Goal: Task Accomplishment & Management: Use online tool/utility

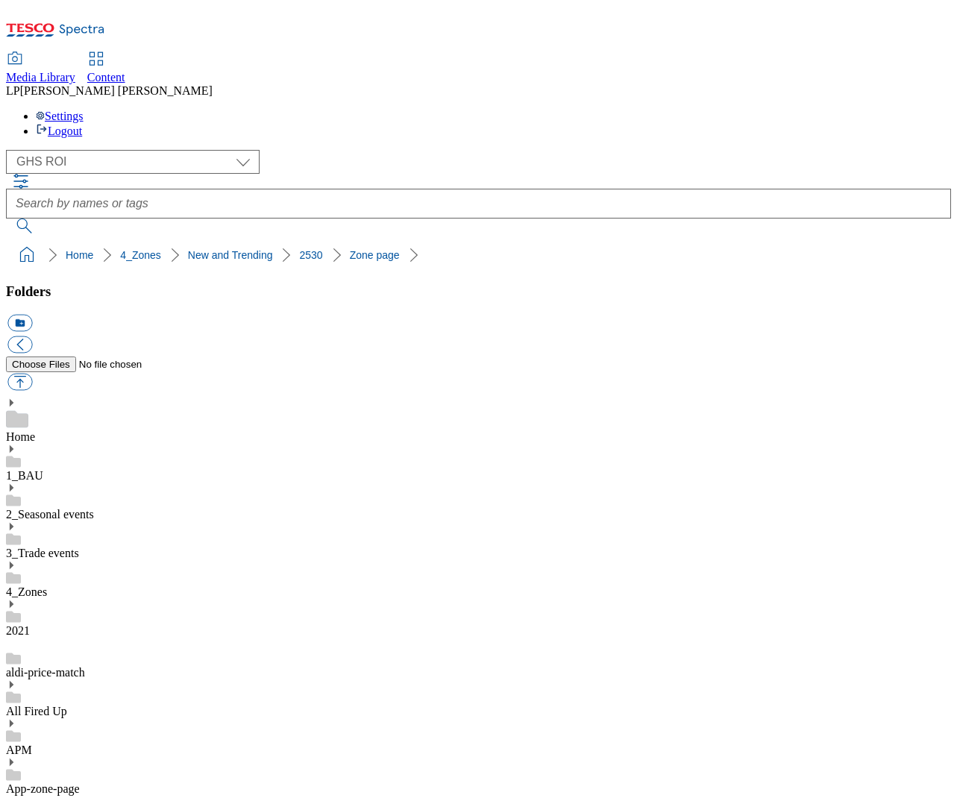
select select "flare-ghs-roi"
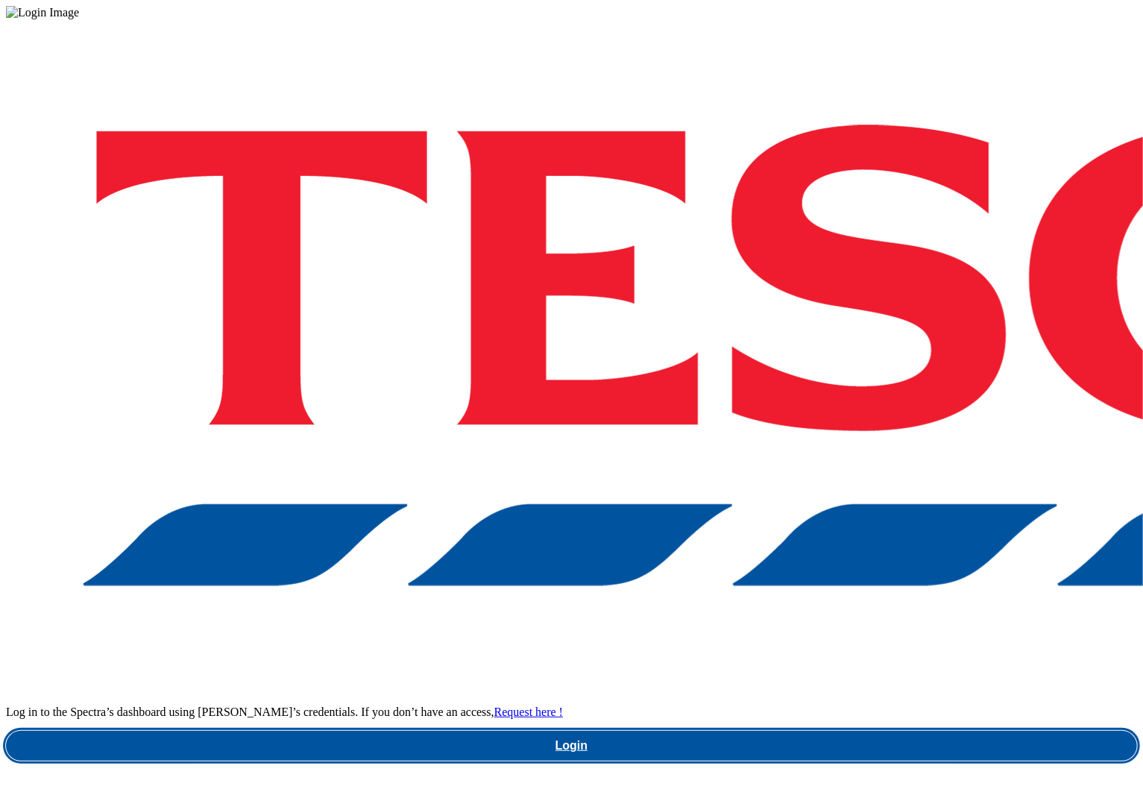
click at [743, 731] on link "Login" at bounding box center [572, 746] width 1132 height 30
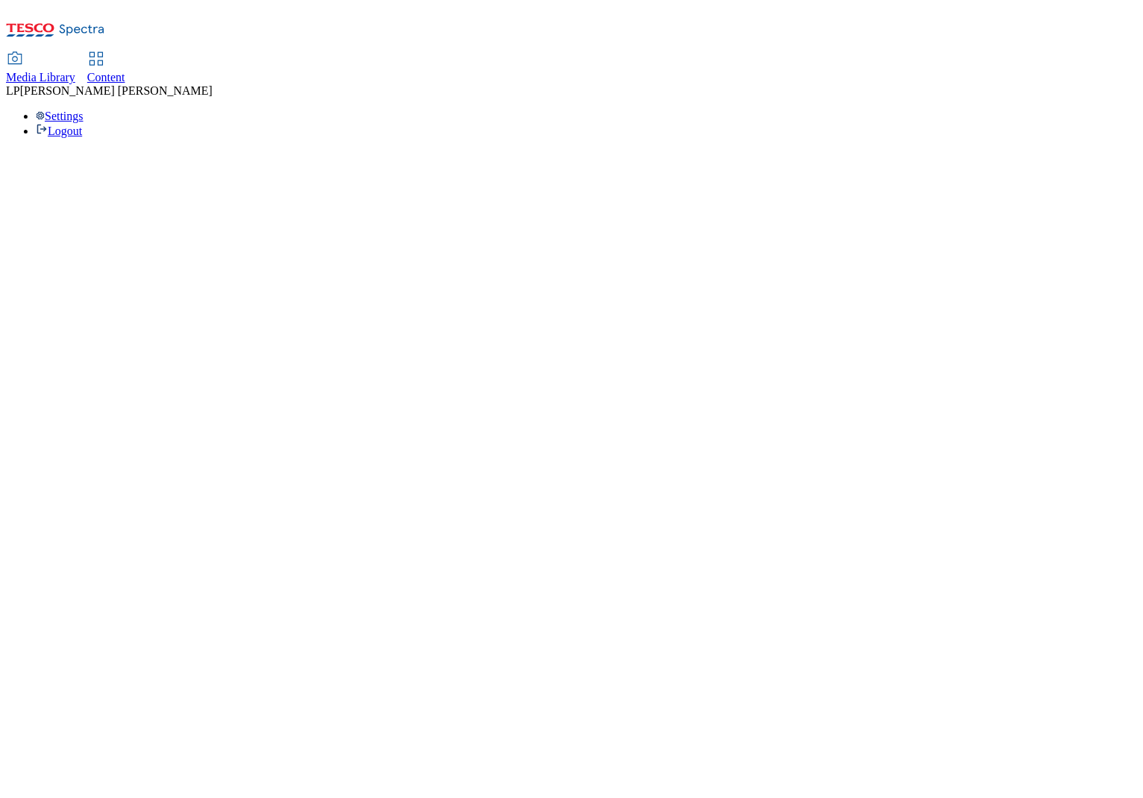
select select "flare-ghs-roi"
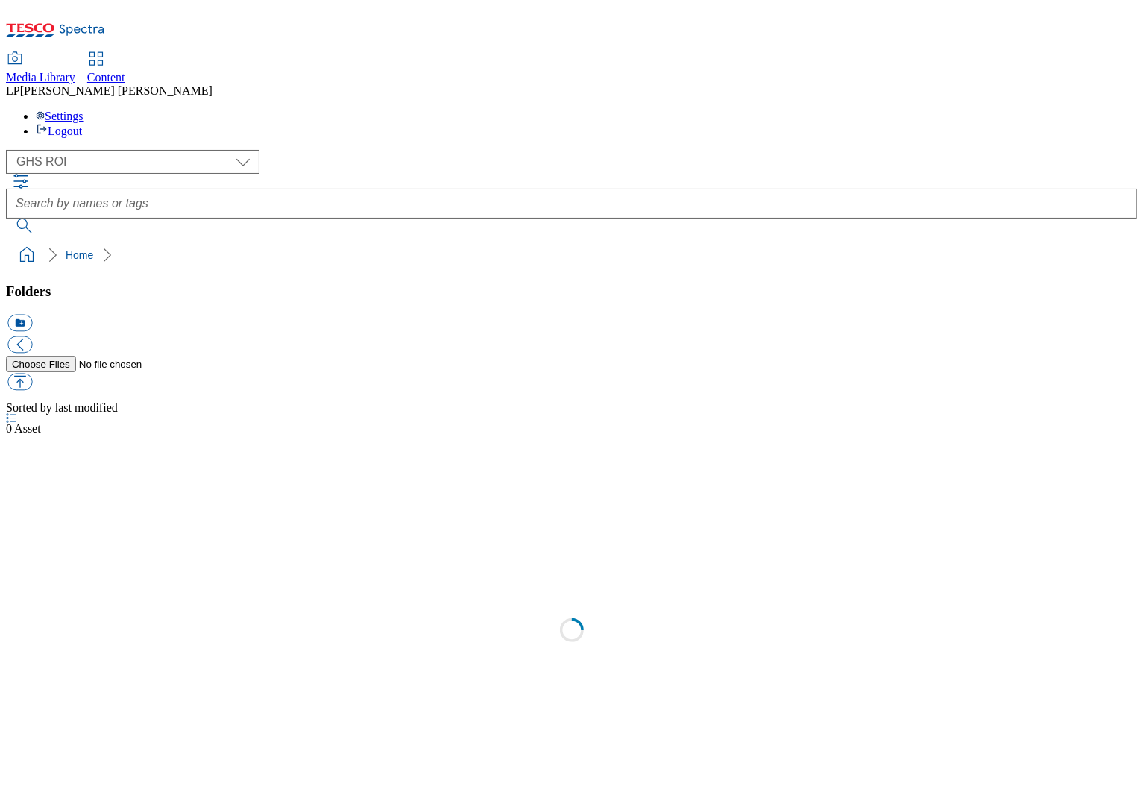
select select "flare-ghs-roi"
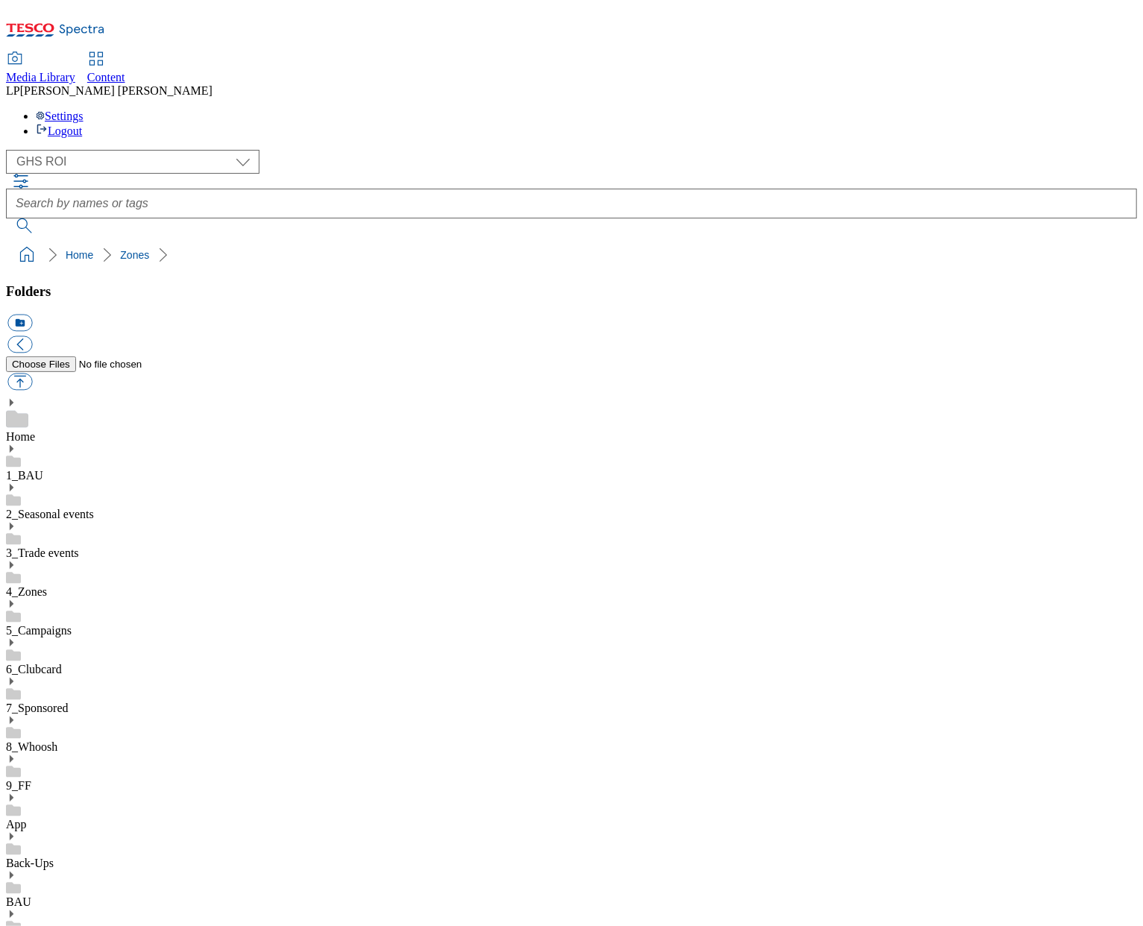
click at [57, 150] on select "Clubcard Marketing Demo Dotcom UK Emails GHS Marketing UK GHS Product UK GHS RO…" at bounding box center [133, 162] width 254 height 24
click at [10, 150] on select "Clubcard Marketing Demo Dotcom UK Emails GHS Marketing UK GHS Product UK GHS RO…" at bounding box center [133, 162] width 254 height 24
click at [13, 399] on use at bounding box center [12, 402] width 4 height 7
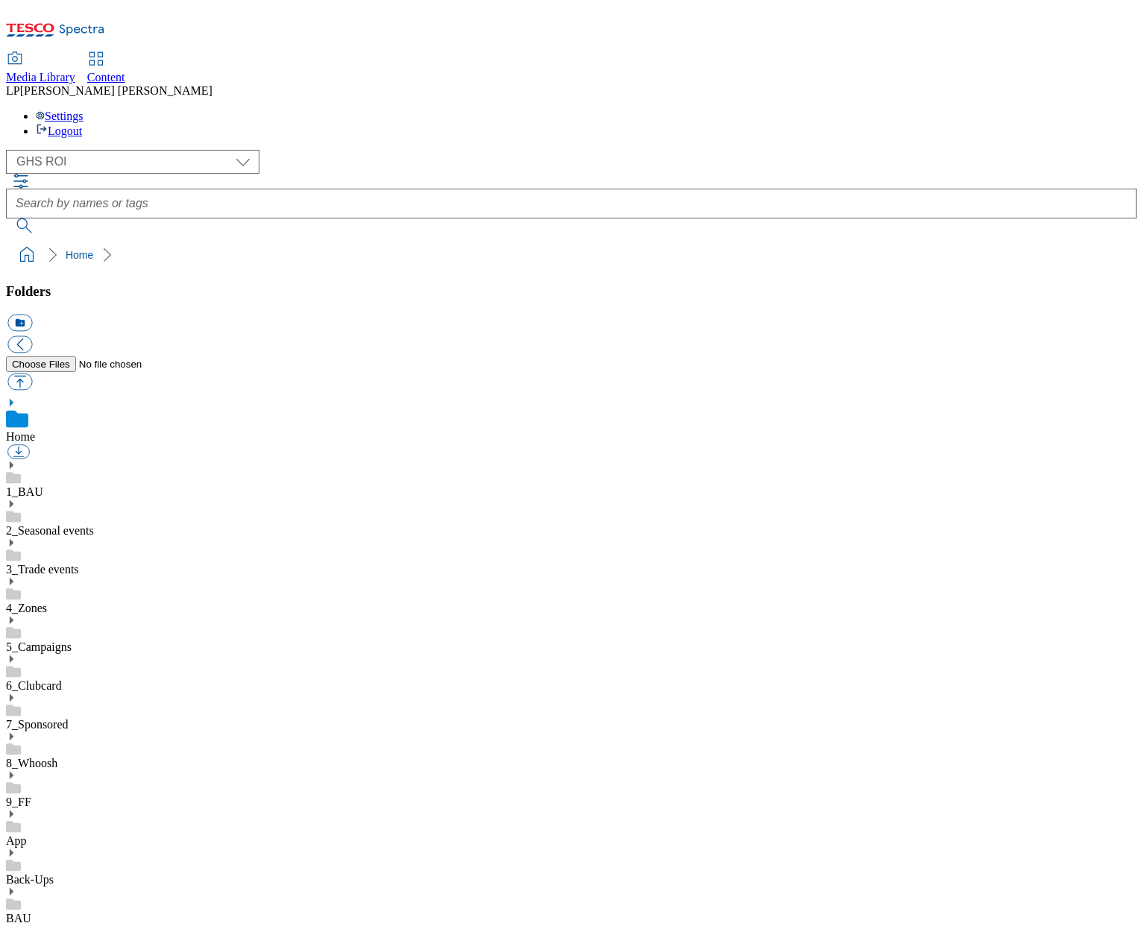
click at [16, 398] on icon at bounding box center [11, 403] width 10 height 10
select select "flare-ghs-roi"
click at [13, 578] on use at bounding box center [12, 581] width 4 height 7
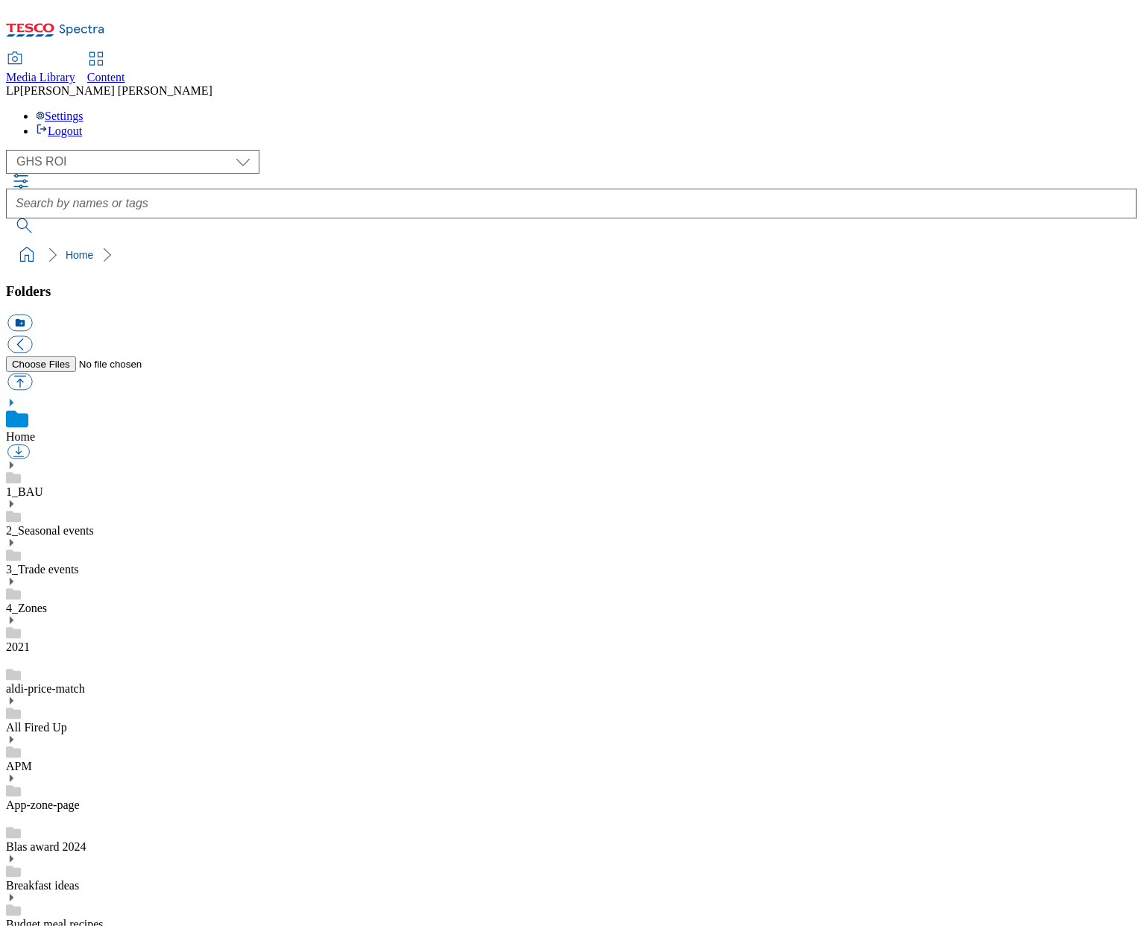
scroll to position [594, 0]
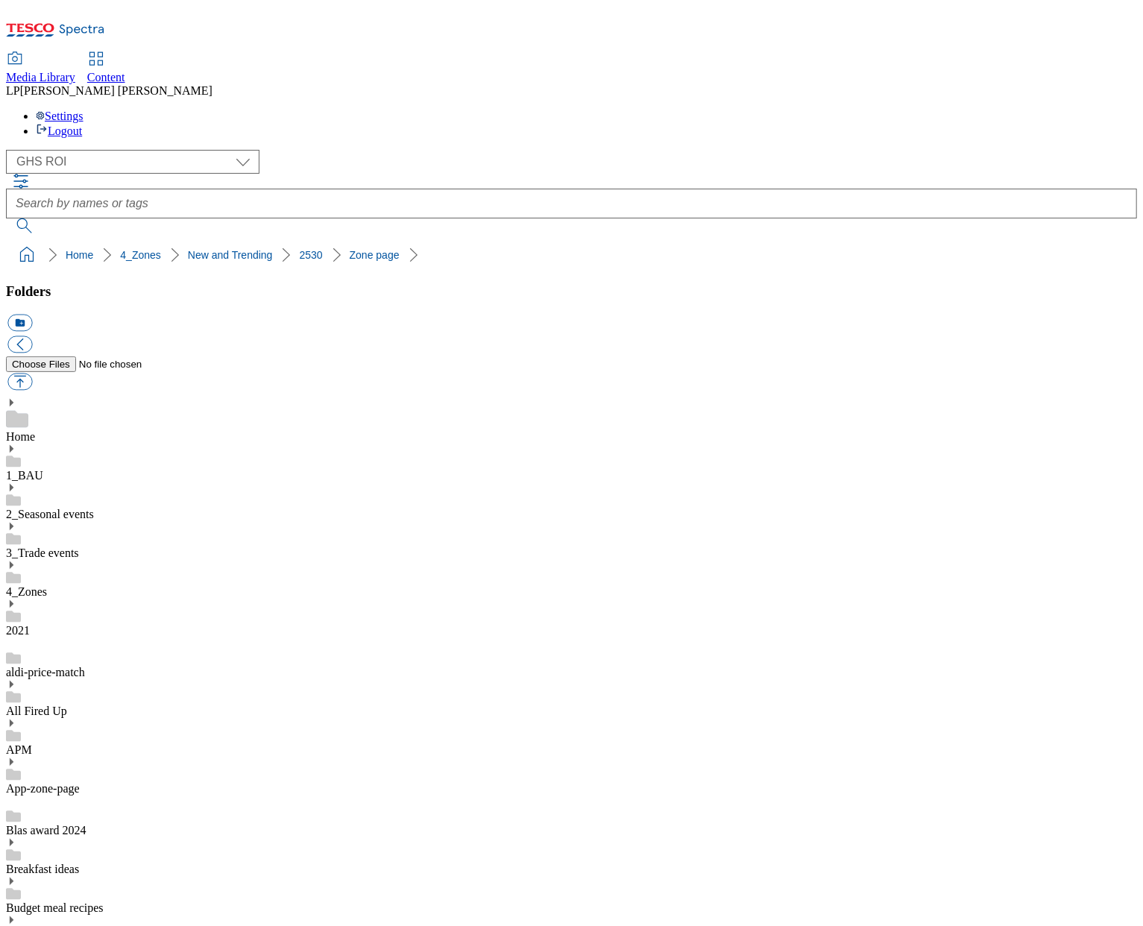
scroll to position [381, 0]
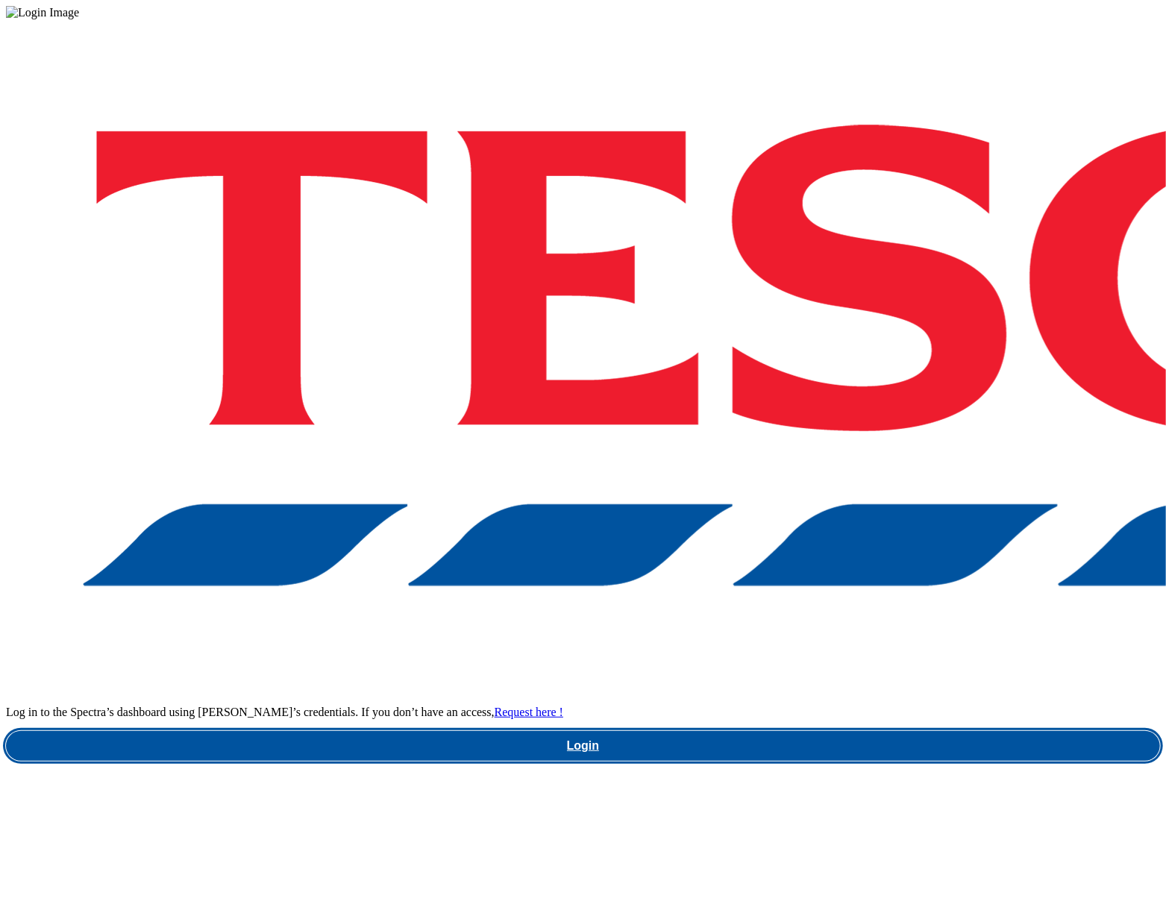
click at [848, 731] on link "Login" at bounding box center [583, 746] width 1154 height 30
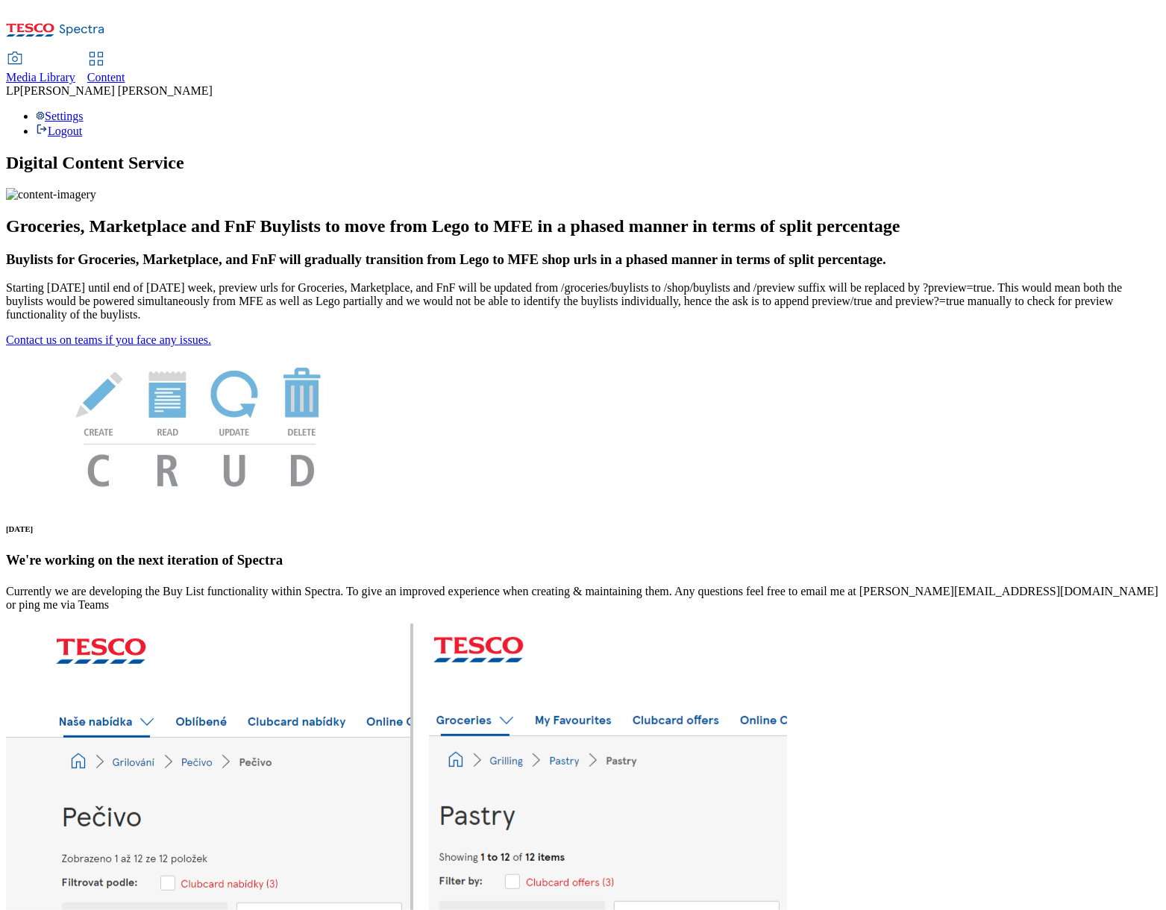
click at [125, 71] on span "Content" at bounding box center [106, 77] width 38 height 13
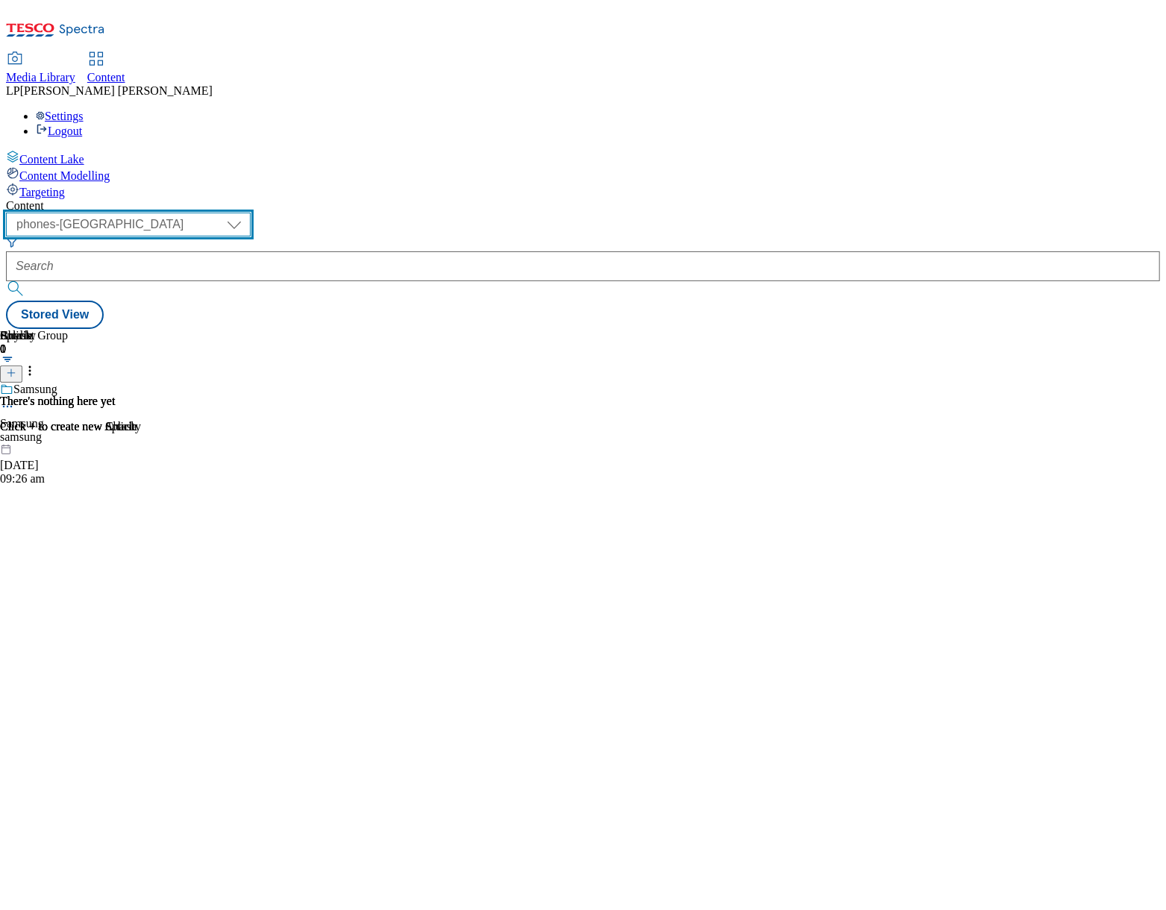
click at [251, 213] on select "dotcom-cz dotcom-hu dotcom-sk fnf-uk ghs-roi ghs-uk group-comms ighs-cz ighs-hu…" at bounding box center [128, 225] width 245 height 24
select select "ghs-roi"
click at [194, 213] on select "dotcom-cz dotcom-hu dotcom-sk fnf-uk ghs-roi ghs-uk group-comms ighs-cz ighs-hu…" at bounding box center [128, 225] width 245 height 24
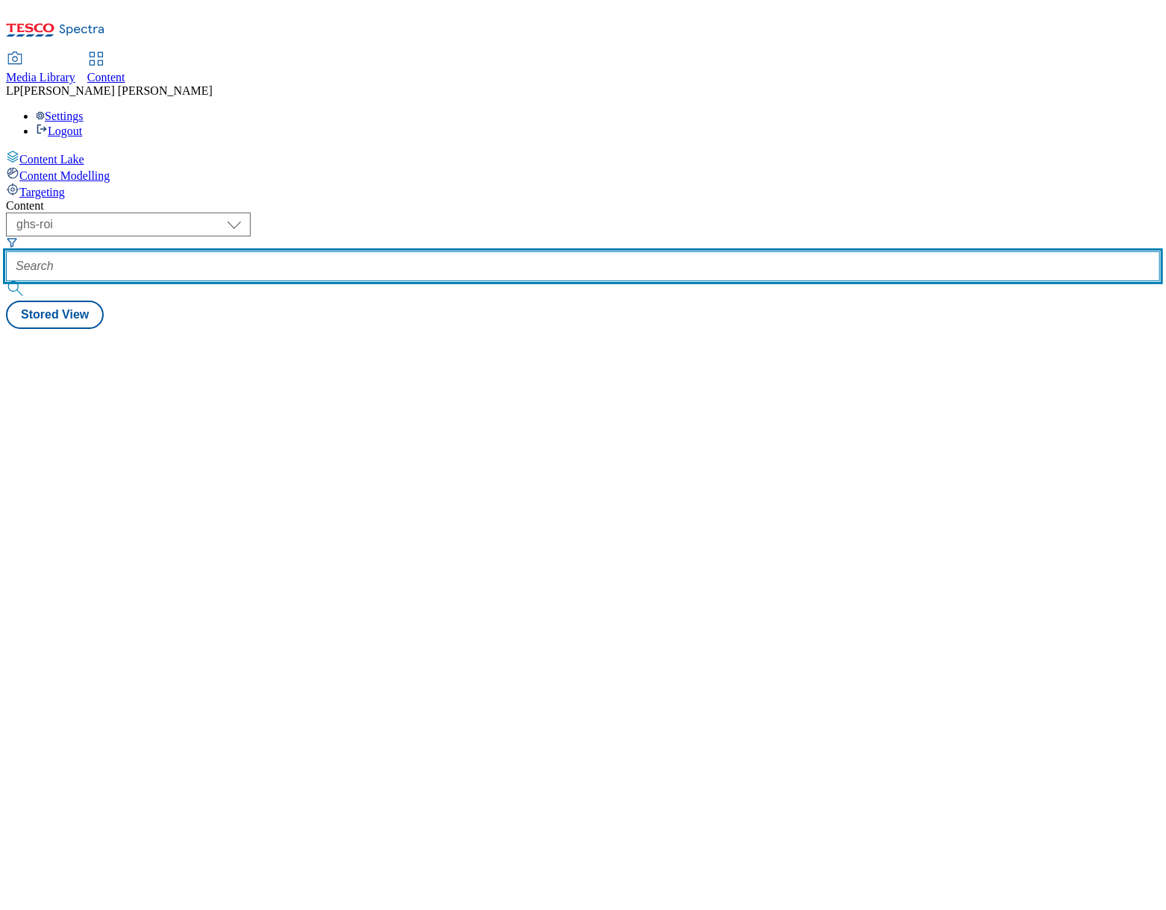
click at [420, 251] on input "text" at bounding box center [583, 266] width 1154 height 30
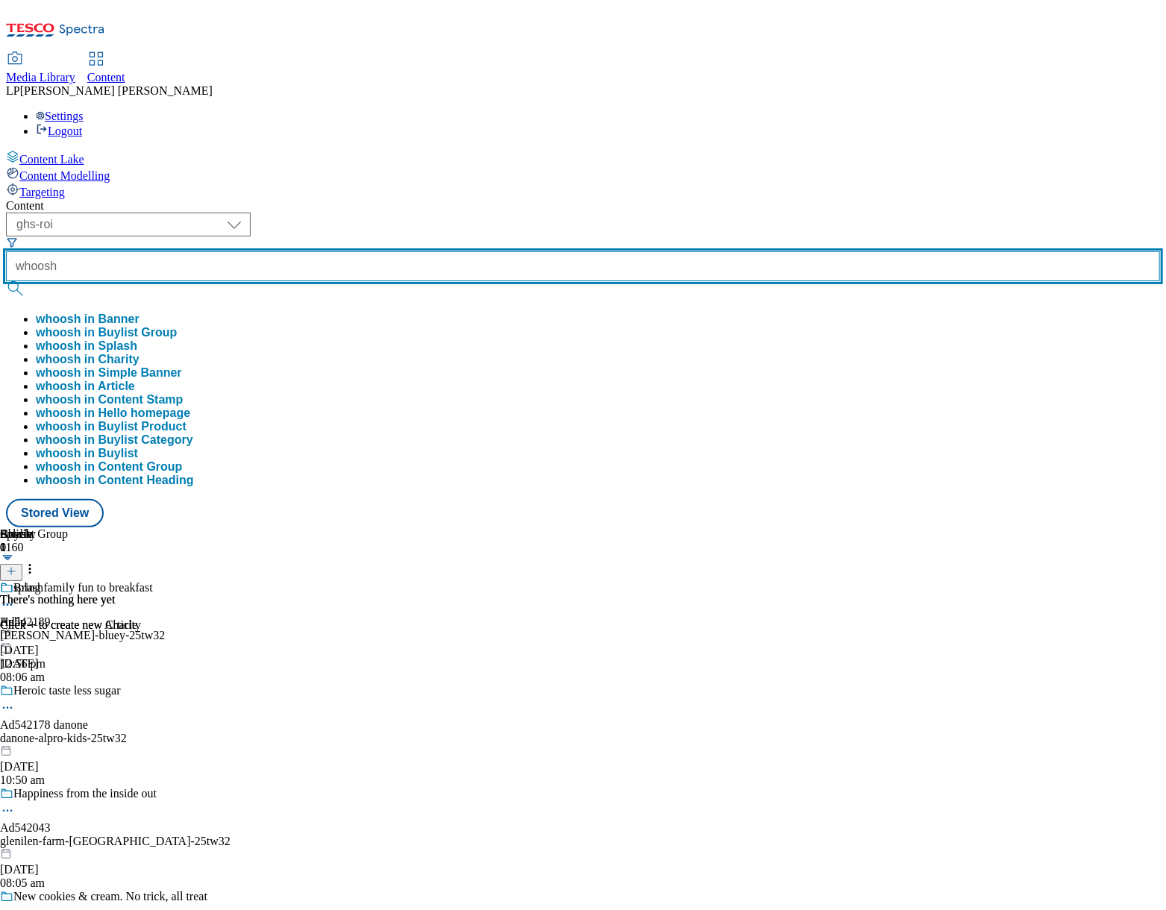
type input "whoosh"
click at [6, 281] on button "submit" at bounding box center [16, 288] width 21 height 15
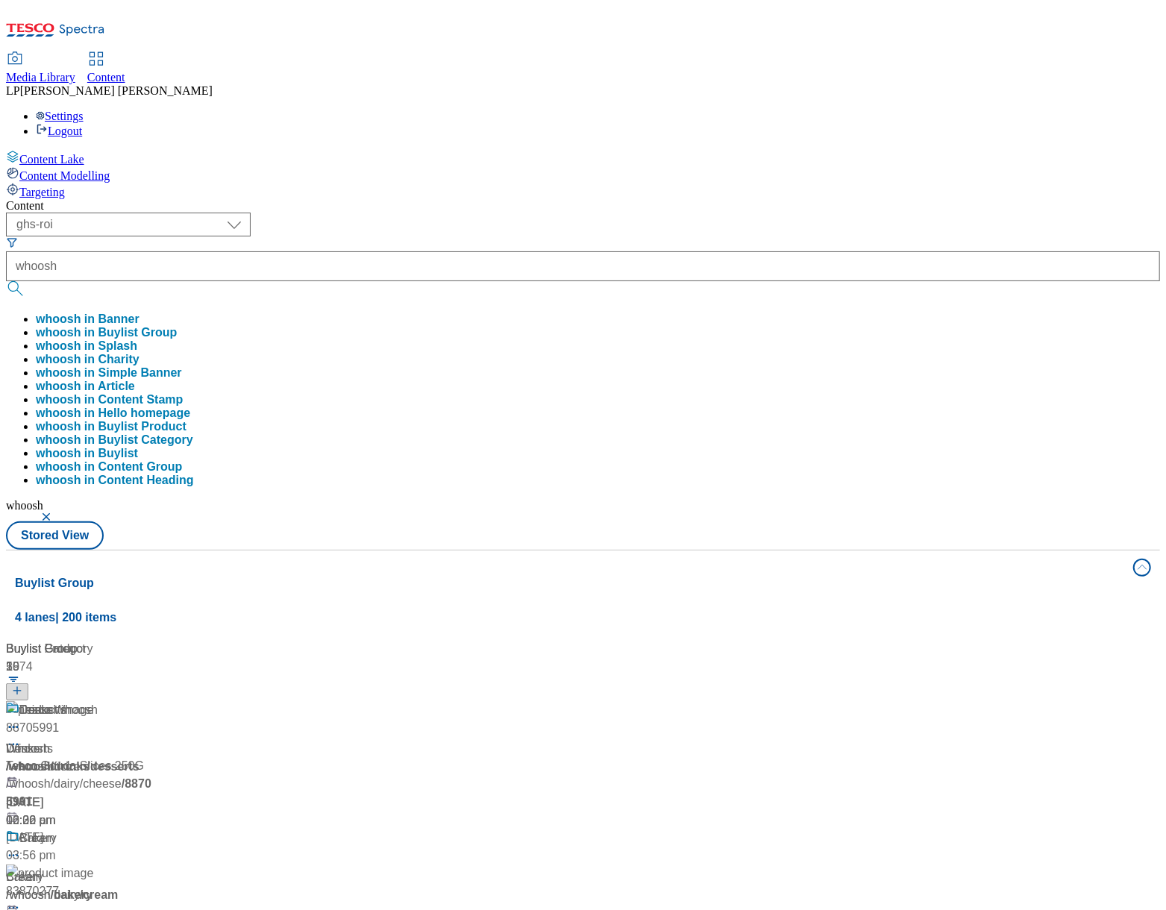
click at [55, 512] on button "button" at bounding box center [47, 516] width 15 height 9
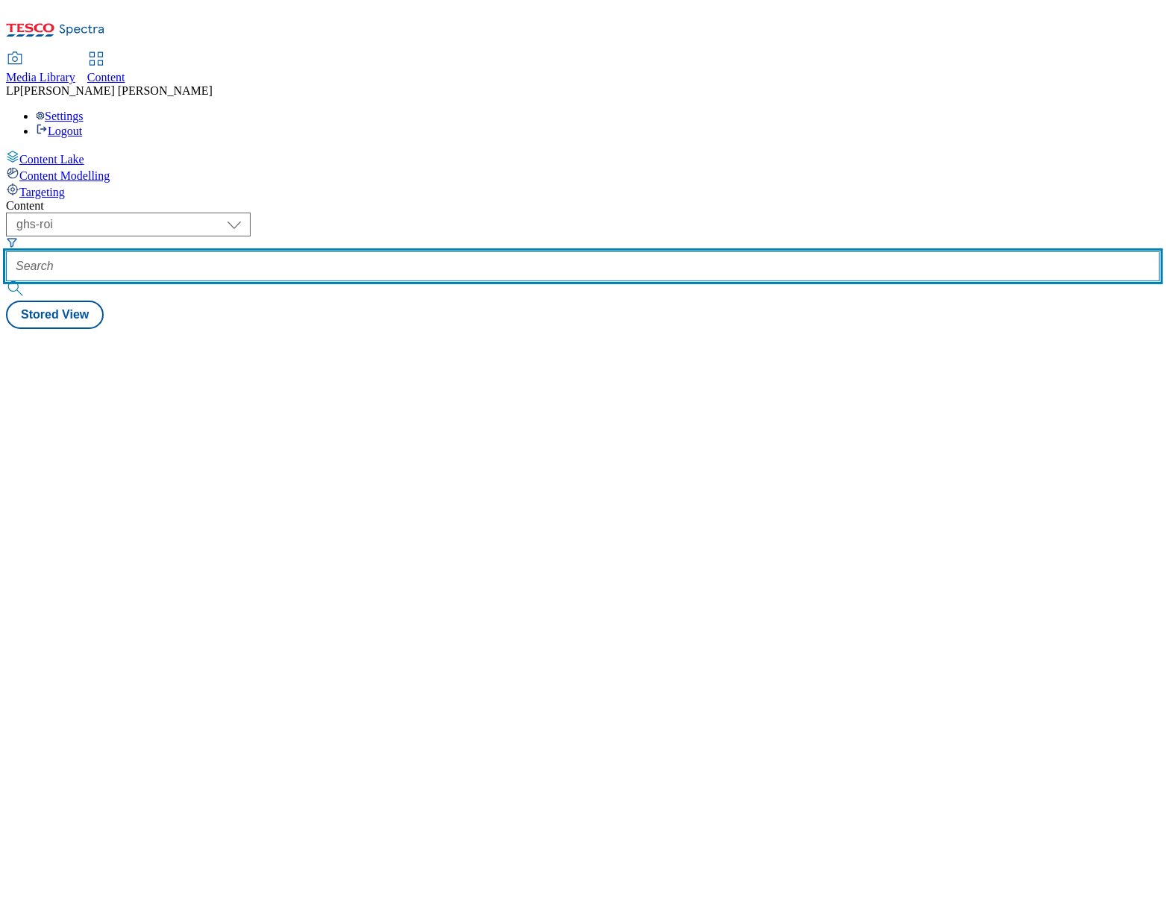
click at [459, 251] on input "text" at bounding box center [583, 266] width 1154 height 30
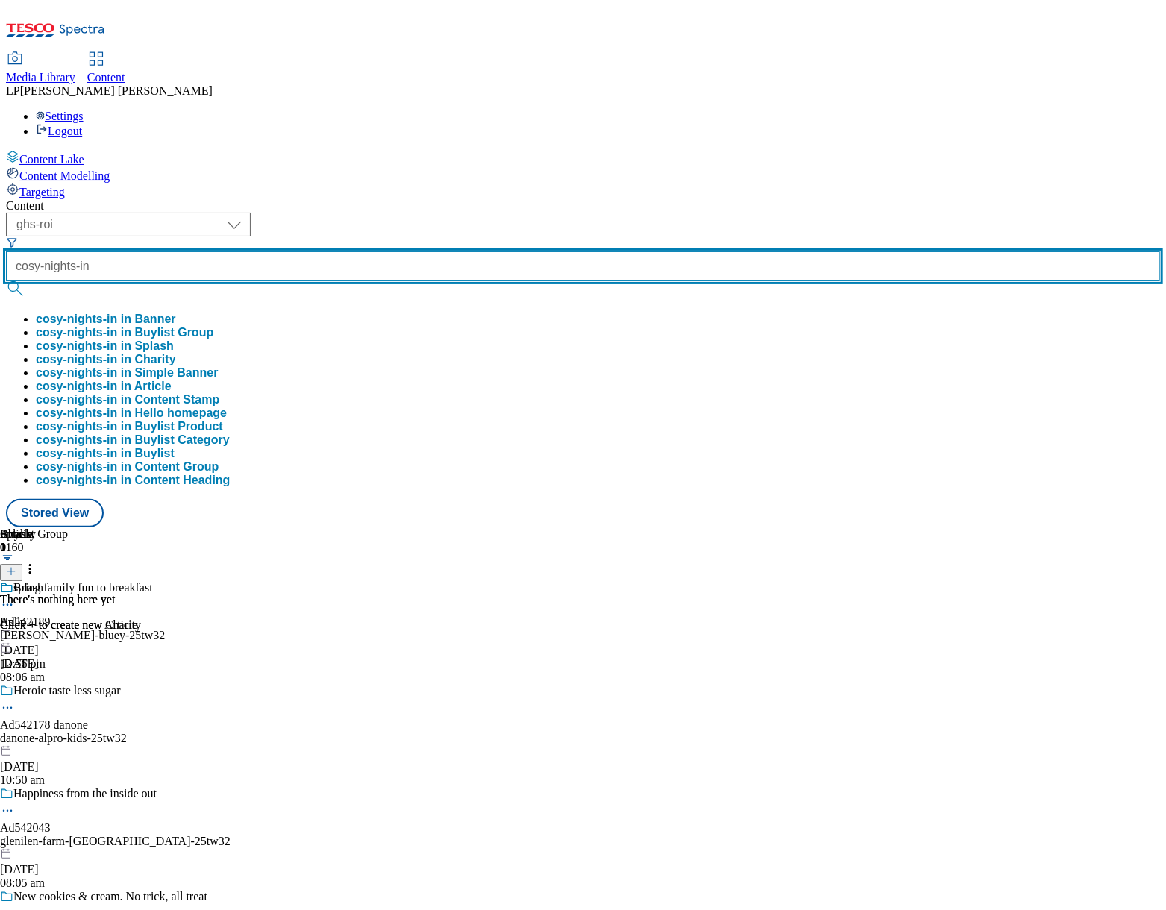
type input "cosy-nights-in"
click at [6, 281] on button "submit" at bounding box center [16, 288] width 21 height 15
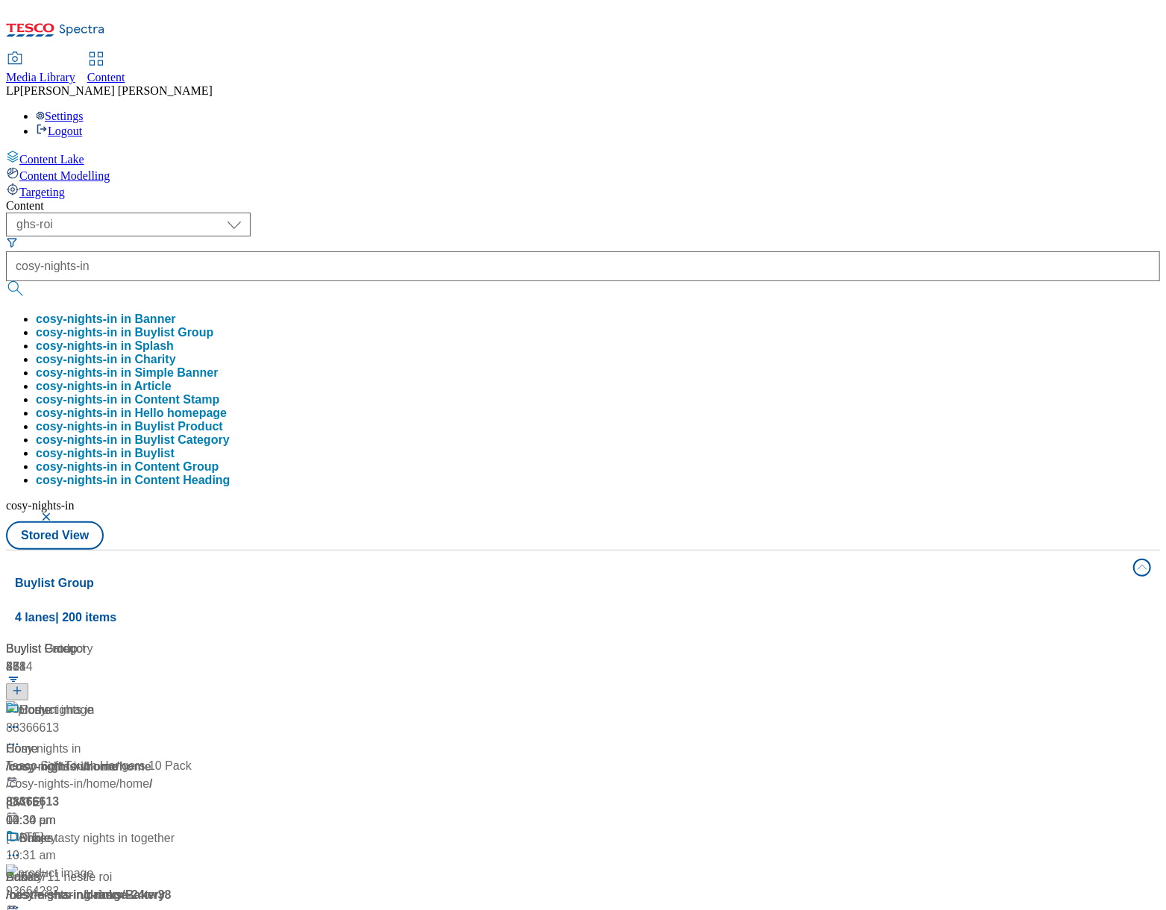
click at [677, 199] on div "Content" at bounding box center [583, 205] width 1154 height 13
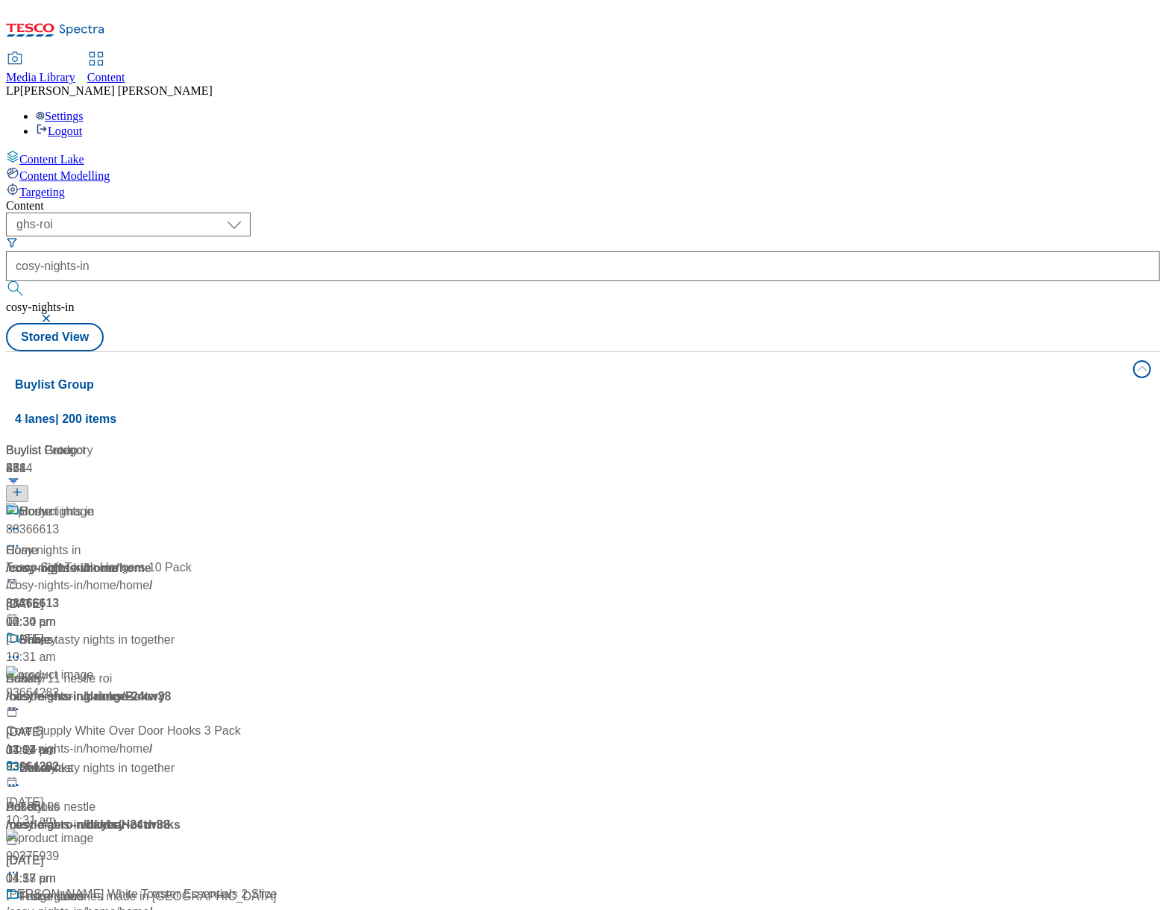
click at [276, 503] on div "Cosy nights in Cosy nights in / cosy-nights-in 3 Sept 2025 04:30 pm" at bounding box center [141, 567] width 270 height 128
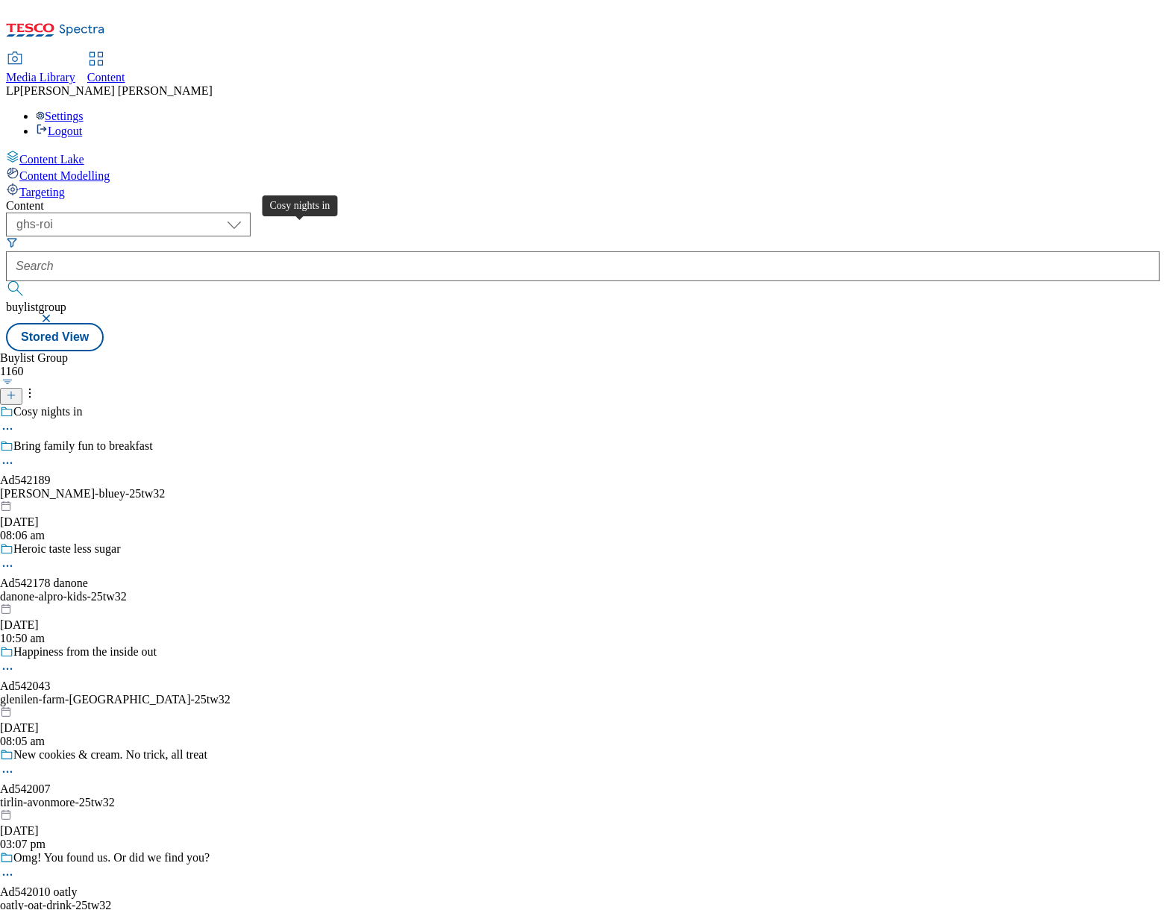
click at [82, 405] on span "Cosy nights in" at bounding box center [47, 413] width 69 height 16
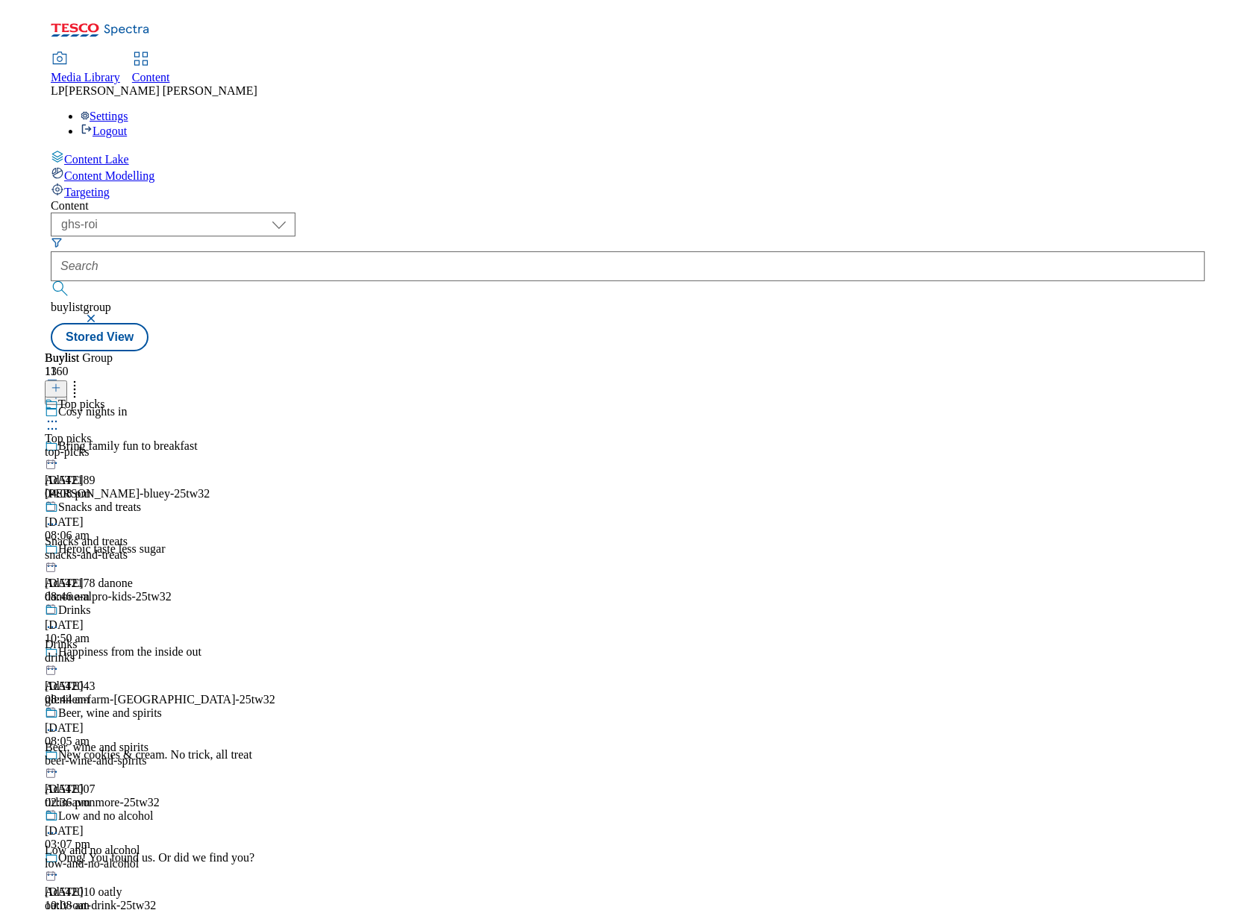
scroll to position [110, 0]
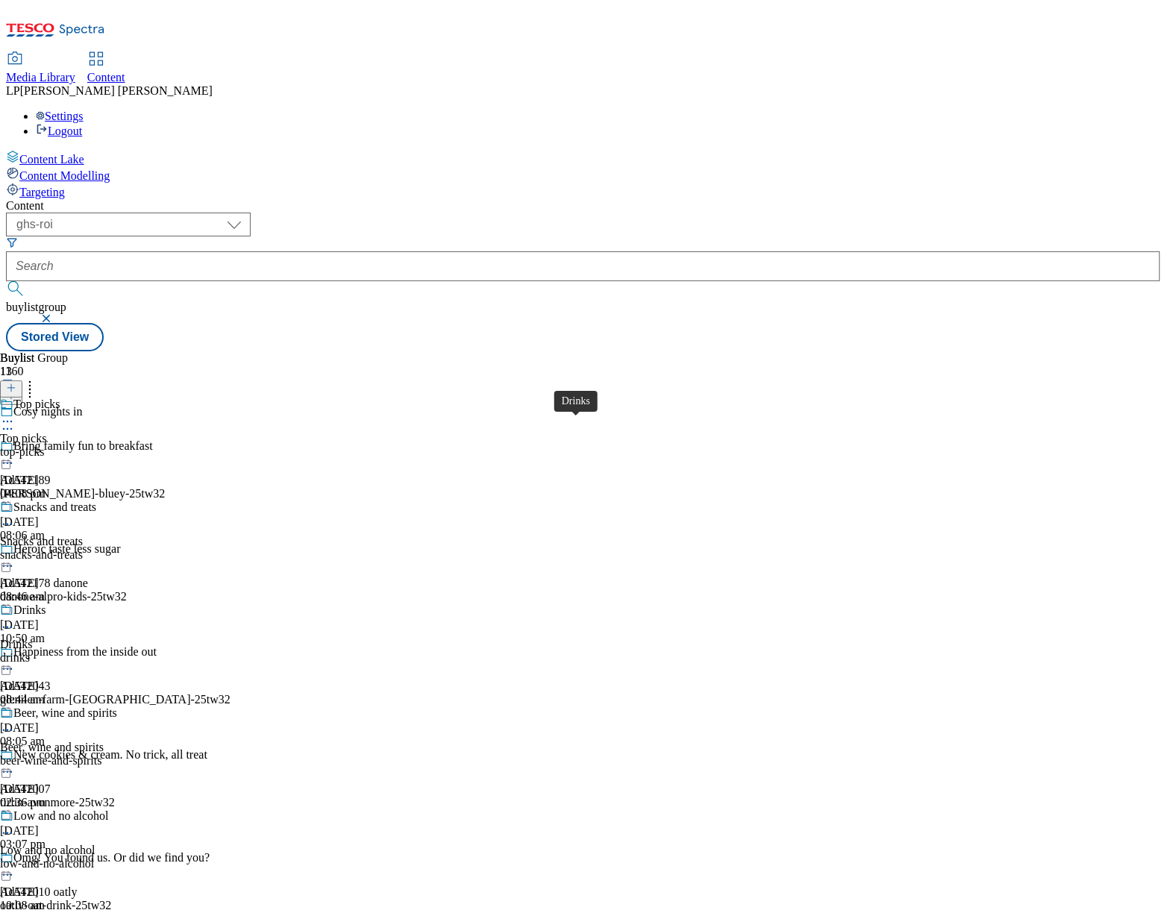
click at [46, 603] on div "Drinks" at bounding box center [29, 609] width 33 height 13
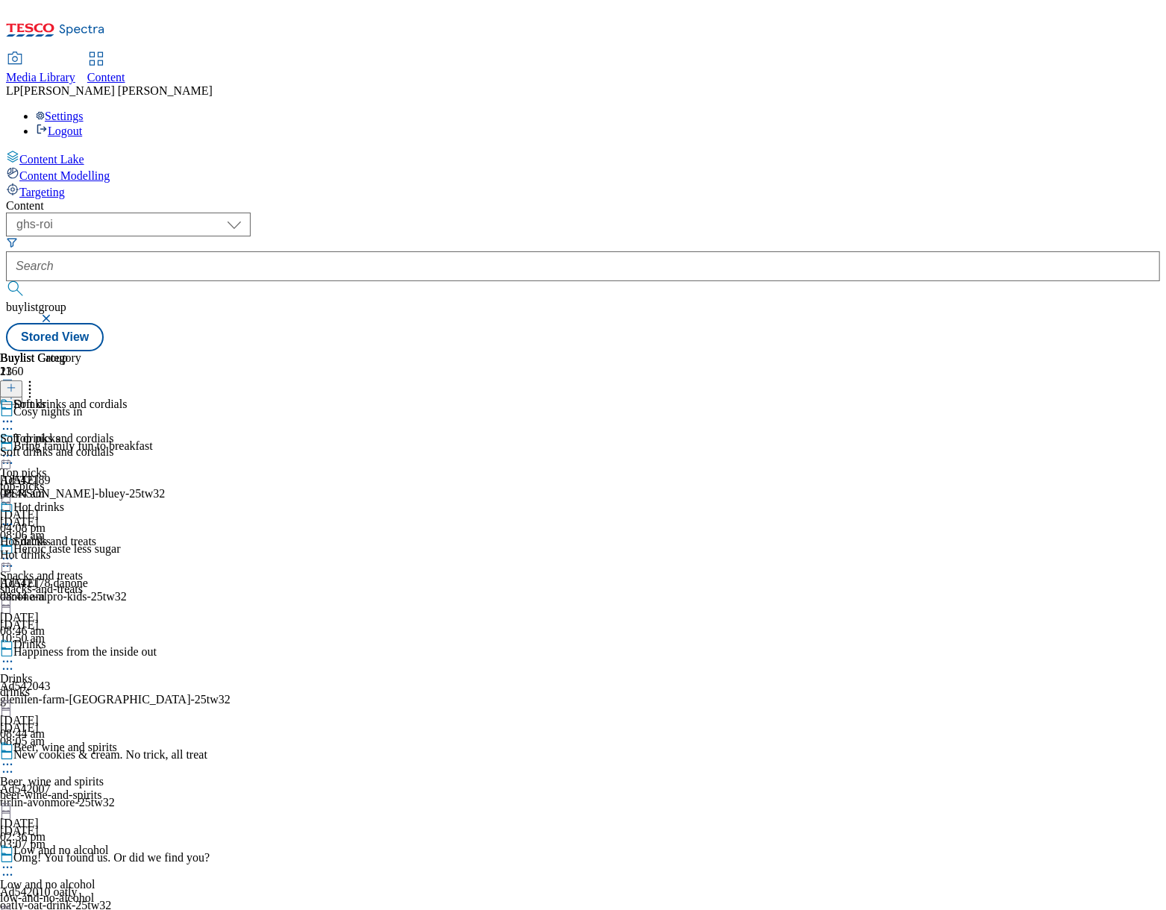
click at [15, 654] on icon at bounding box center [7, 661] width 15 height 15
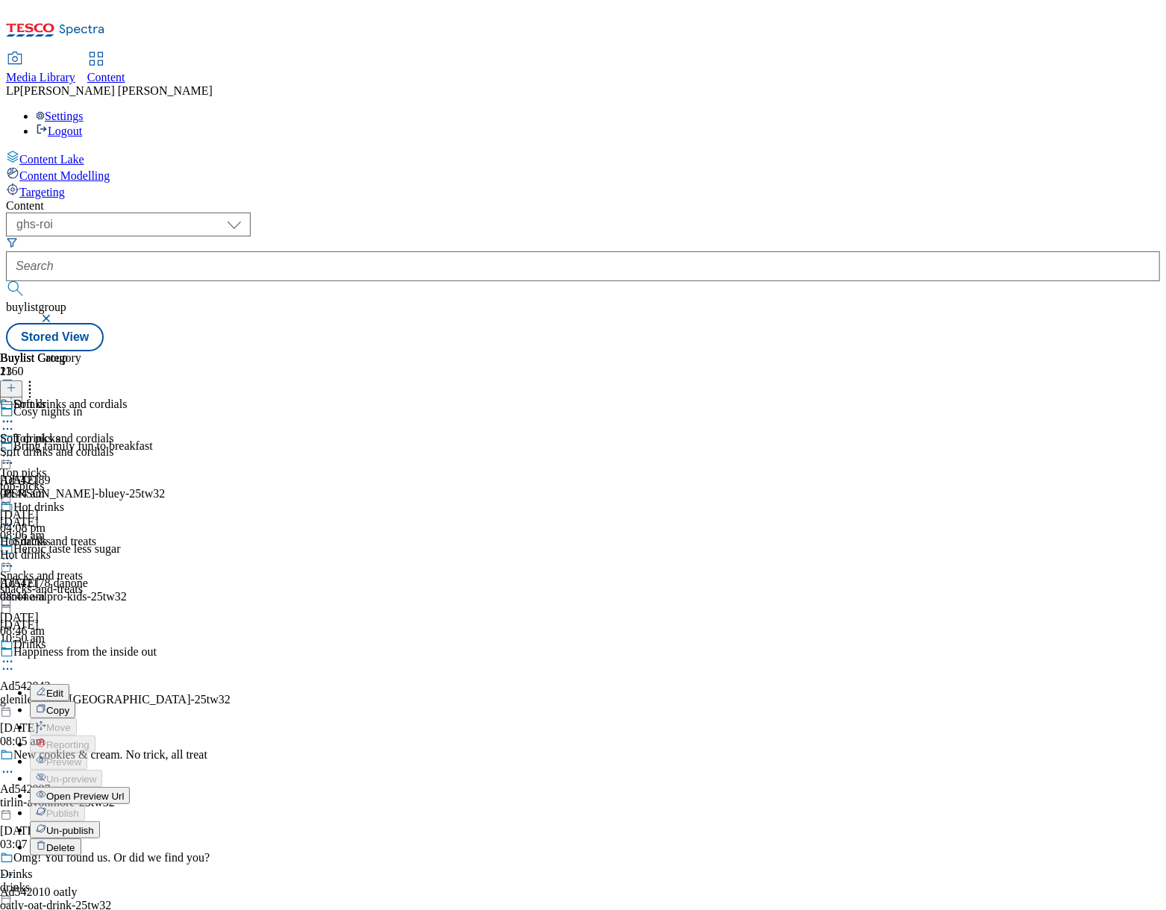
click at [124, 791] on span "Open Preview Url" at bounding box center [85, 796] width 78 height 11
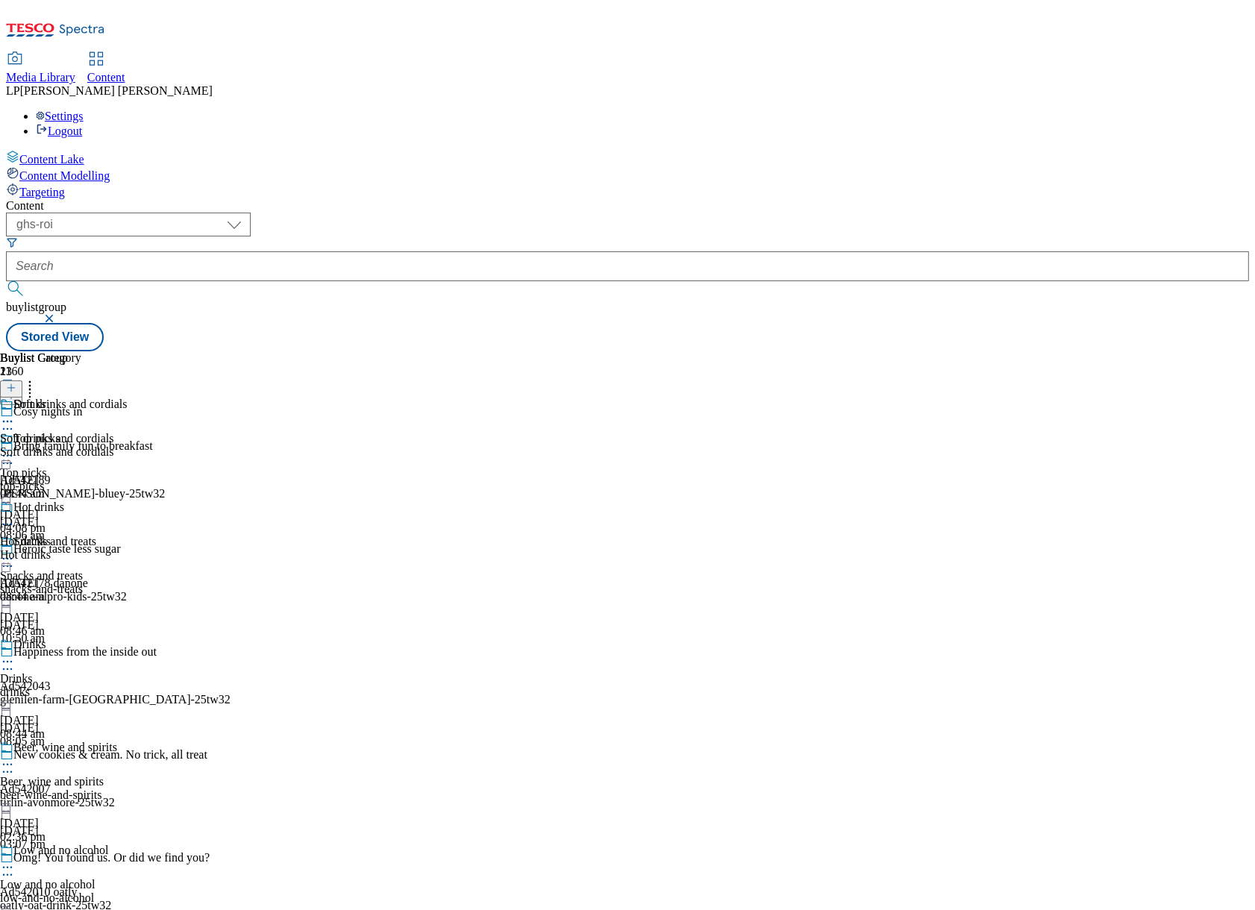
click at [15, 654] on icon at bounding box center [7, 661] width 15 height 15
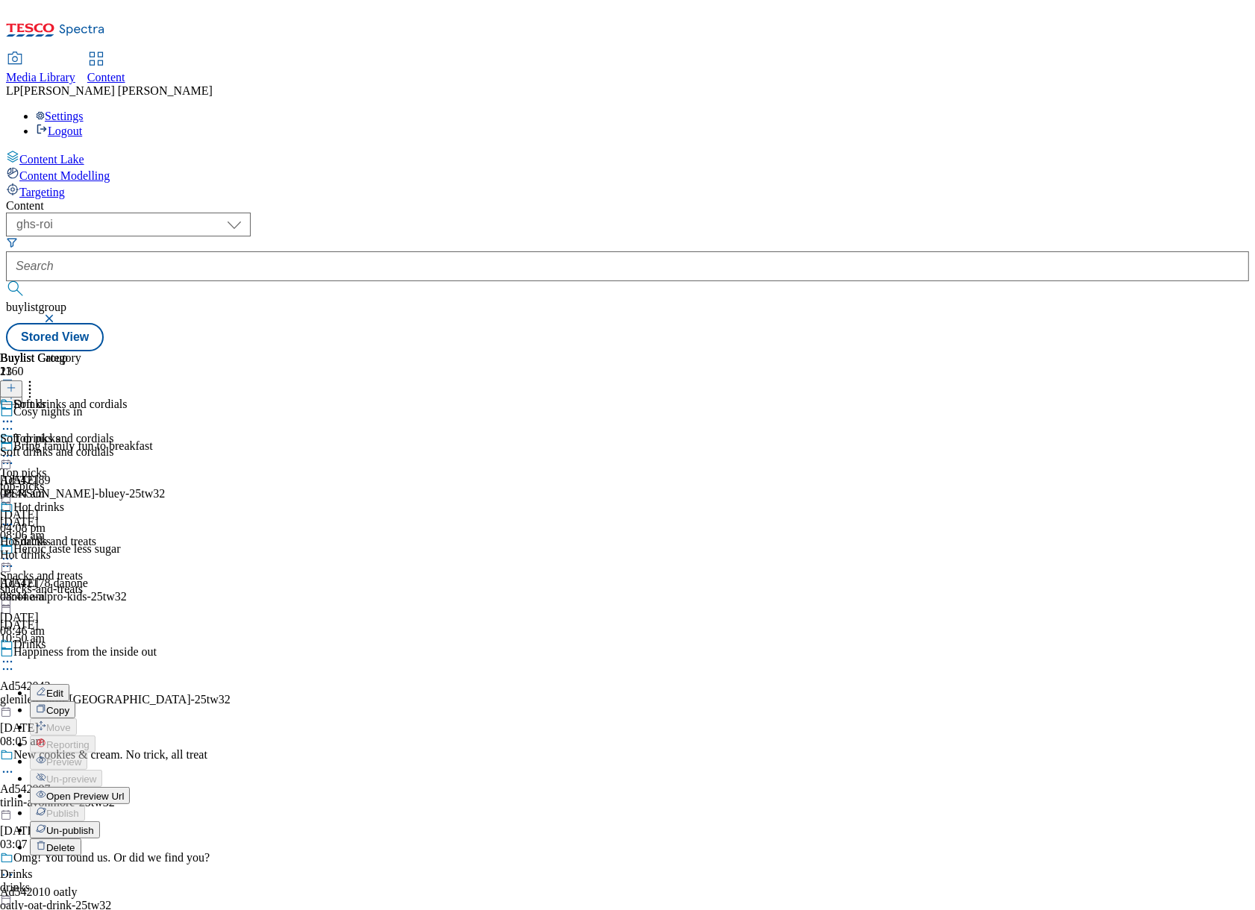
click at [63, 688] on span "Edit" at bounding box center [54, 693] width 17 height 11
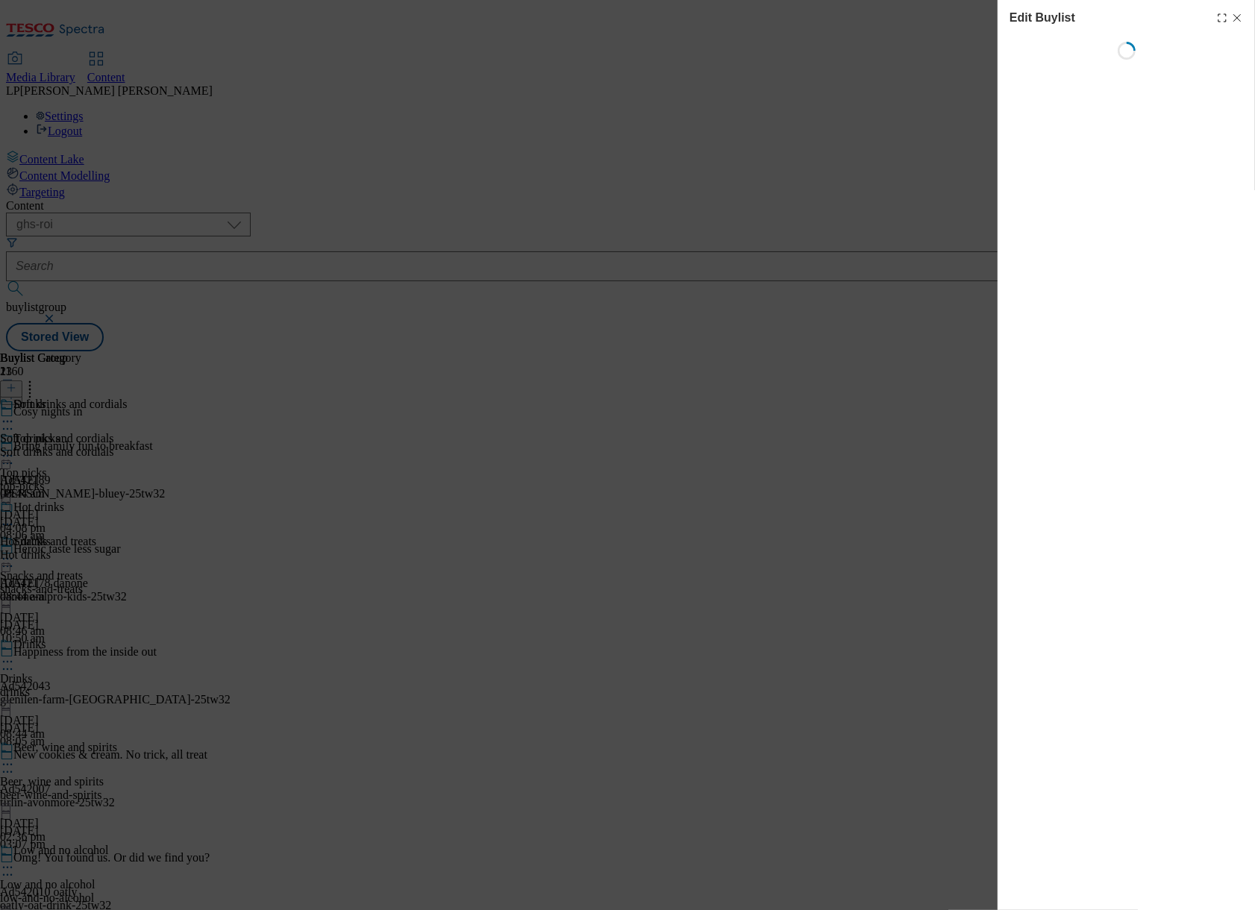
select select "evergreen"
select select "Banner"
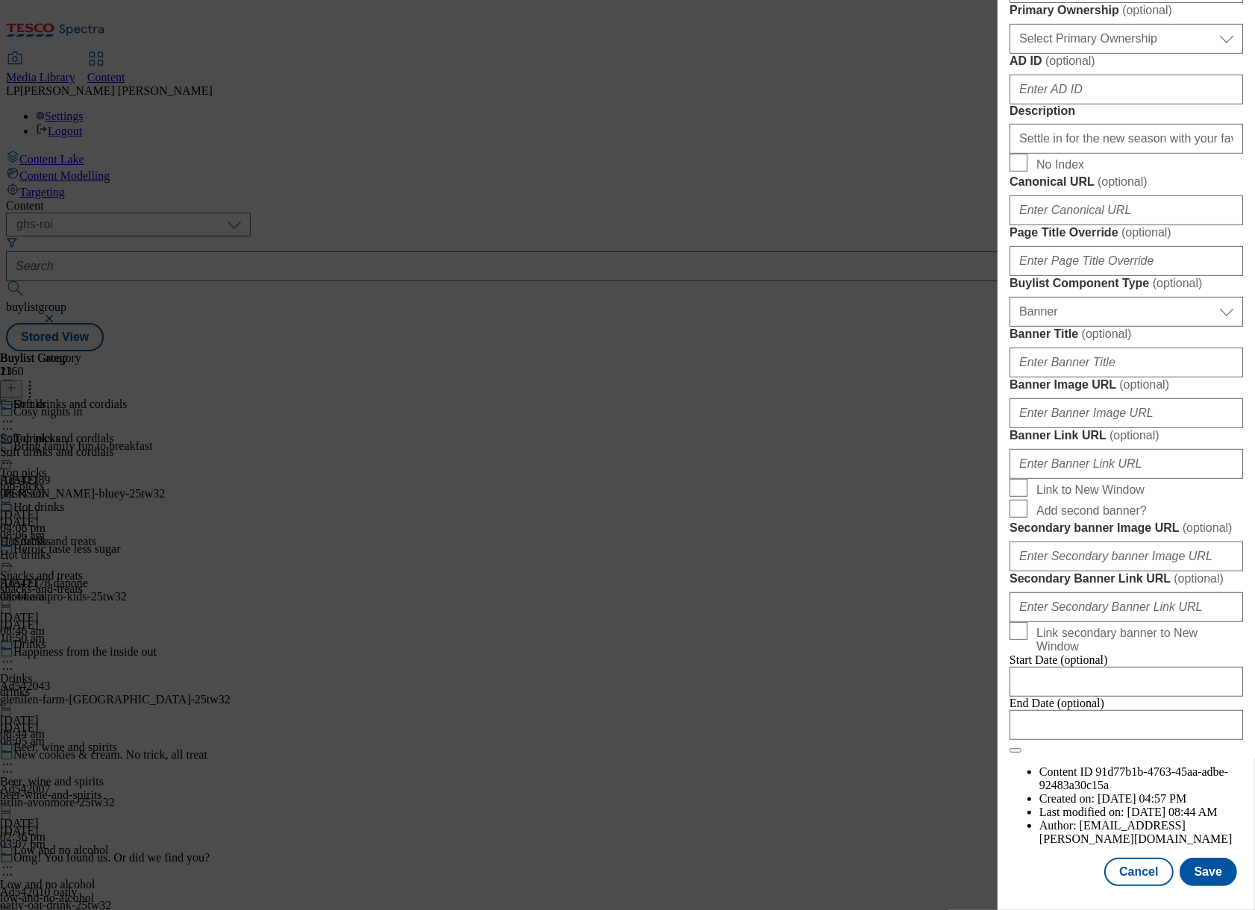
scroll to position [851, 0]
click at [1092, 428] on input "Banner Image URL ( optional )" at bounding box center [1125, 413] width 233 height 30
paste input "https://digitalcontent.api.tesco.com/v2/media/ghs-roi/6764c740-2825-4272-bd87-8…"
type input "https://digitalcontent.api.tesco.com/v2/media/ghs-roi/6764c740-2825-4272-bd87-8…"
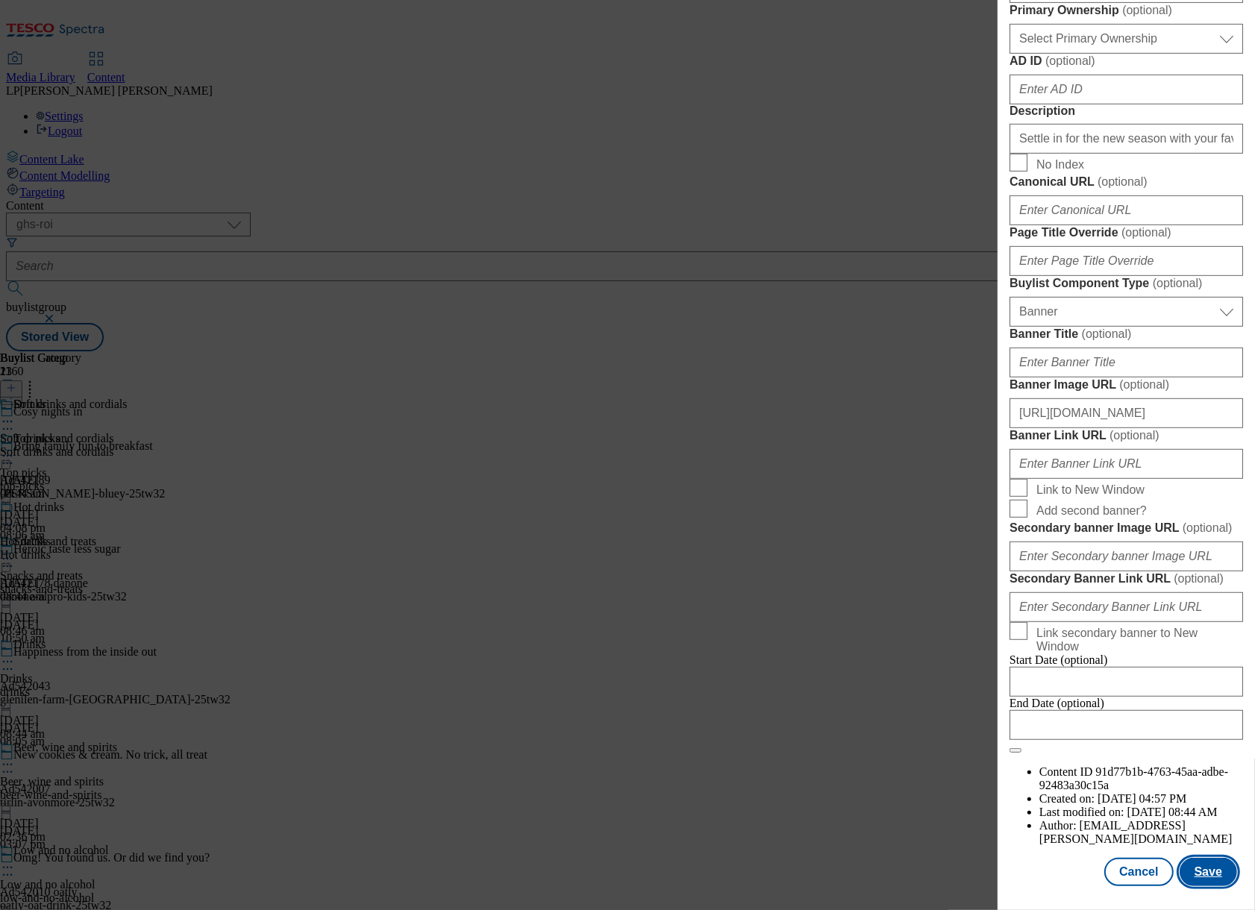
click at [1165, 858] on button "Save" at bounding box center [1207, 872] width 57 height 28
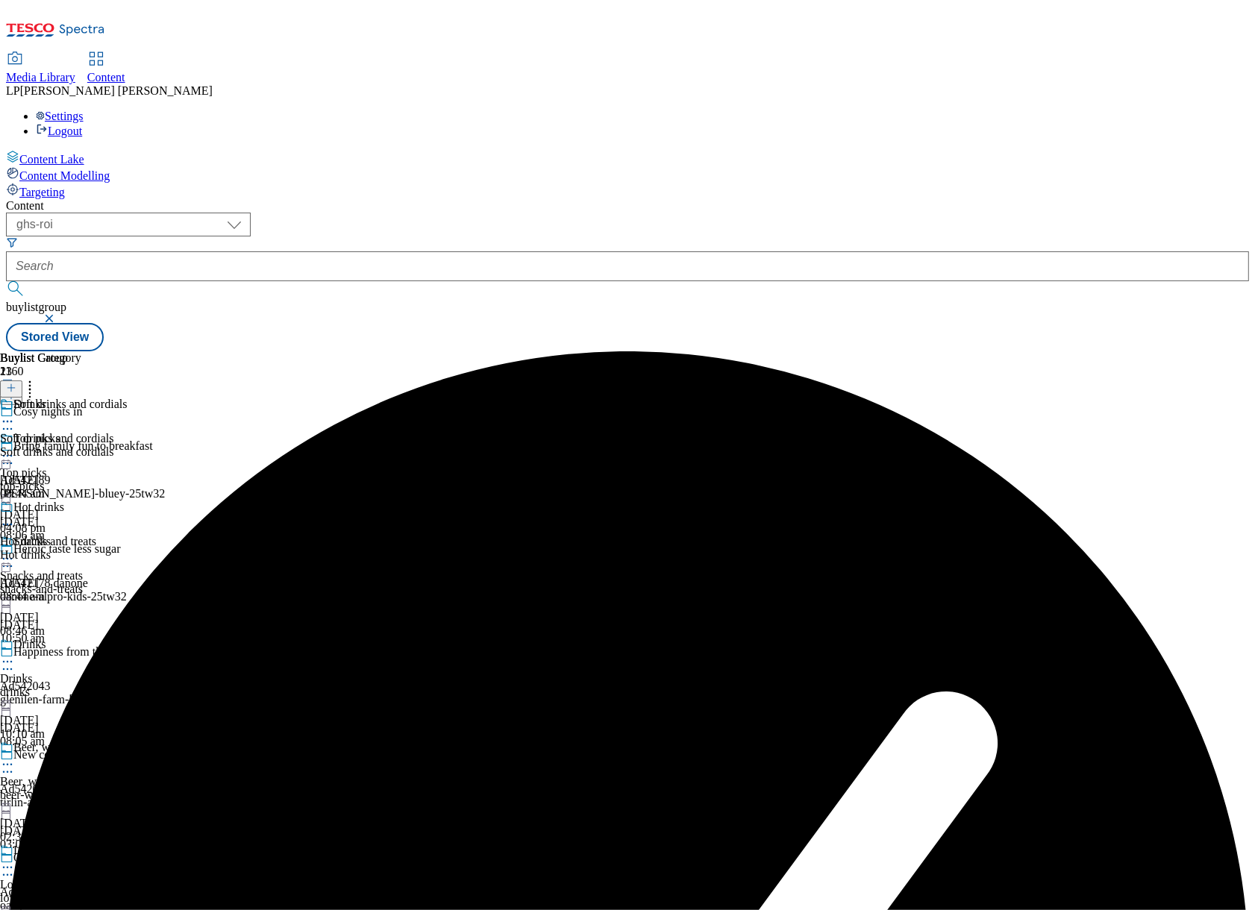
click at [15, 654] on icon at bounding box center [7, 661] width 15 height 15
click at [81, 756] on span "Preview" at bounding box center [63, 761] width 35 height 11
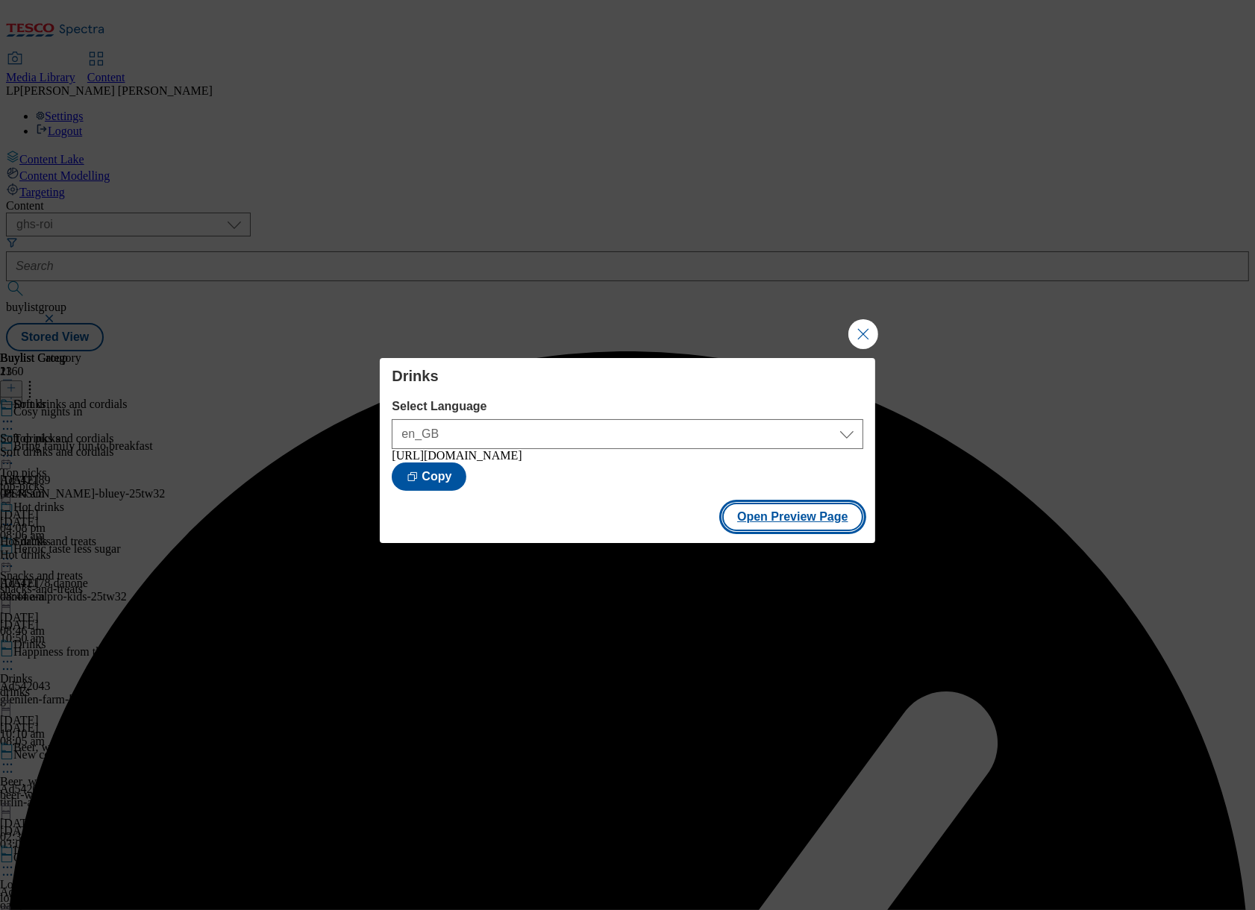
click at [770, 521] on button "Open Preview Page" at bounding box center [792, 517] width 141 height 28
click at [867, 342] on button "Close Modal" at bounding box center [863, 334] width 30 height 30
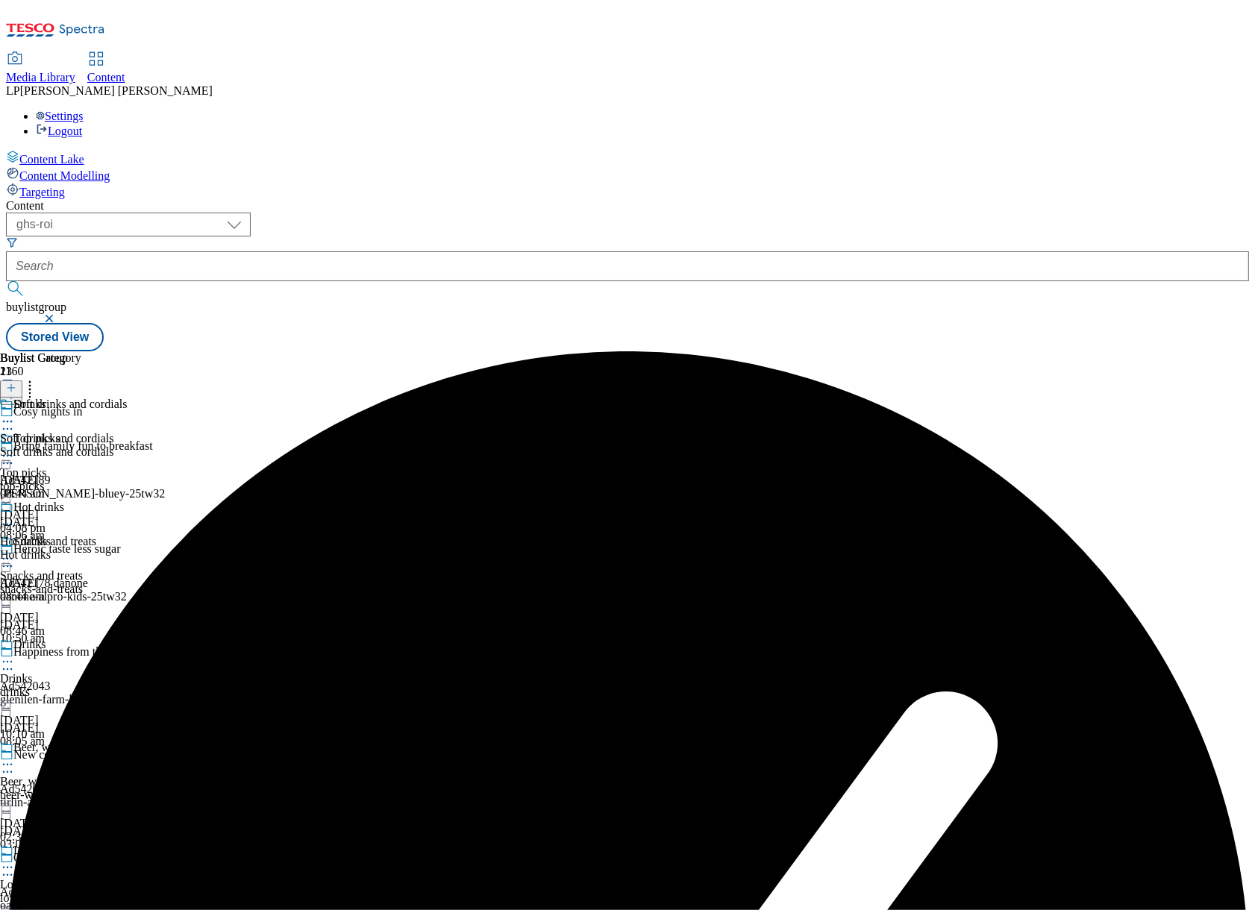
click at [15, 654] on icon at bounding box center [7, 661] width 15 height 15
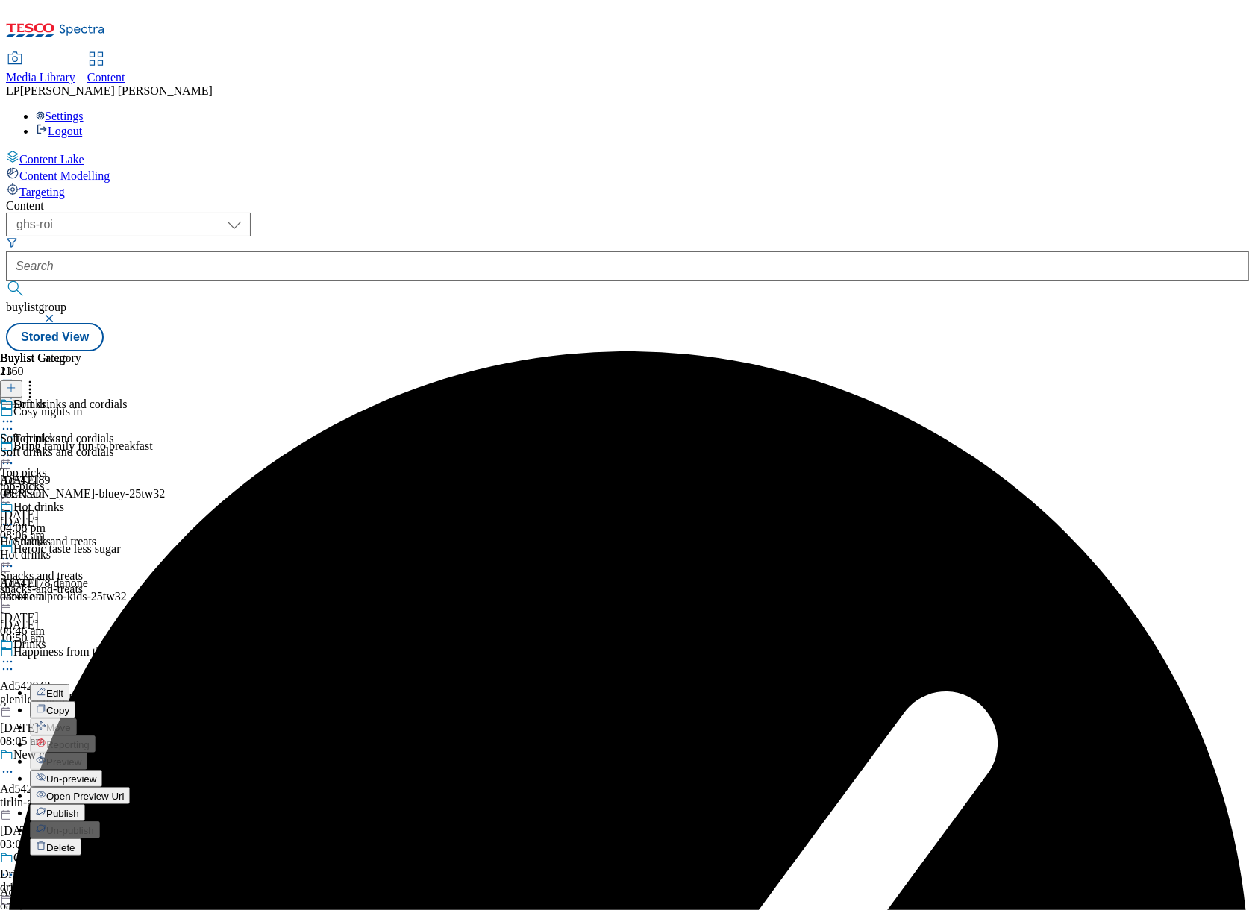
scroll to position [129, 0]
click at [79, 808] on span "Publish" at bounding box center [62, 813] width 33 height 11
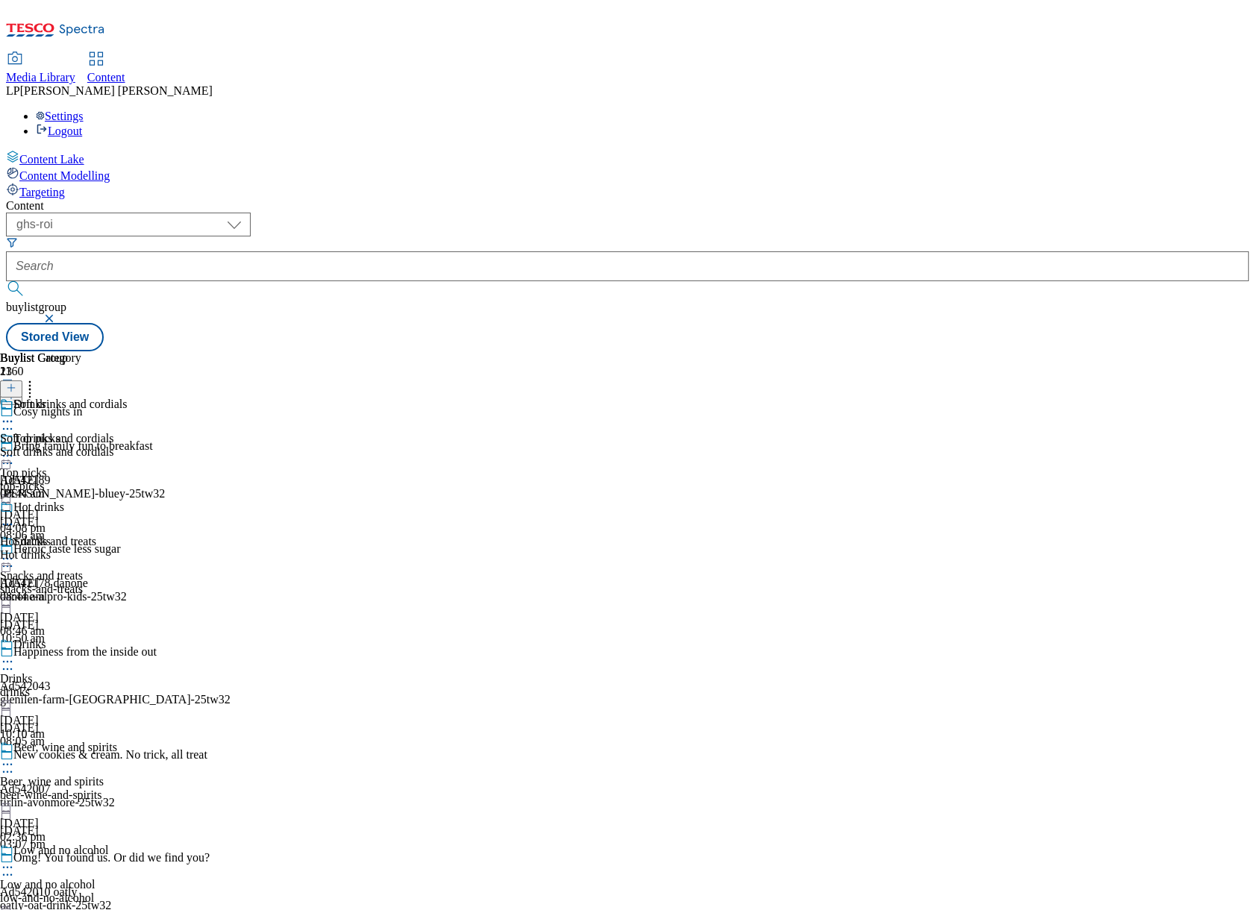
click at [117, 535] on div "Snacks and treats Snacks and treats snacks-and-treats 9 Sept 2025 08:46 am" at bounding box center [58, 586] width 117 height 103
click at [117, 638] on div "Drinks Drinks drinks 12 Sept 2025 10:10 am" at bounding box center [58, 689] width 117 height 103
click at [15, 757] on icon at bounding box center [7, 764] width 15 height 15
click at [63, 791] on span "Edit" at bounding box center [54, 796] width 17 height 11
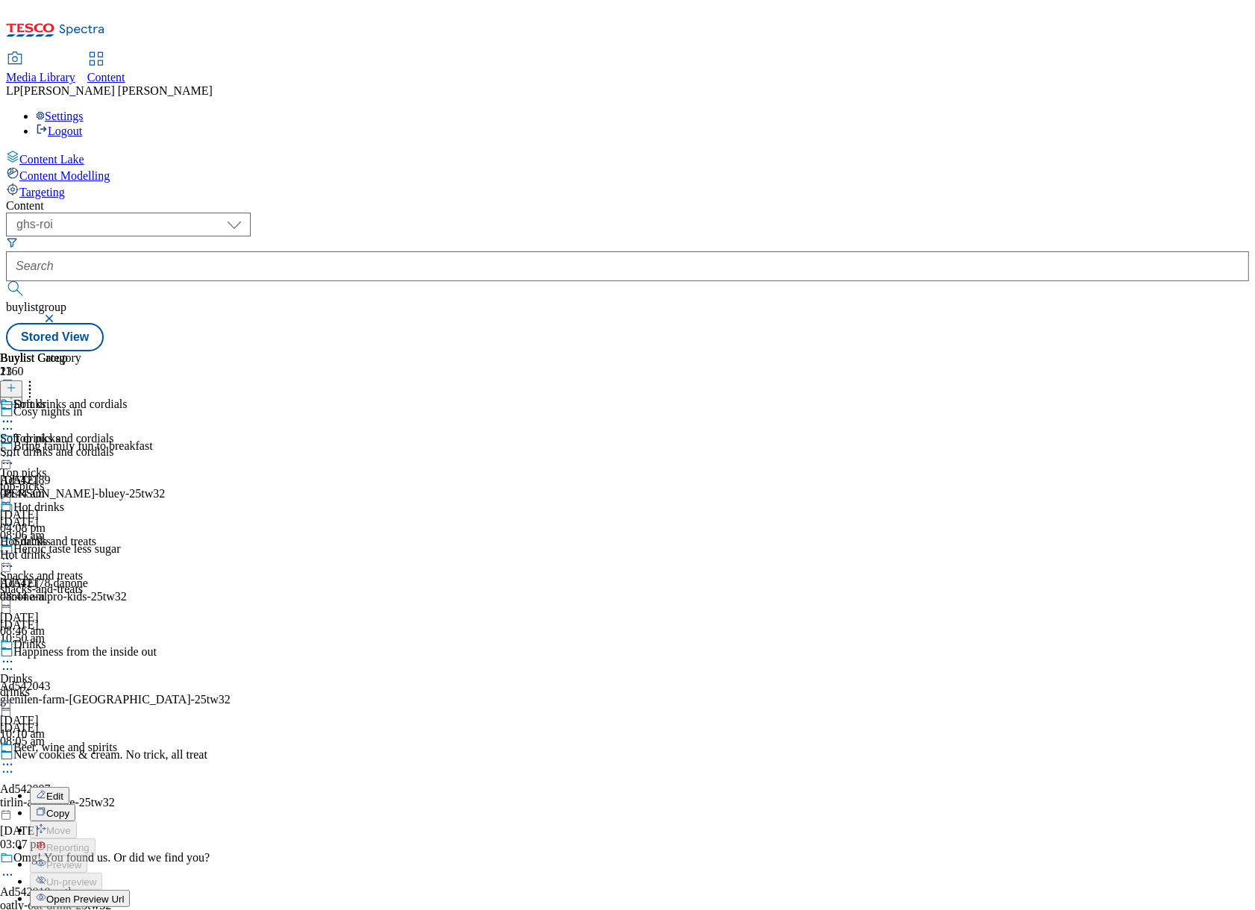
select select "evergreen"
select select "Banner"
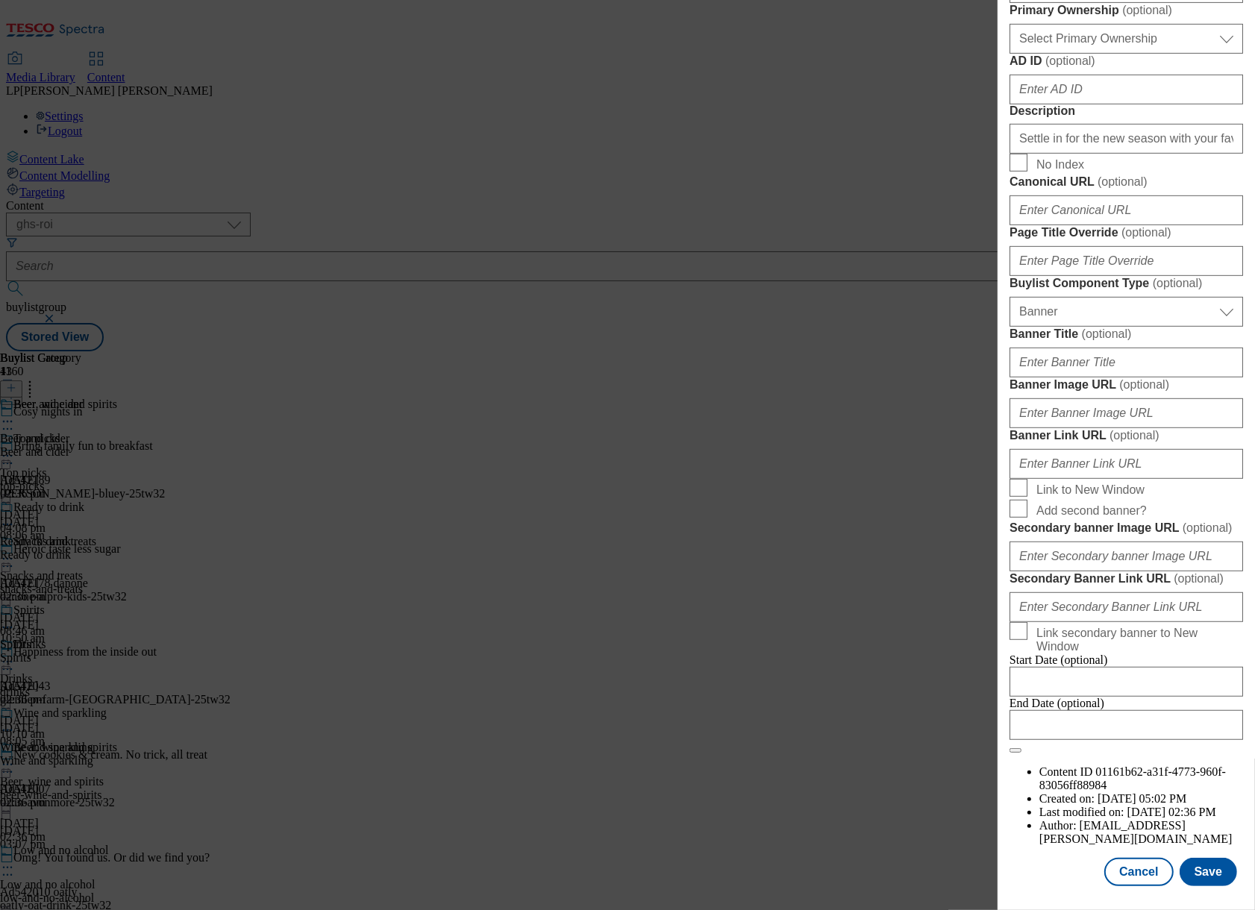
scroll to position [989, 0]
click at [1081, 428] on input "Banner Image URL ( optional )" at bounding box center [1125, 413] width 233 height 30
paste input "https://digitalcontent.api.tesco.com/v2/media/ghs-roi/6764c740-2825-4272-bd87-8…"
type input "https://digitalcontent.api.tesco.com/v2/media/ghs-roi/6764c740-2825-4272-bd87-8…"
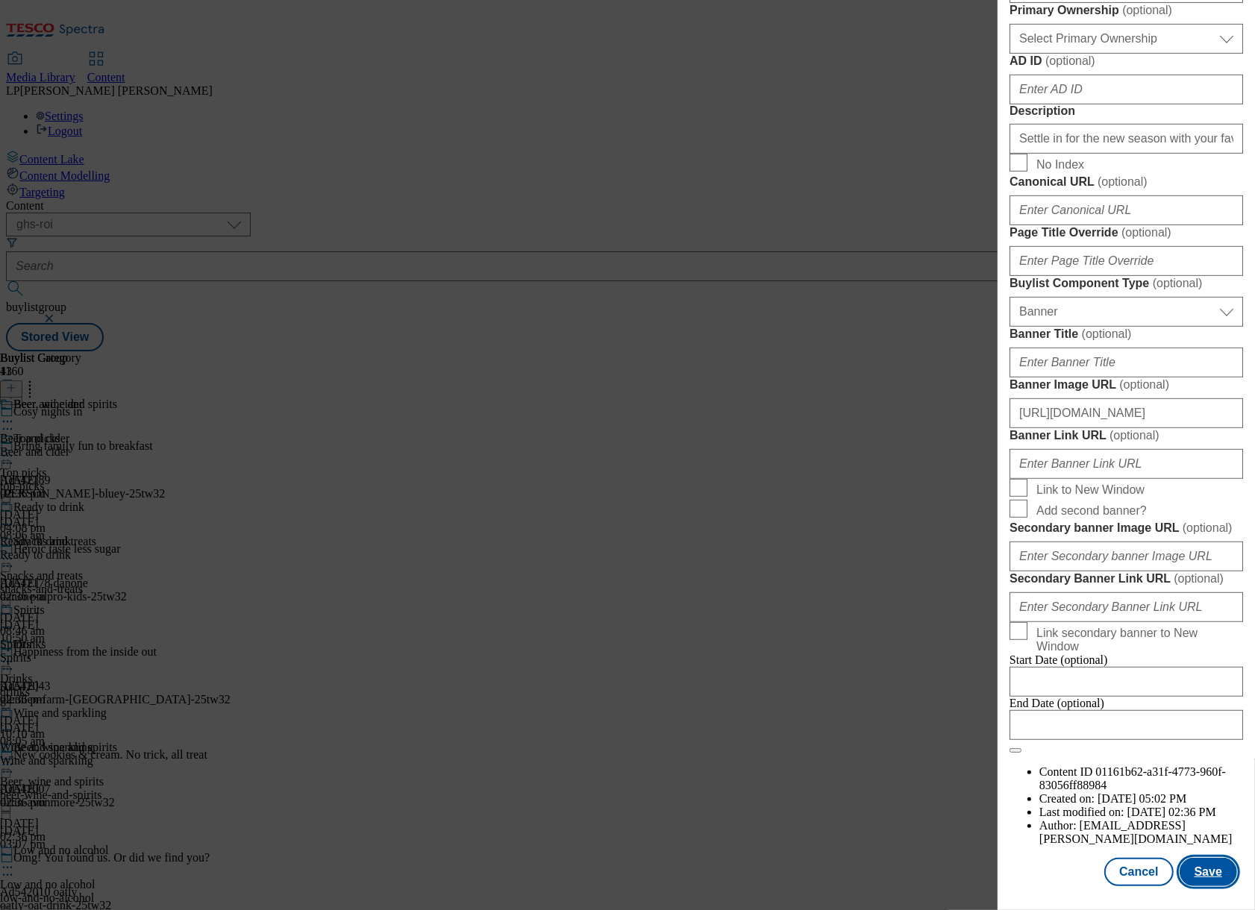
click at [1165, 867] on button "Save" at bounding box center [1207, 872] width 57 height 28
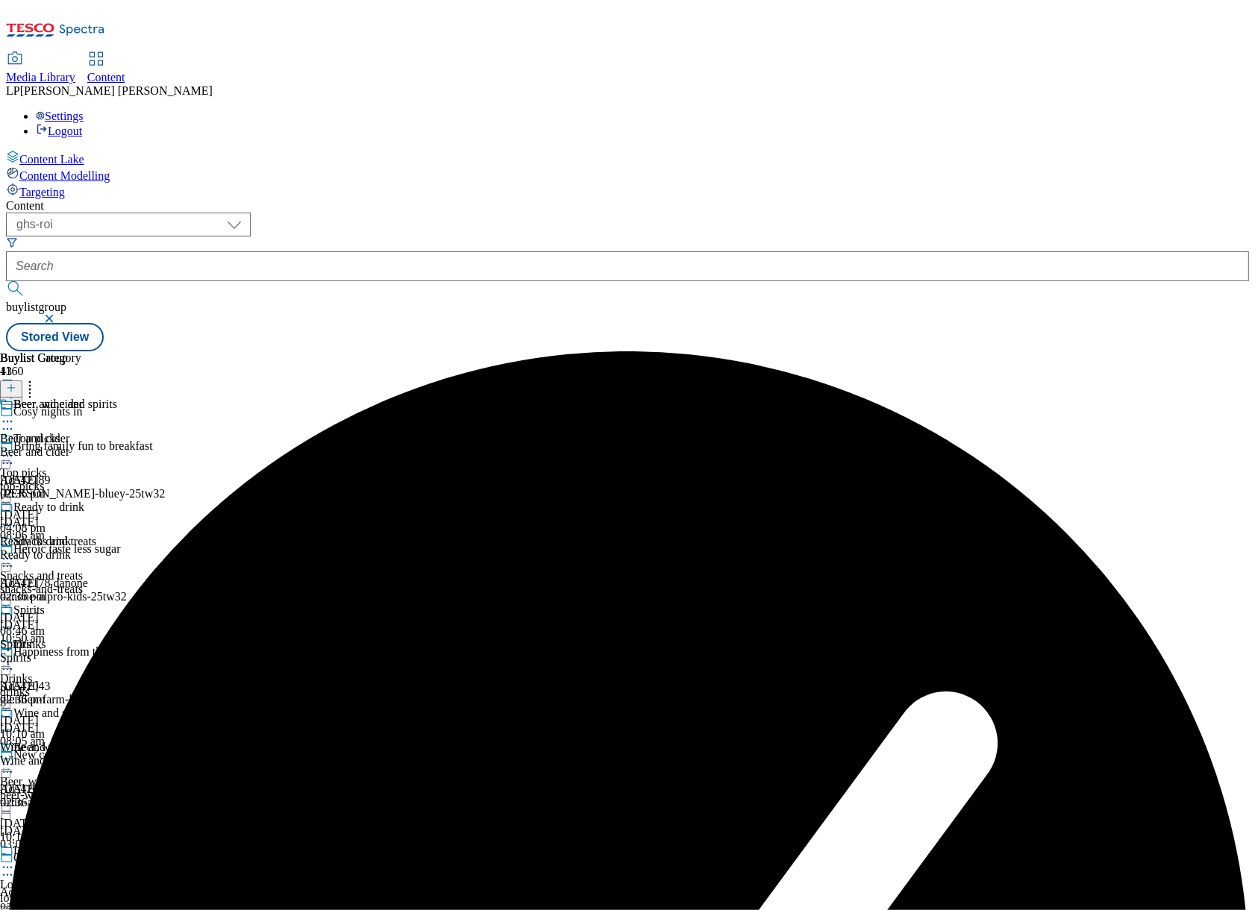
scroll to position [135, 0]
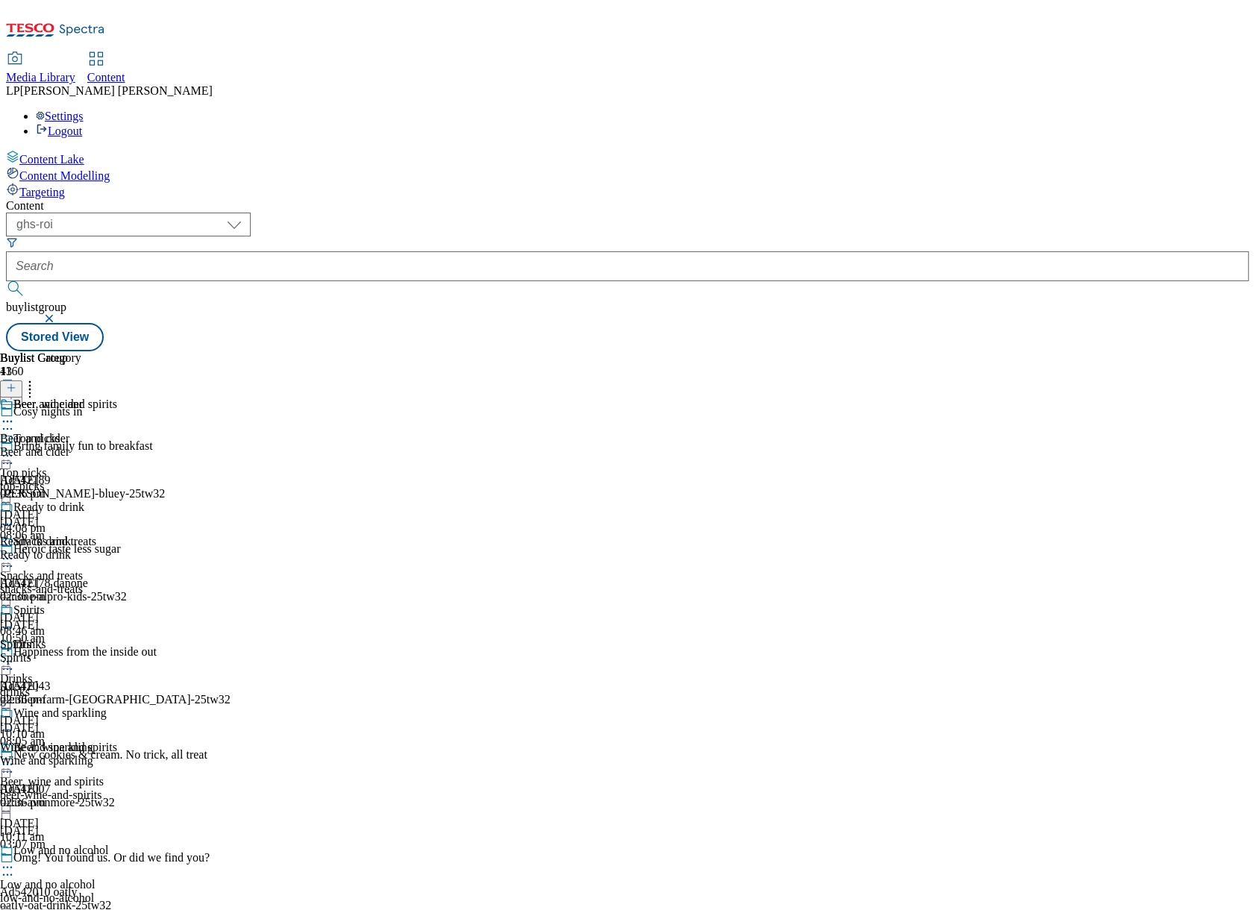
click at [15, 757] on icon at bounding box center [7, 764] width 15 height 15
click at [81, 859] on span "Preview" at bounding box center [63, 864] width 35 height 11
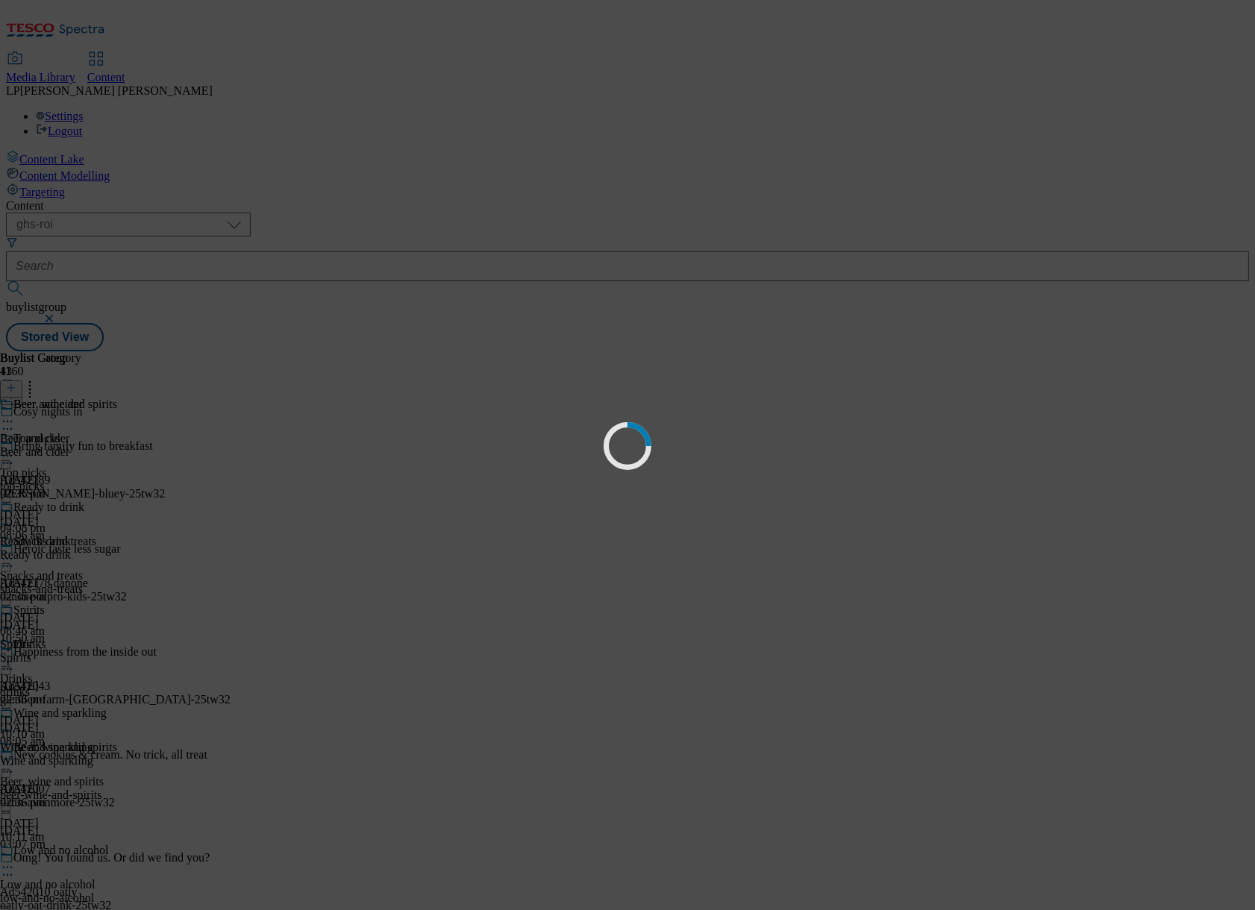
scroll to position [0, 0]
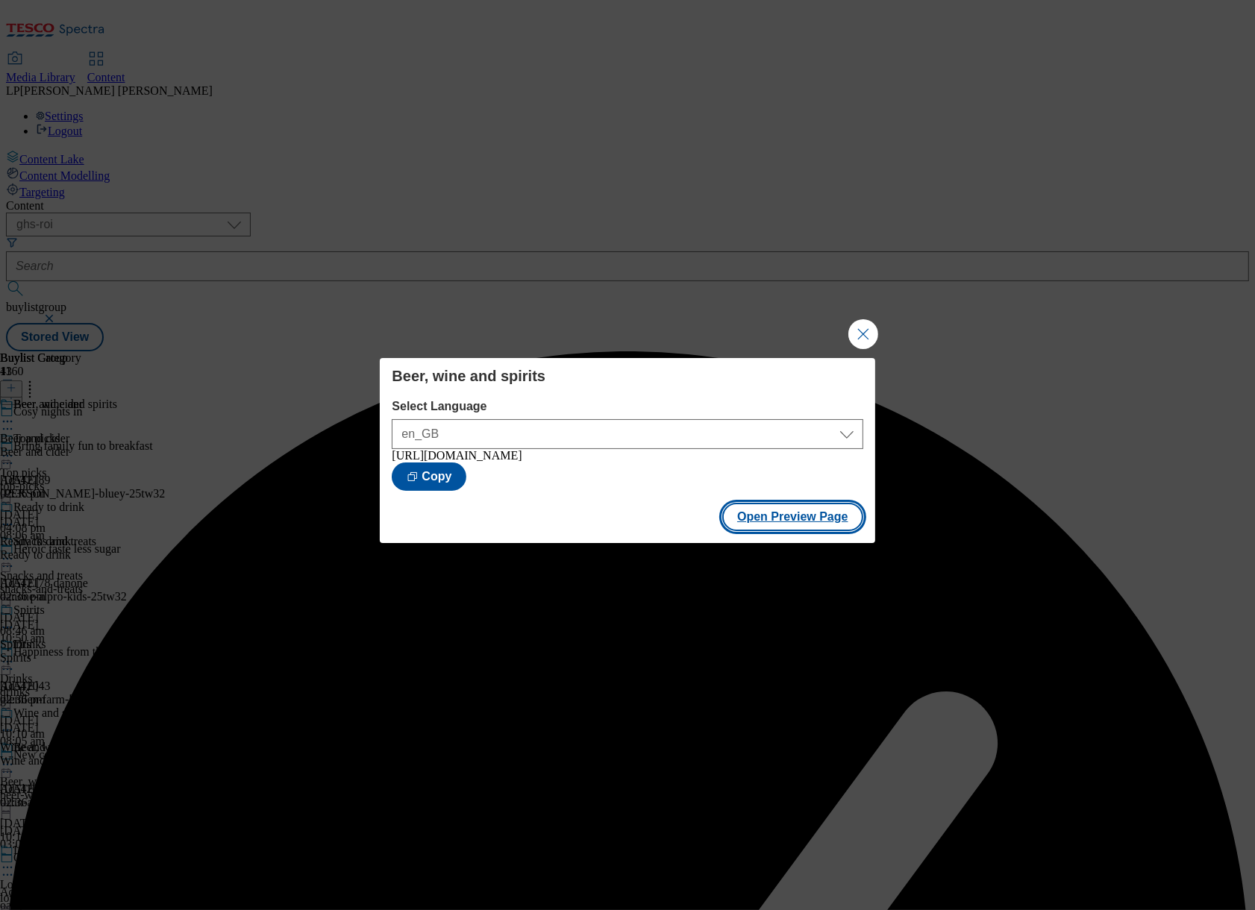
click at [752, 531] on button "Open Preview Page" at bounding box center [792, 517] width 141 height 28
click at [865, 321] on button "Close Modal" at bounding box center [863, 334] width 30 height 30
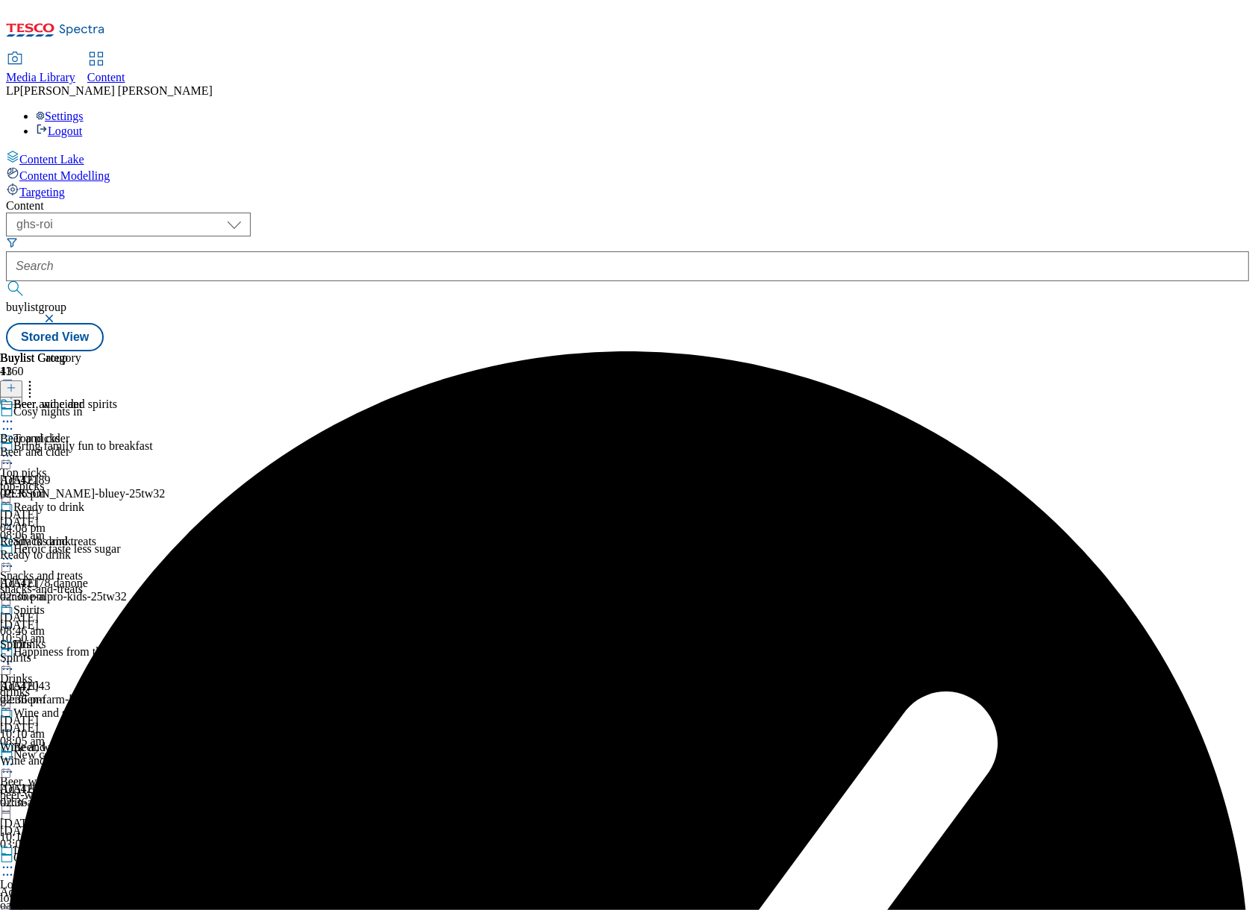
scroll to position [288, 0]
click at [15, 757] on icon at bounding box center [7, 764] width 15 height 15
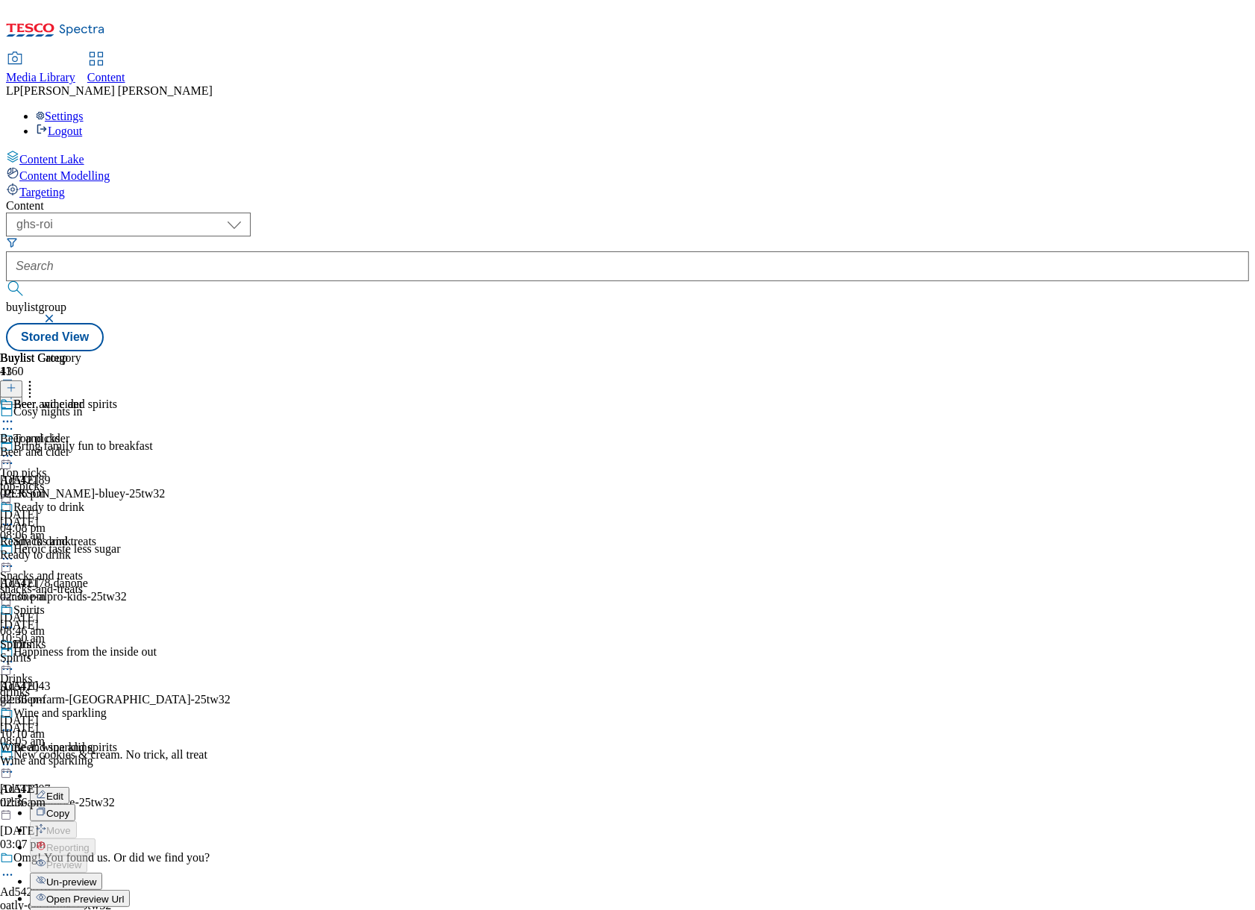
click at [79, 909] on span "Publish" at bounding box center [62, 916] width 33 height 11
select select "evergreen"
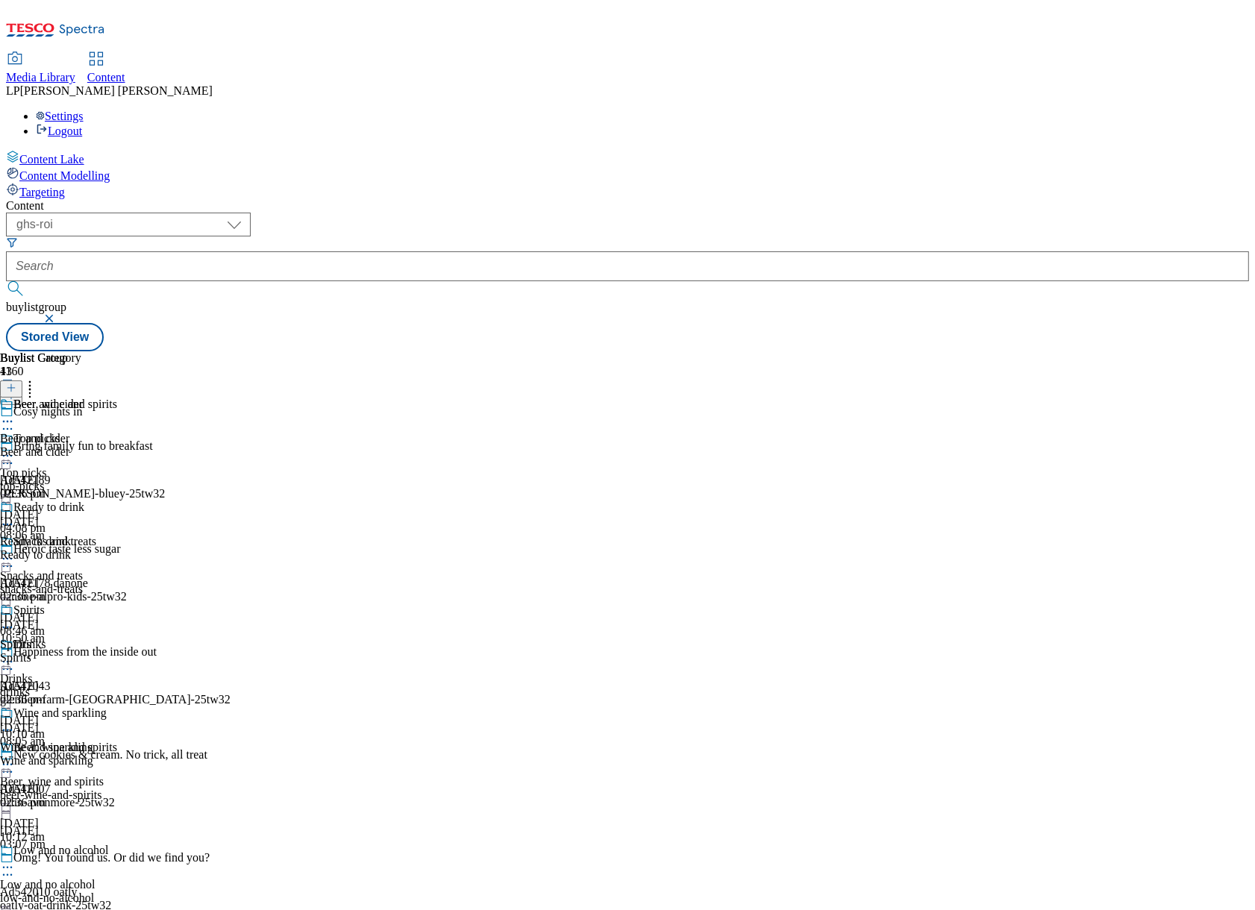
select select "tesco"
select select "Banner"
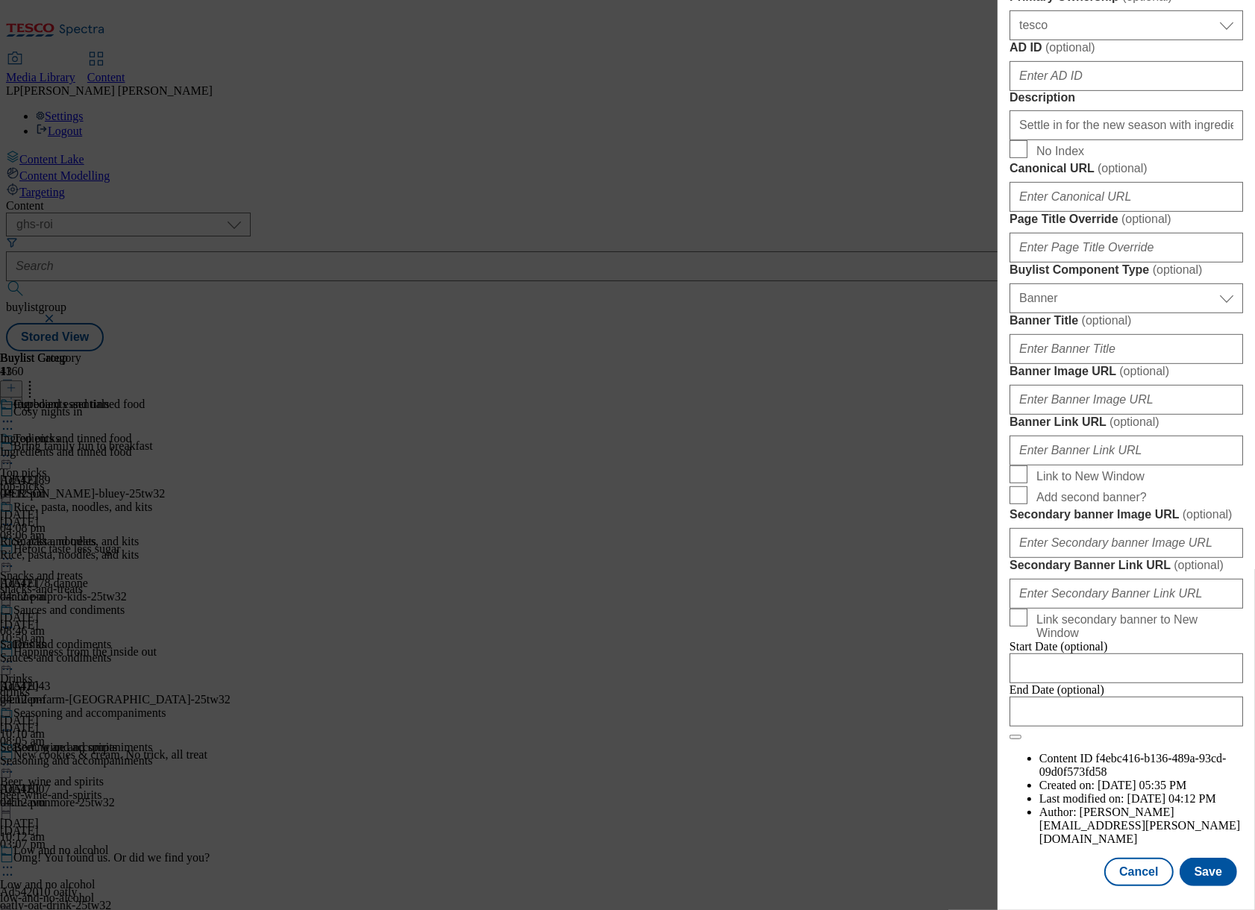
scroll to position [996, 0]
click at [1083, 415] on input "Banner Image URL ( optional )" at bounding box center [1125, 400] width 233 height 30
paste input "https://digitalcontent.api.tesco.com/v2/media/ghs-roi/6764c740-2825-4272-bd87-8…"
type input "https://digitalcontent.api.tesco.com/v2/media/ghs-roi/6764c740-2825-4272-bd87-8…"
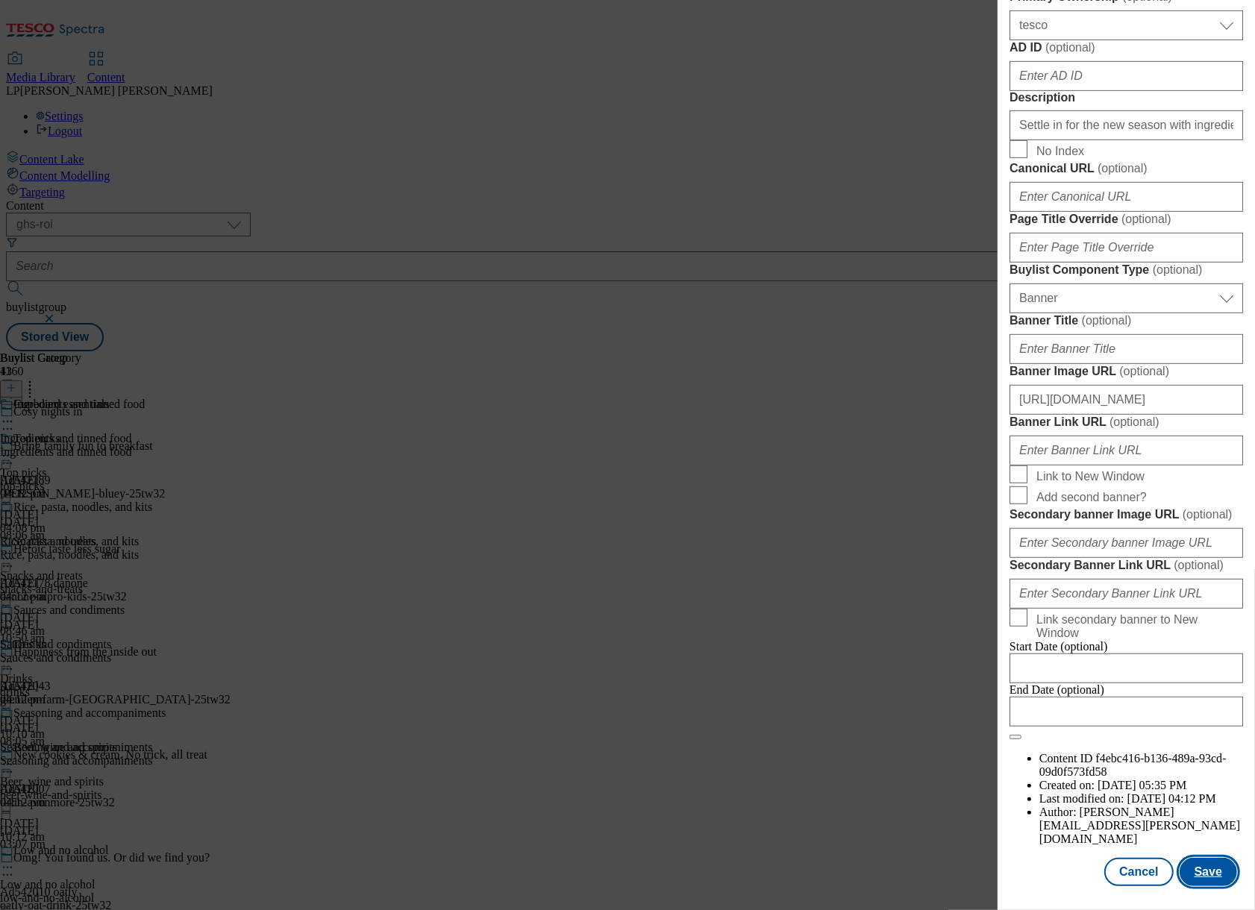
click at [1165, 867] on button "Save" at bounding box center [1207, 872] width 57 height 28
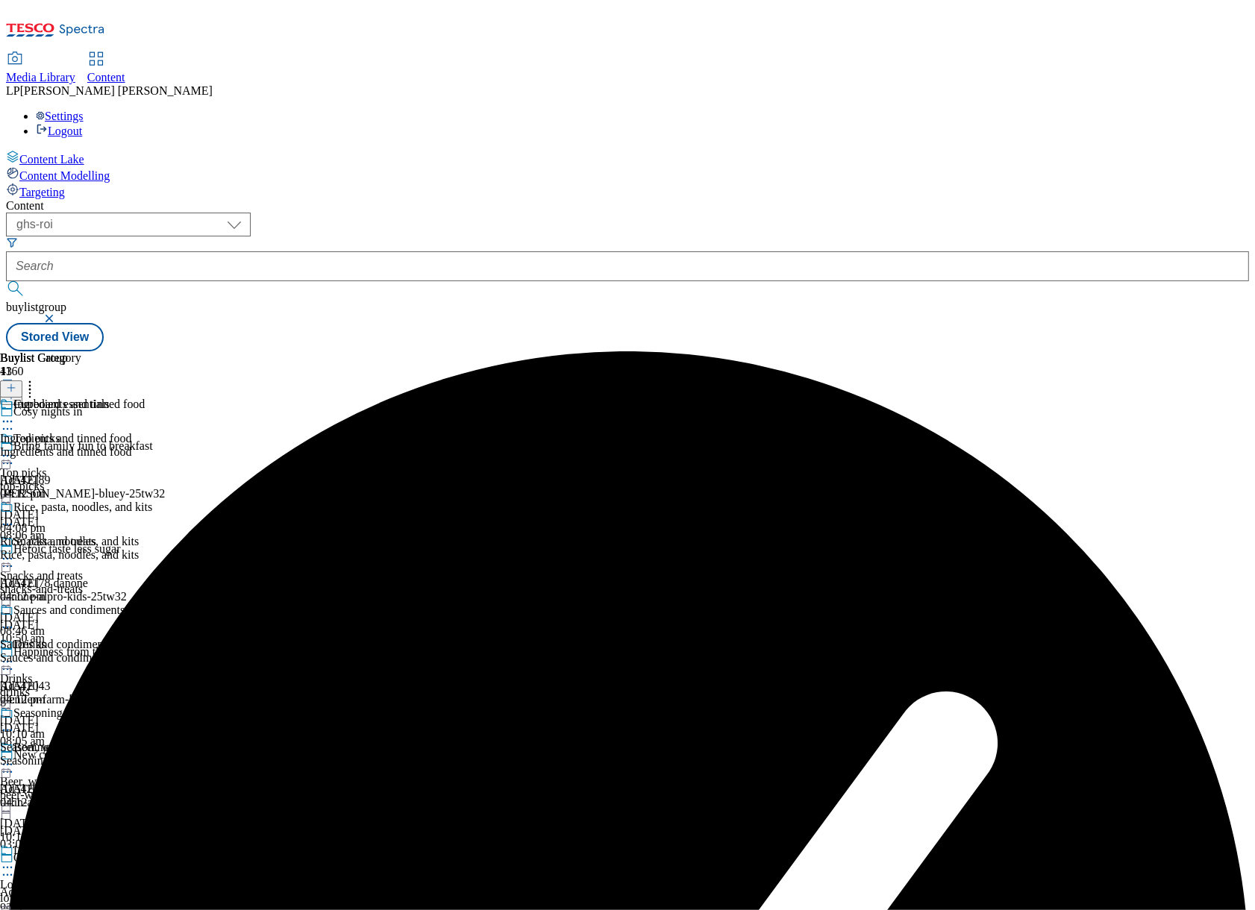
click at [15, 414] on icon at bounding box center [7, 421] width 15 height 15
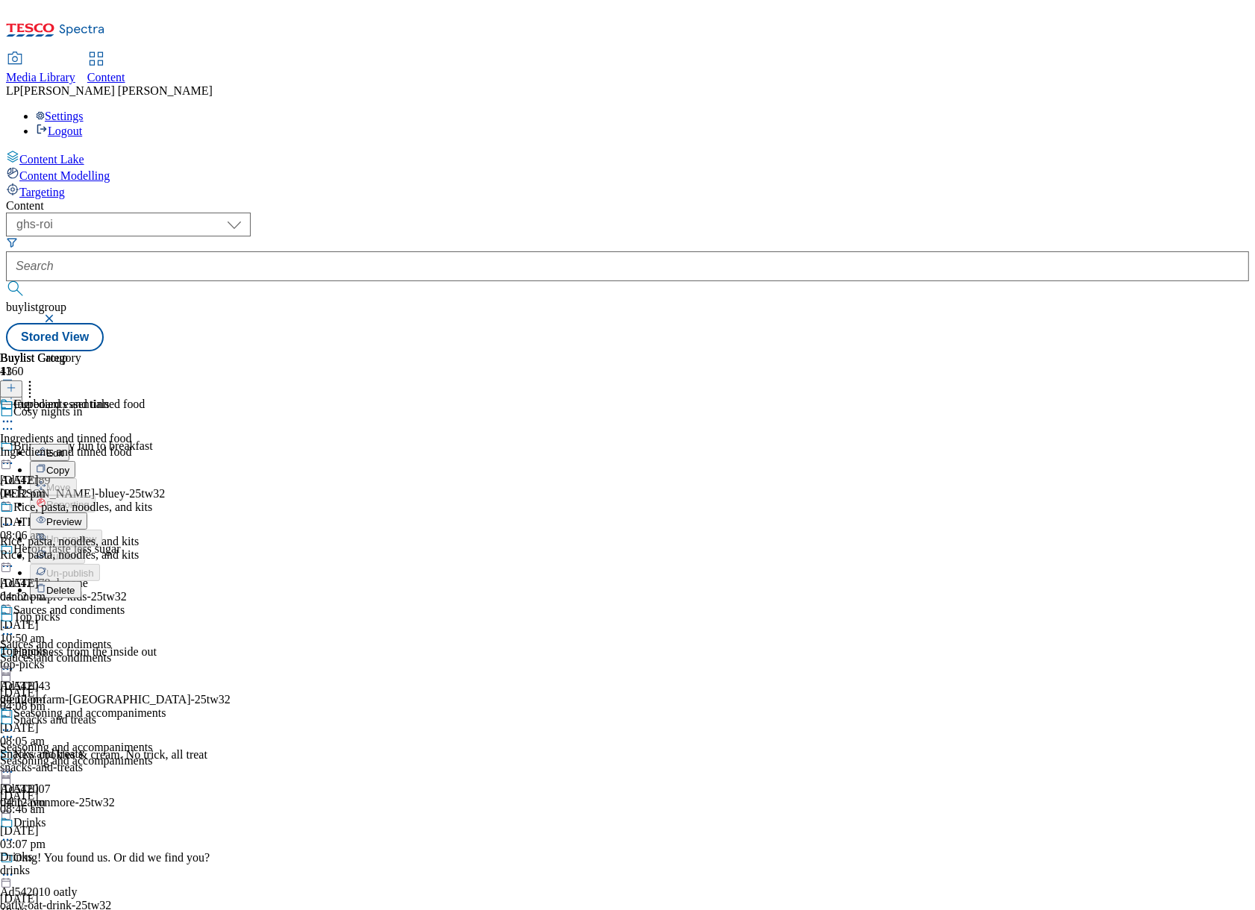
click at [81, 516] on span "Preview" at bounding box center [63, 521] width 35 height 11
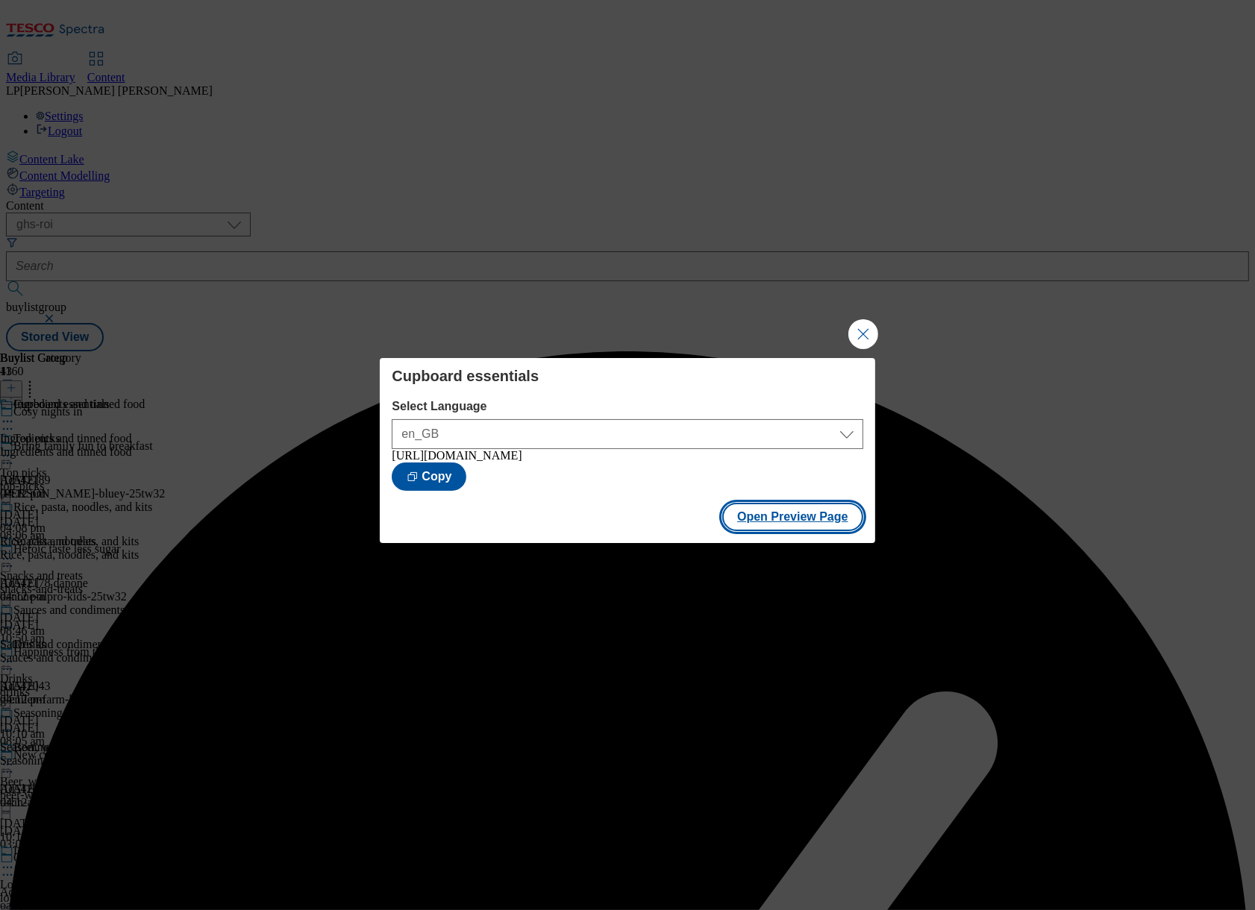
click at [762, 518] on button "Open Preview Page" at bounding box center [792, 517] width 141 height 28
click at [857, 326] on button "Close Modal" at bounding box center [863, 334] width 30 height 30
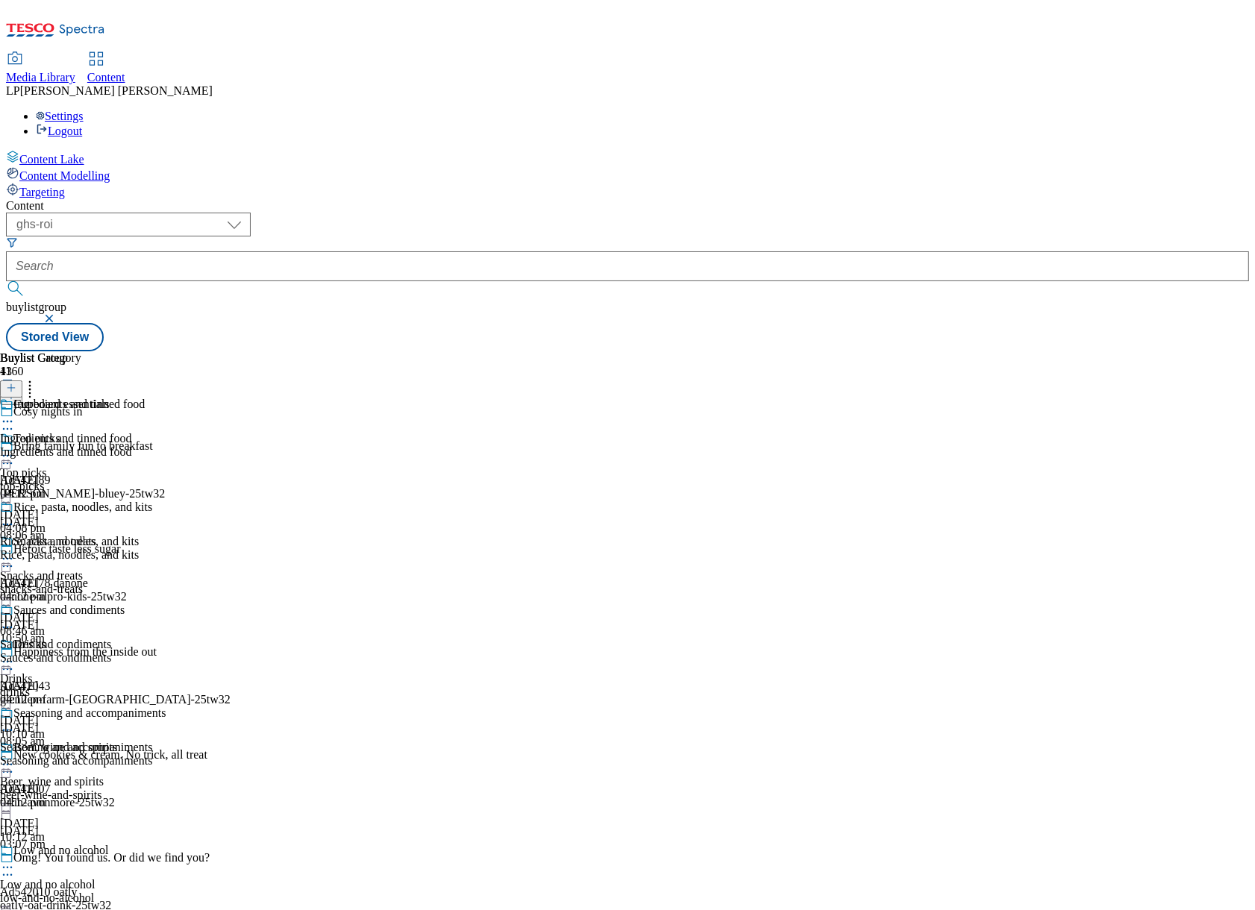
scroll to position [517, 0]
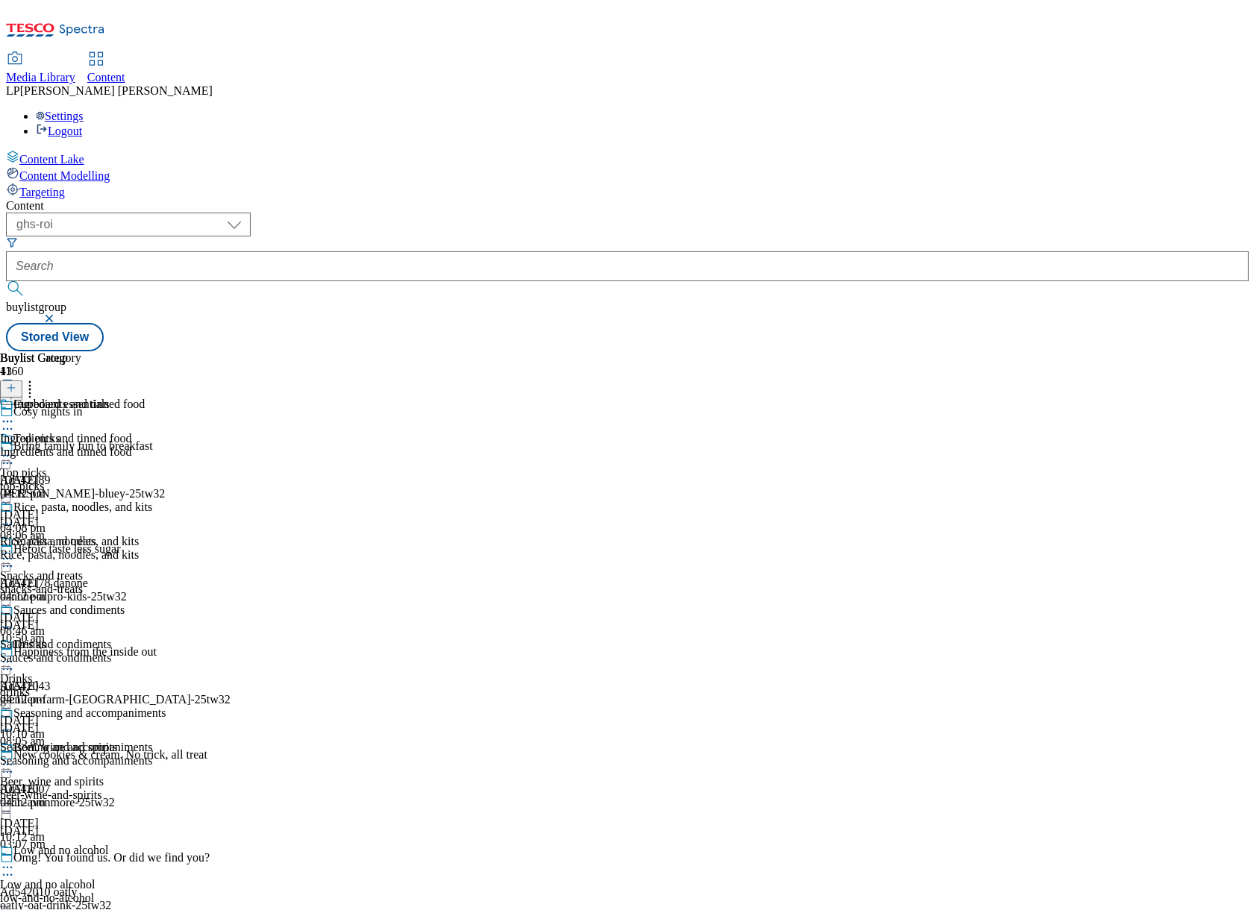
scroll to position [844, 0]
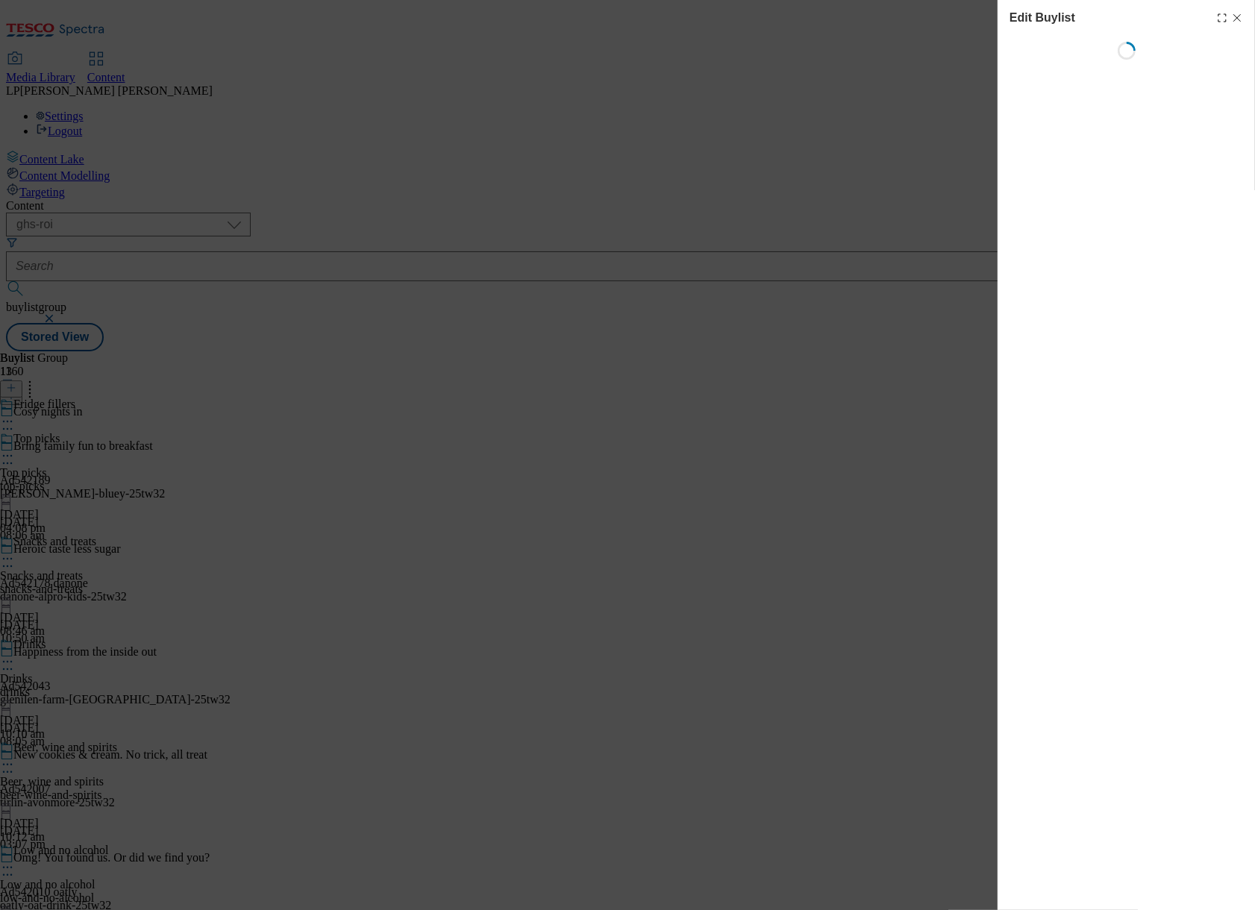
select select "evergreen"
select select "Banner"
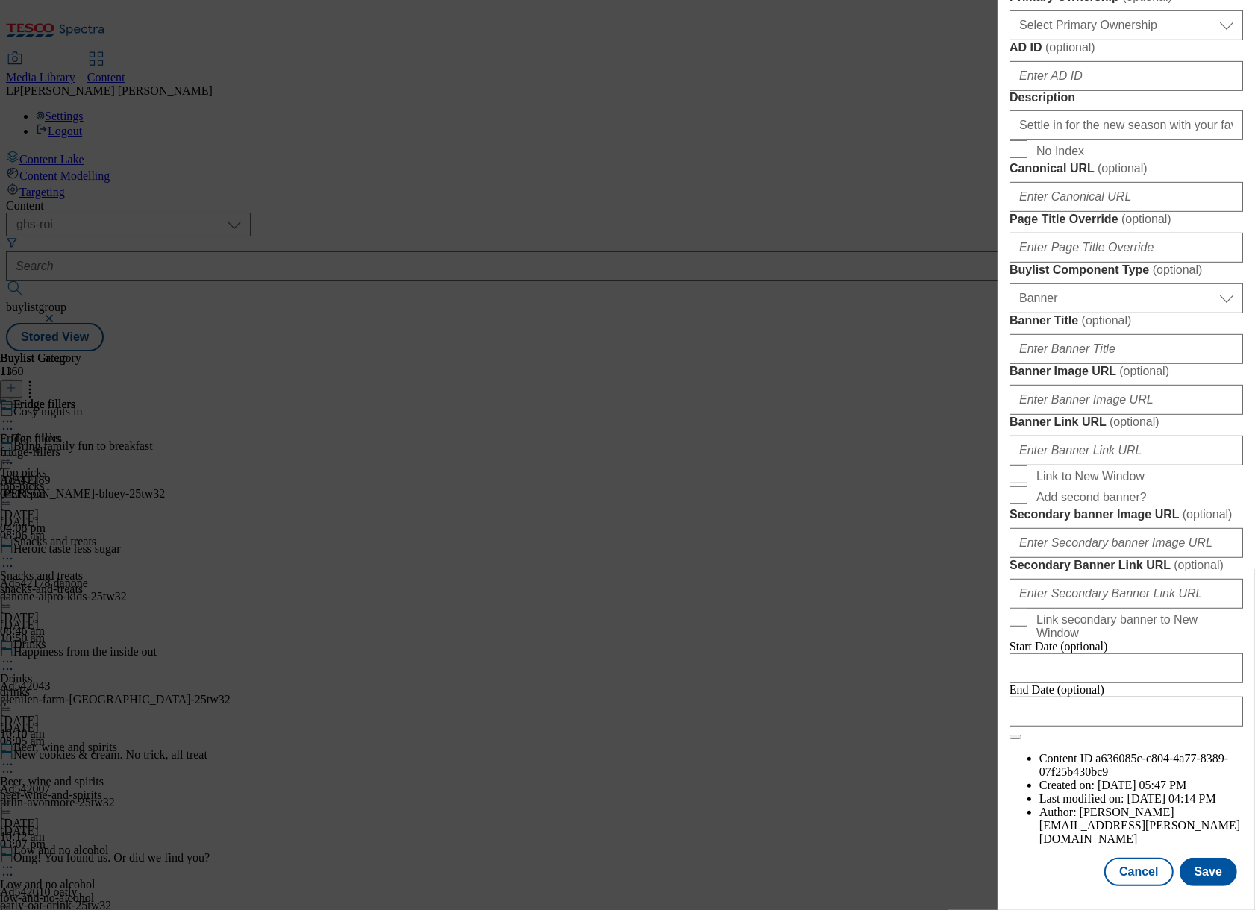
scroll to position [956, 0]
click at [1059, 415] on input "Banner Image URL ( optional )" at bounding box center [1125, 400] width 233 height 30
paste input "https://digitalcontent.api.tesco.com/v2/media/ghs-roi/6764c740-2825-4272-bd87-8…"
click at [1158, 415] on input "https://digitalcontent.api.tesco.com/v2/media/ghs-roi/6764c740-2825-4272-bd87-8…" at bounding box center [1125, 400] width 233 height 30
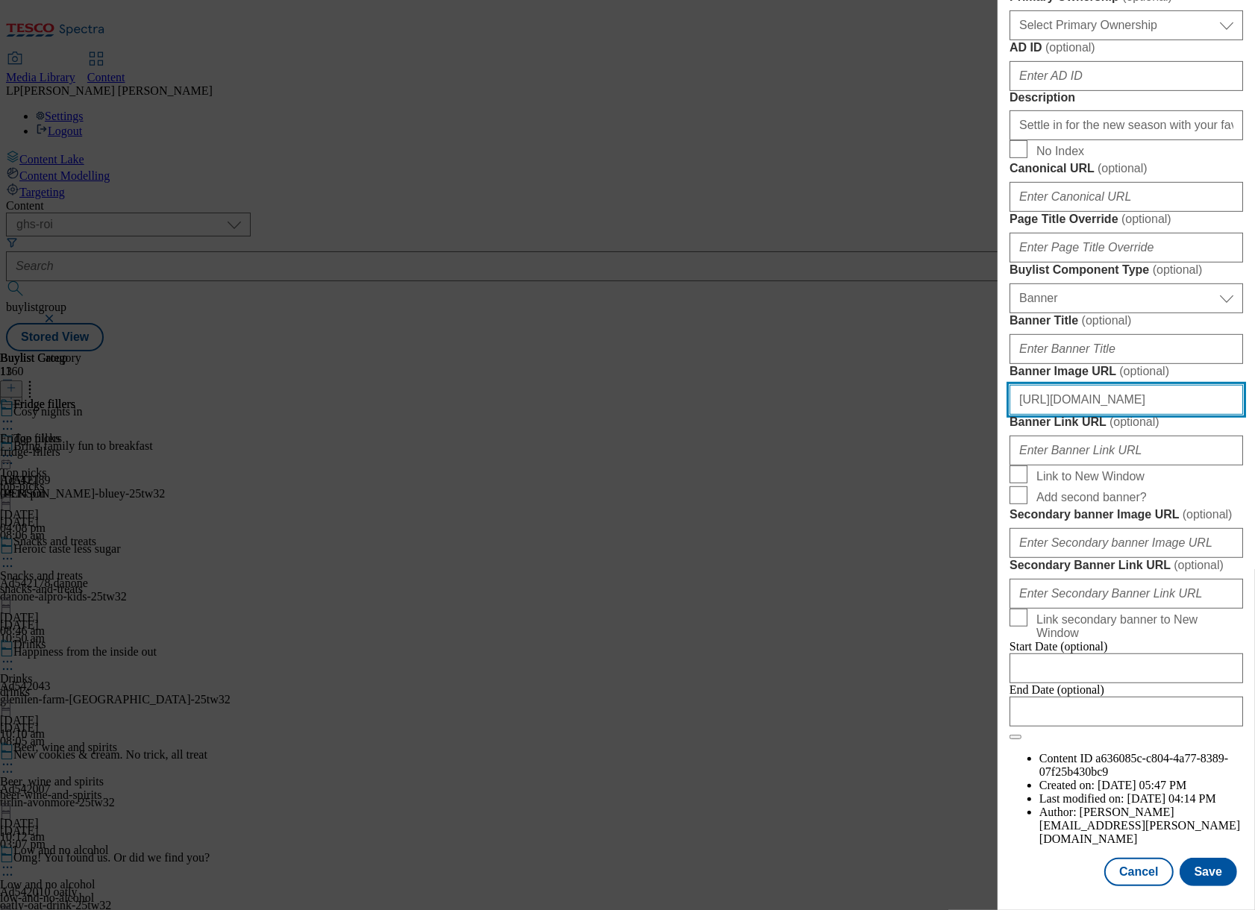
scroll to position [1269, 0]
type input "https://digitalcontent.api.tesco.com/v2/media/ghs-roi/6764c740-2825-4272-bd87-8…"
click at [1165, 858] on button "Save" at bounding box center [1207, 872] width 57 height 28
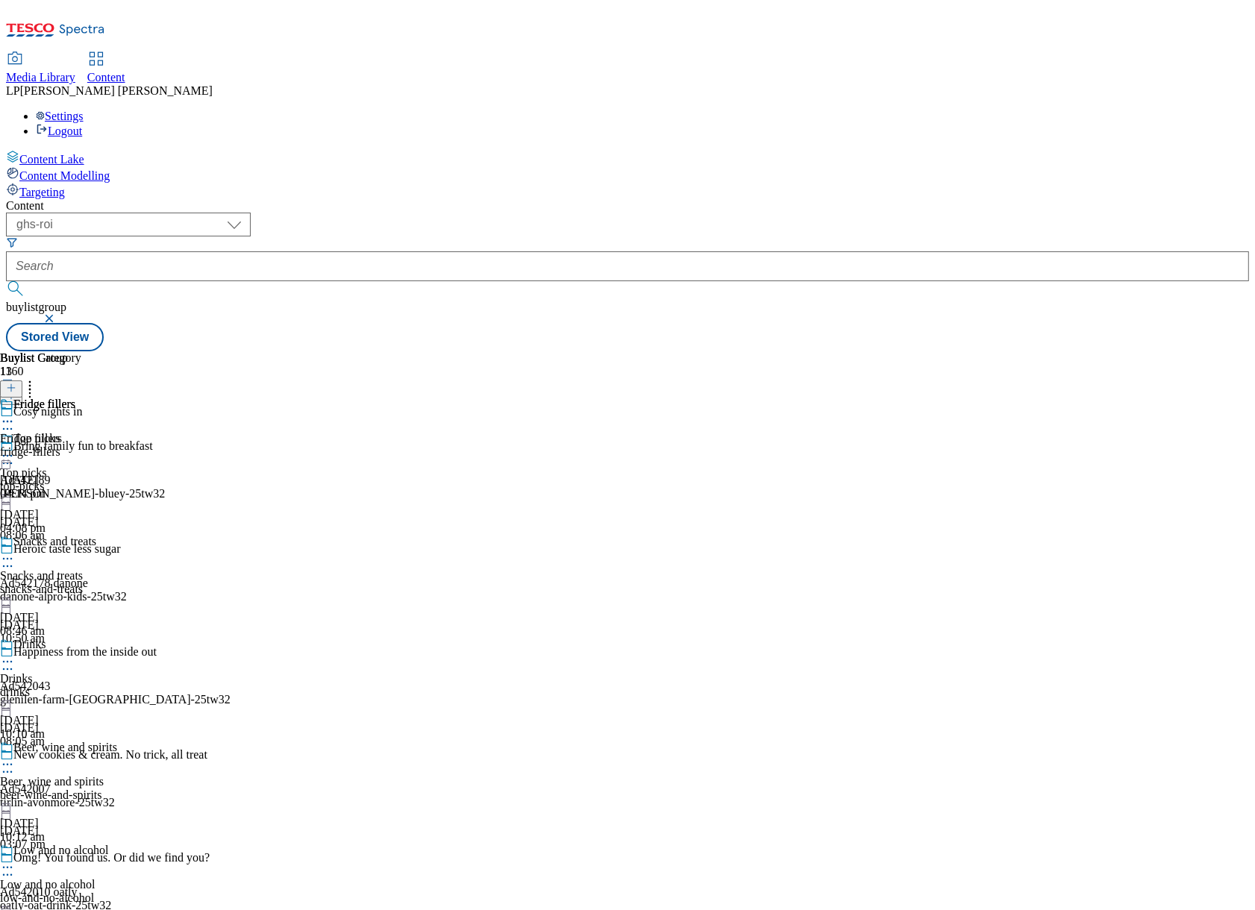
scroll to position [848, 0]
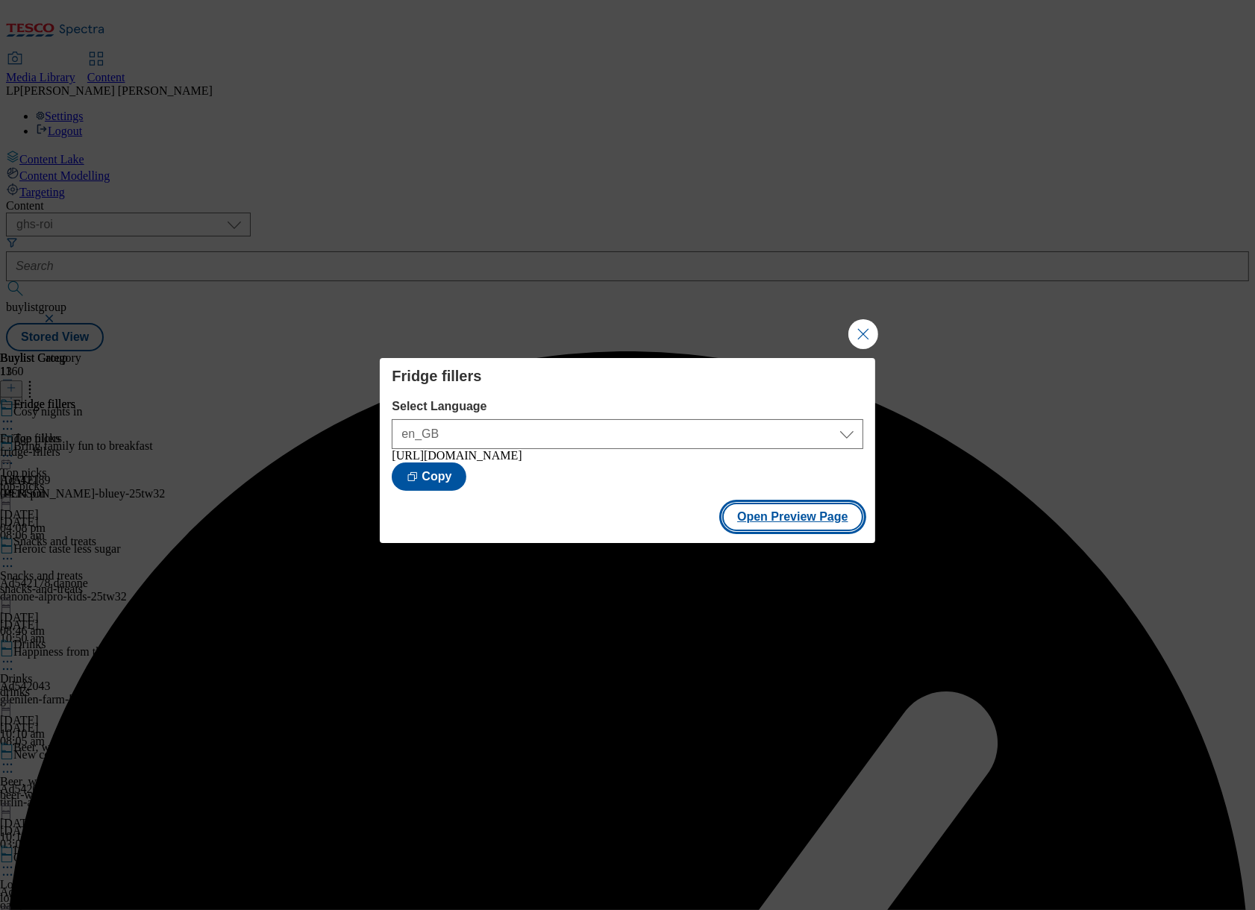
click at [776, 520] on button "Open Preview Page" at bounding box center [792, 517] width 141 height 28
click at [864, 324] on button "Close Modal" at bounding box center [863, 334] width 30 height 30
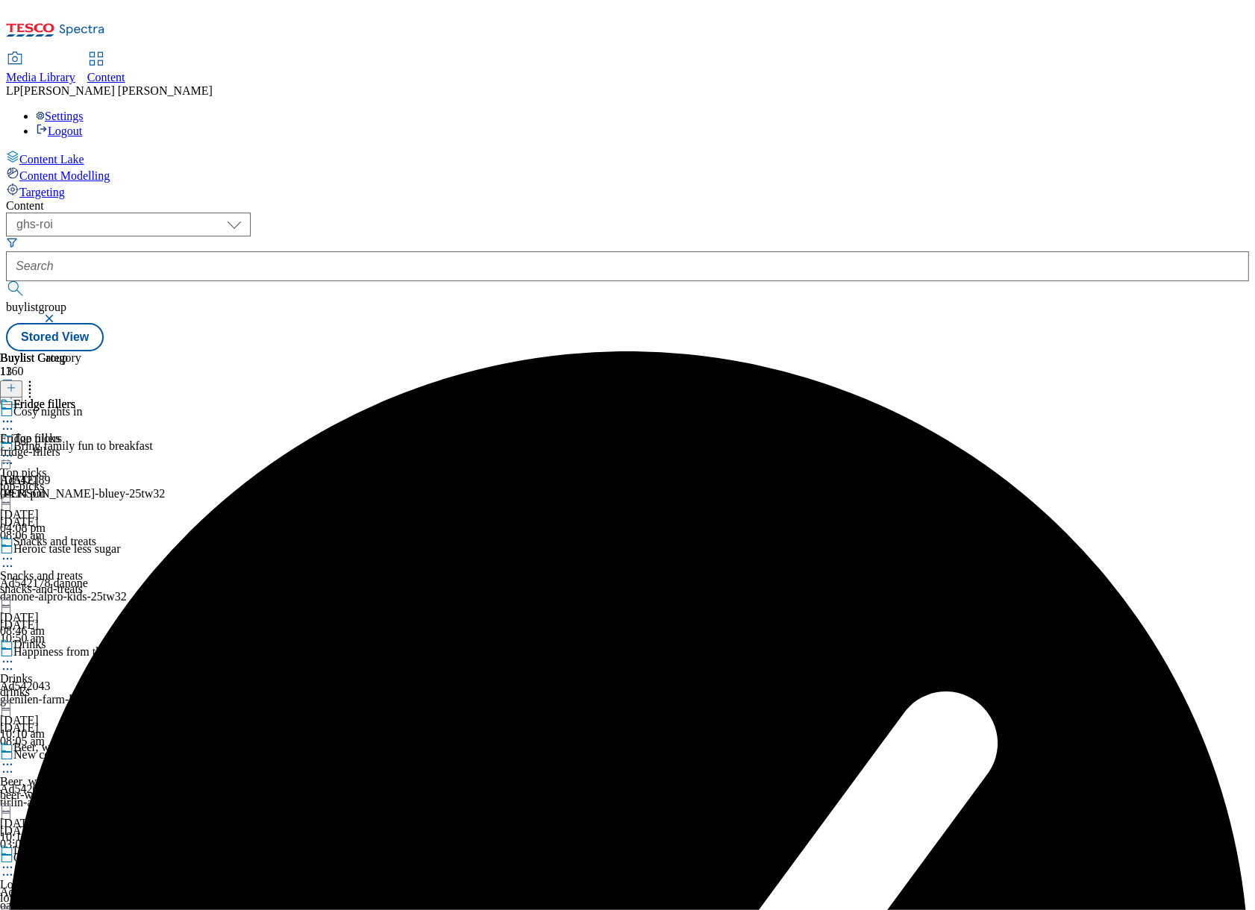
scroll to position [851, 0]
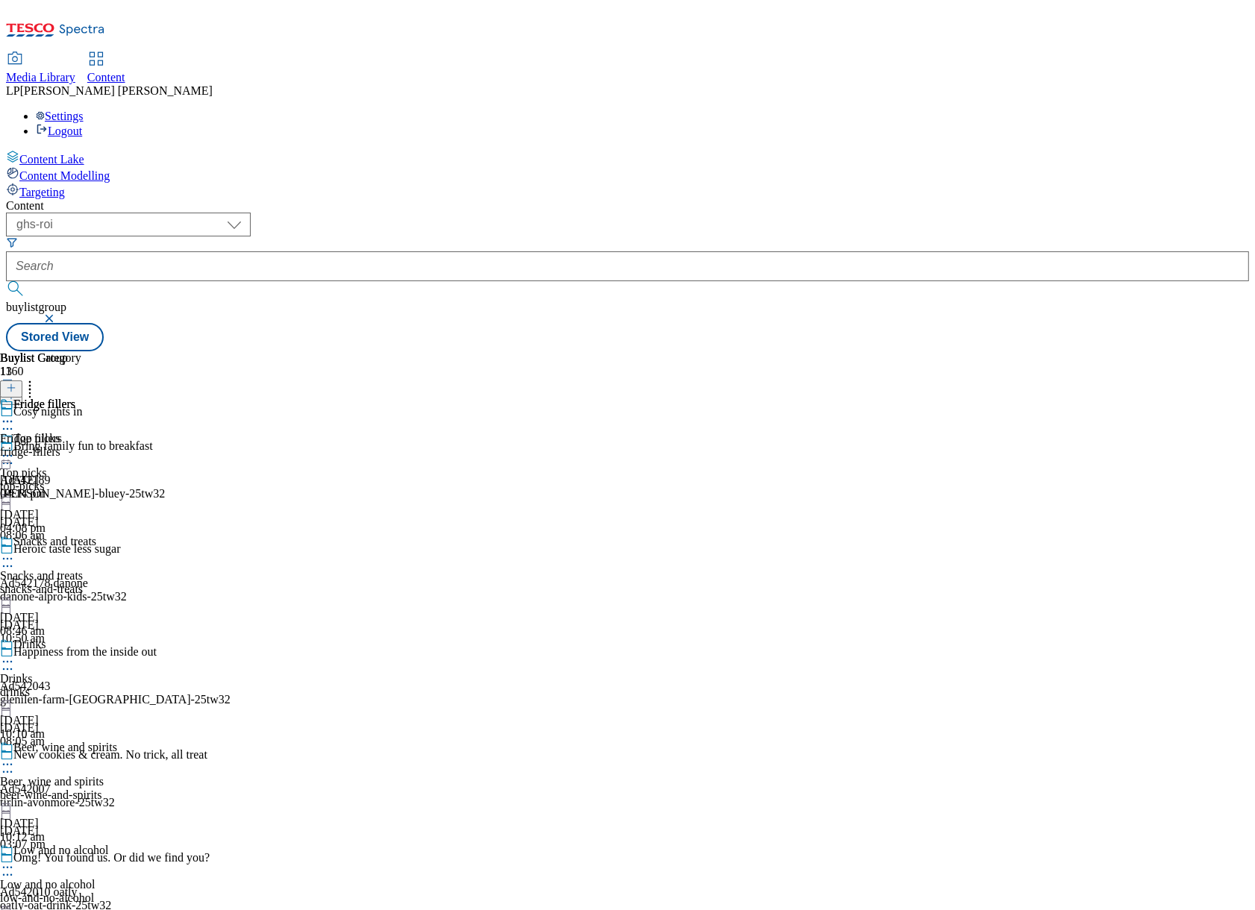
select select "ghs-roi"
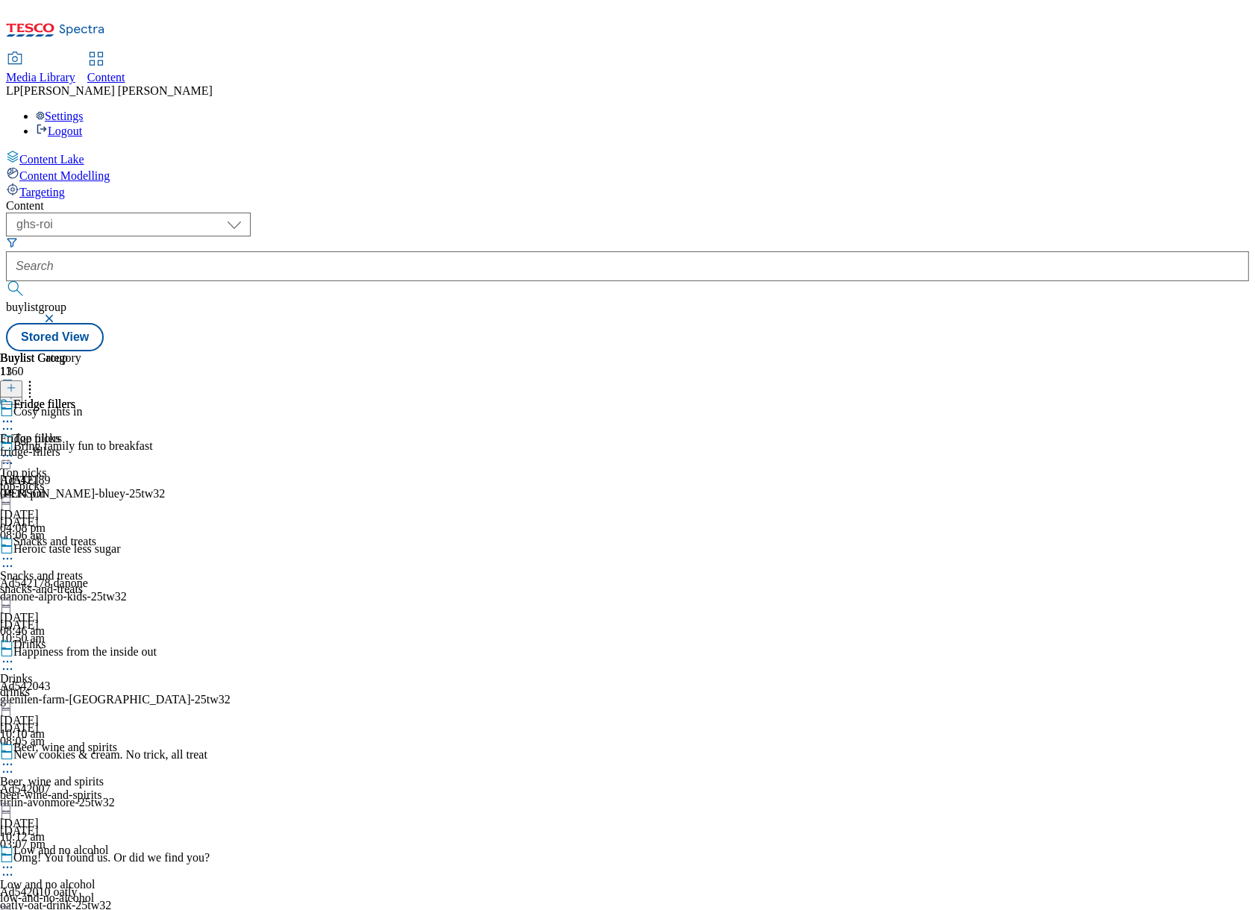
scroll to position [1610, 0]
click at [16, 390] on icon at bounding box center [11, 395] width 10 height 10
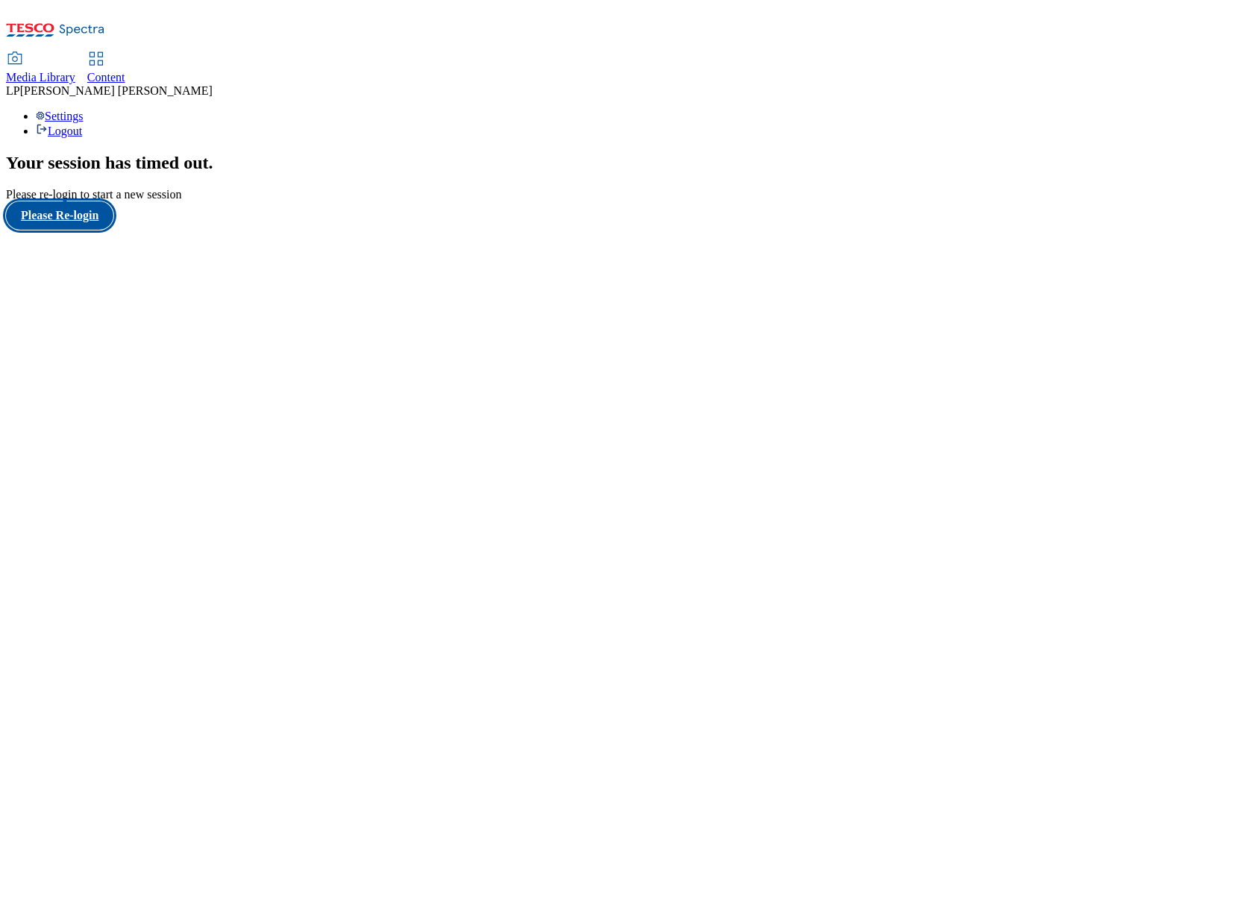
click at [113, 230] on button "Please Re-login" at bounding box center [59, 215] width 107 height 28
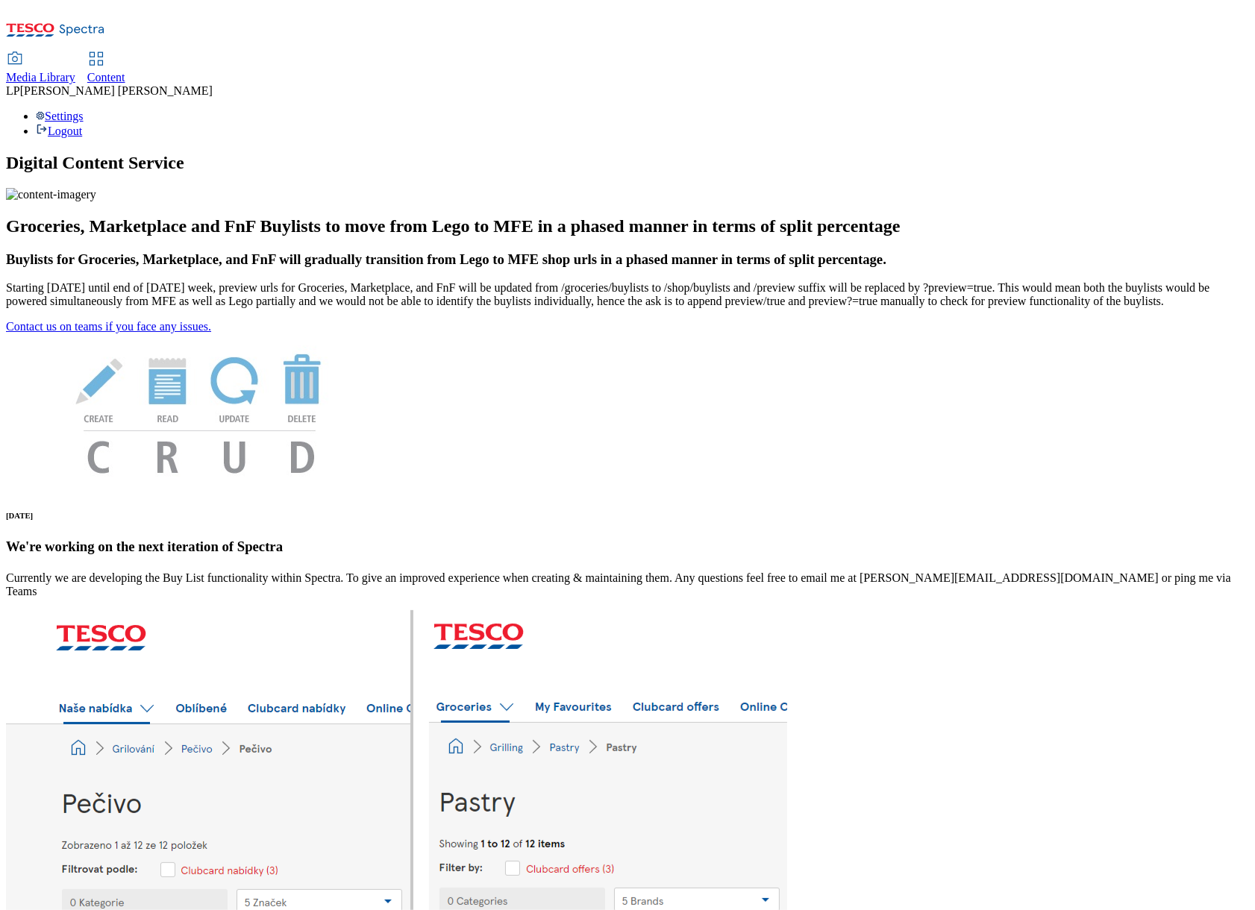
click at [125, 71] on span "Content" at bounding box center [106, 77] width 38 height 13
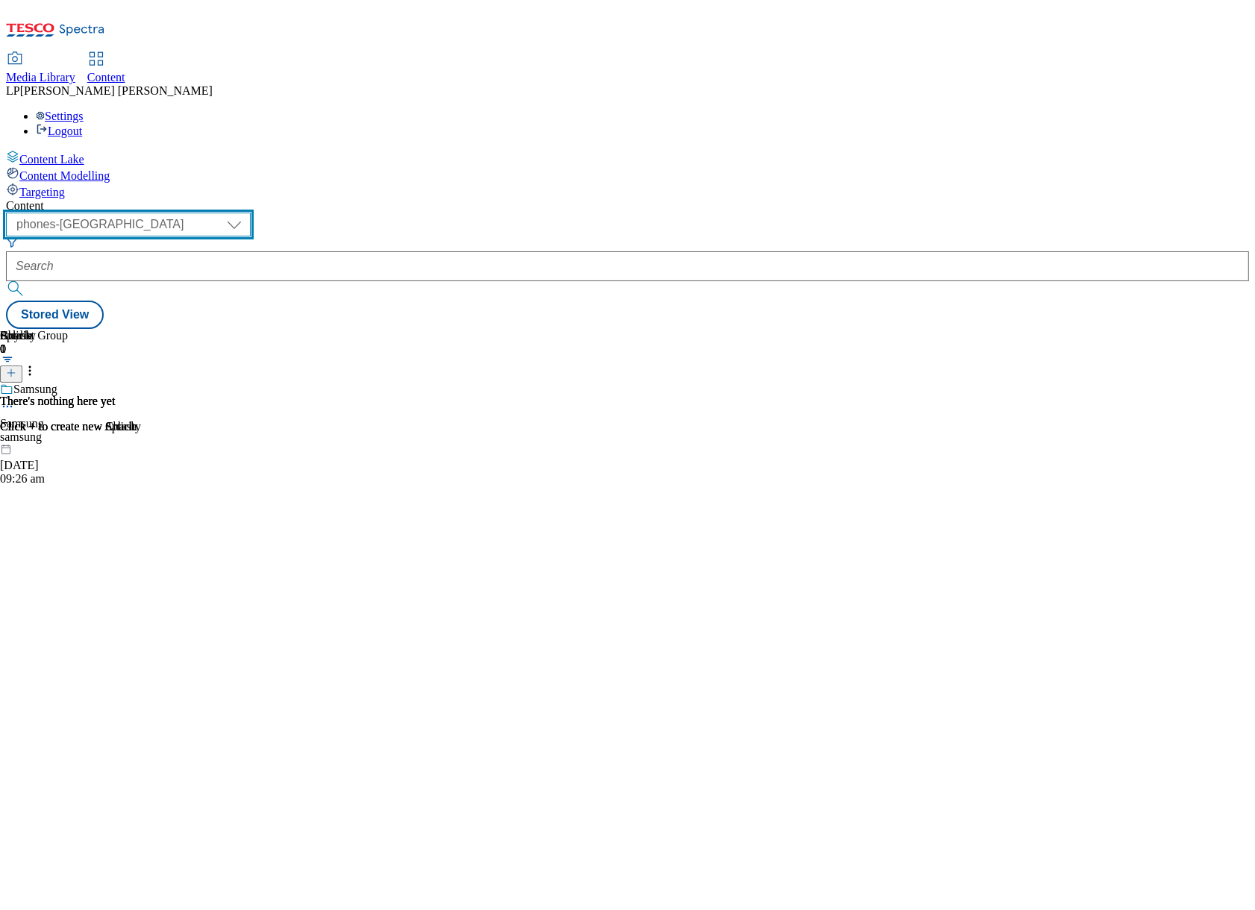
click at [241, 213] on select "dotcom-cz dotcom-hu dotcom-sk fnf-uk ghs-roi ghs-uk group-comms ighs-cz ighs-hu…" at bounding box center [128, 225] width 245 height 24
select select "ghs-roi"
click at [194, 213] on select "dotcom-cz dotcom-hu dotcom-sk fnf-uk ghs-roi ghs-uk group-comms ighs-cz ighs-hu…" at bounding box center [128, 225] width 245 height 24
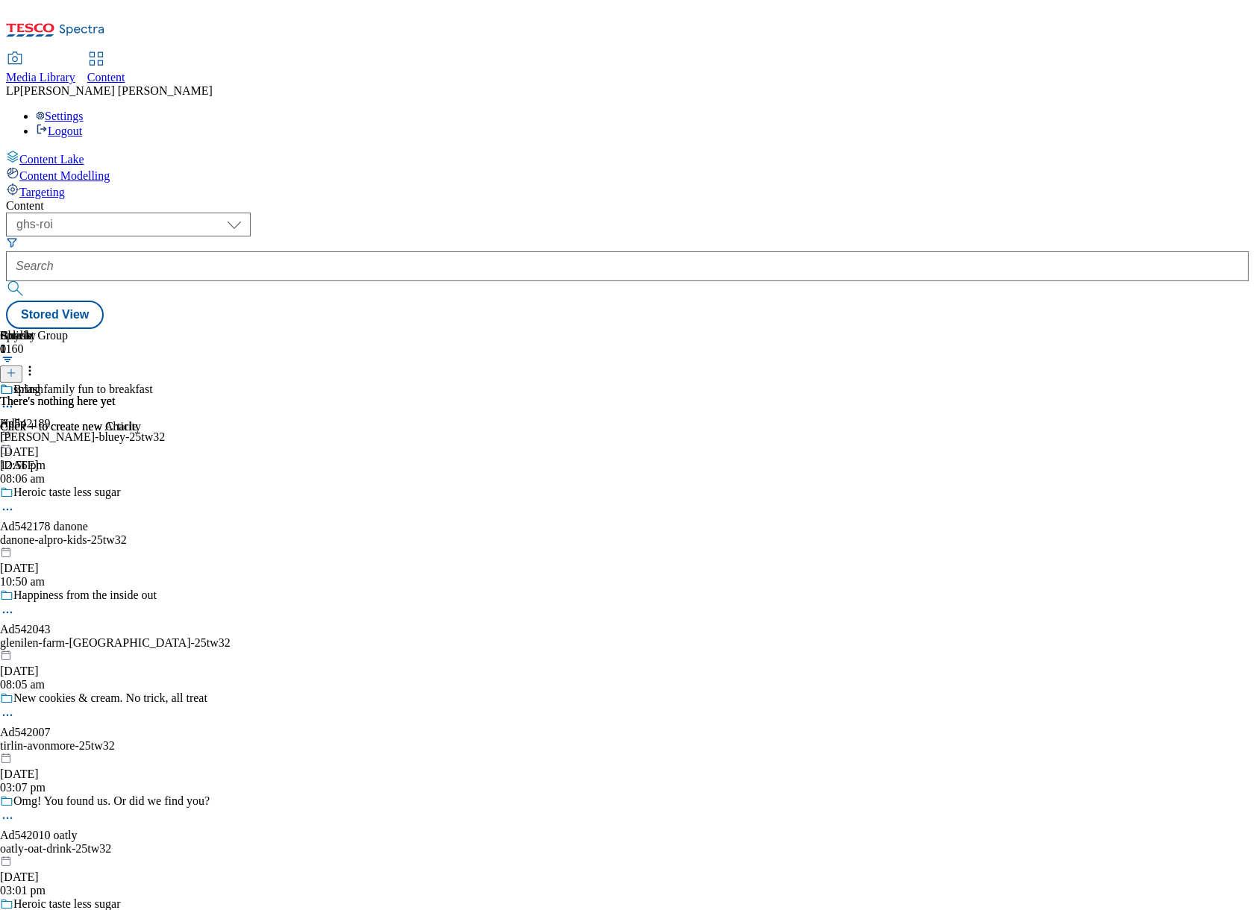
click at [603, 213] on div "( optional ) dotcom-cz dotcom-hu dotcom-sk fnf-uk ghs-roi ghs-uk group-comms ig…" at bounding box center [627, 271] width 1243 height 116
click at [589, 213] on div "( optional ) dotcom-cz dotcom-hu dotcom-sk fnf-uk ghs-roi ghs-uk group-comms ig…" at bounding box center [627, 271] width 1243 height 116
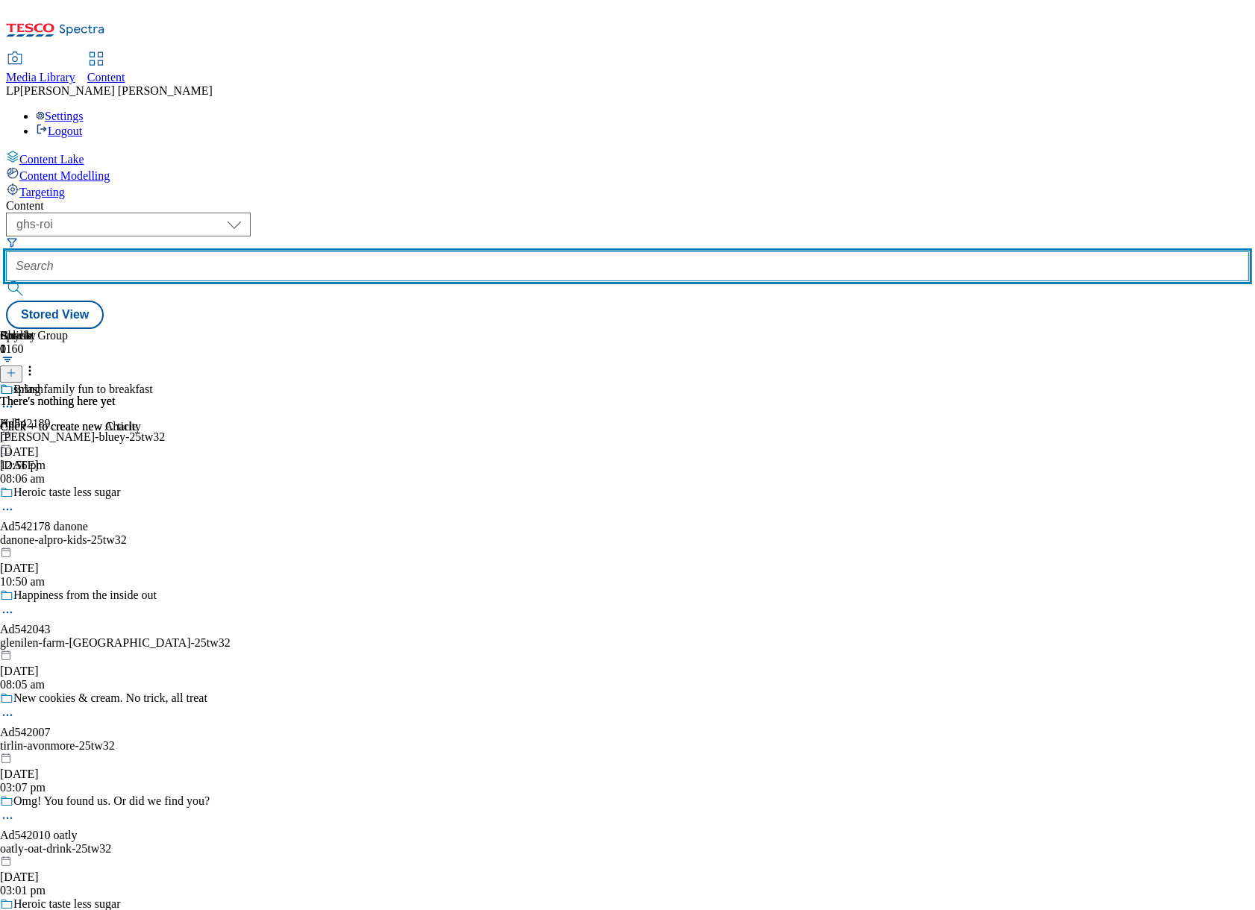
click at [421, 251] on input "text" at bounding box center [627, 266] width 1243 height 30
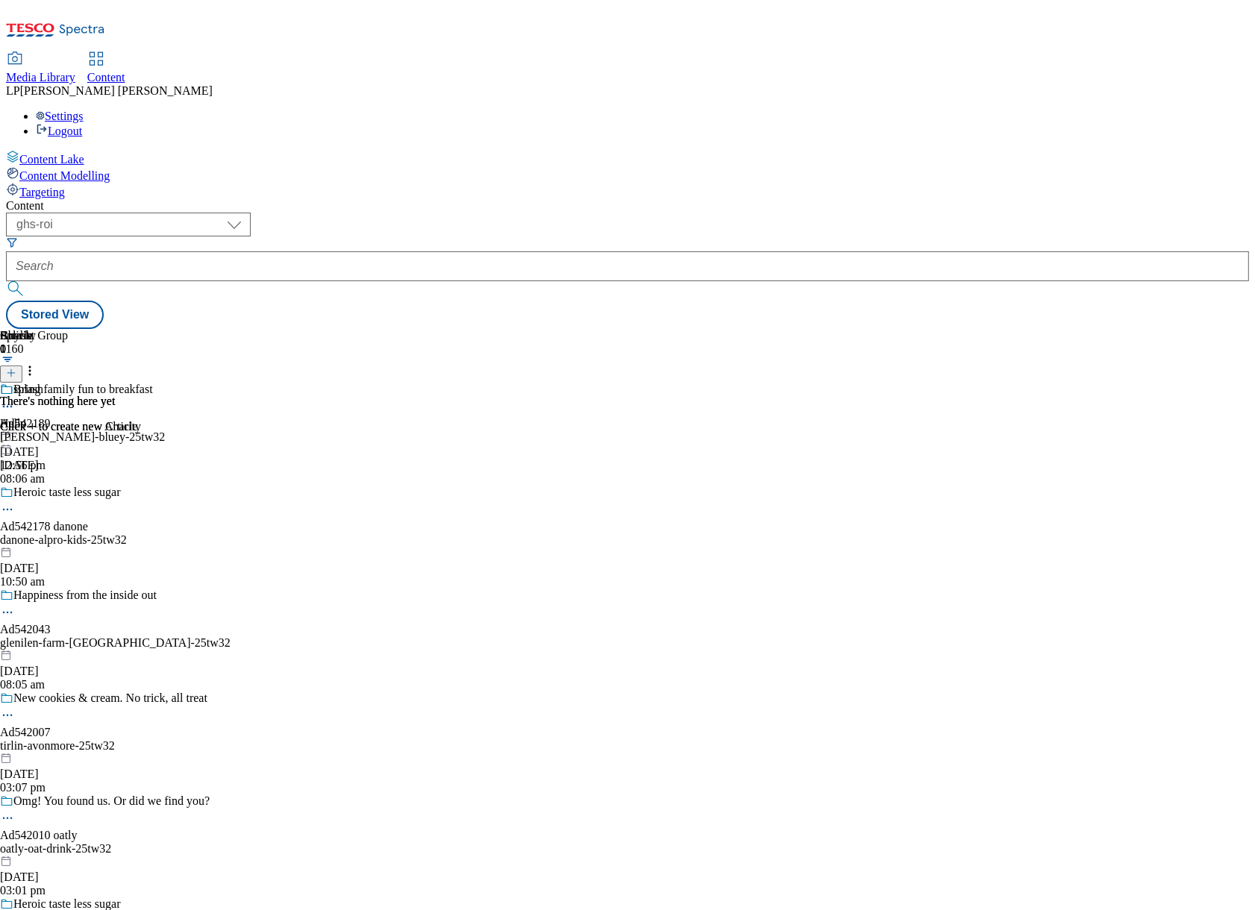
click at [619, 199] on div "Content" at bounding box center [627, 205] width 1243 height 13
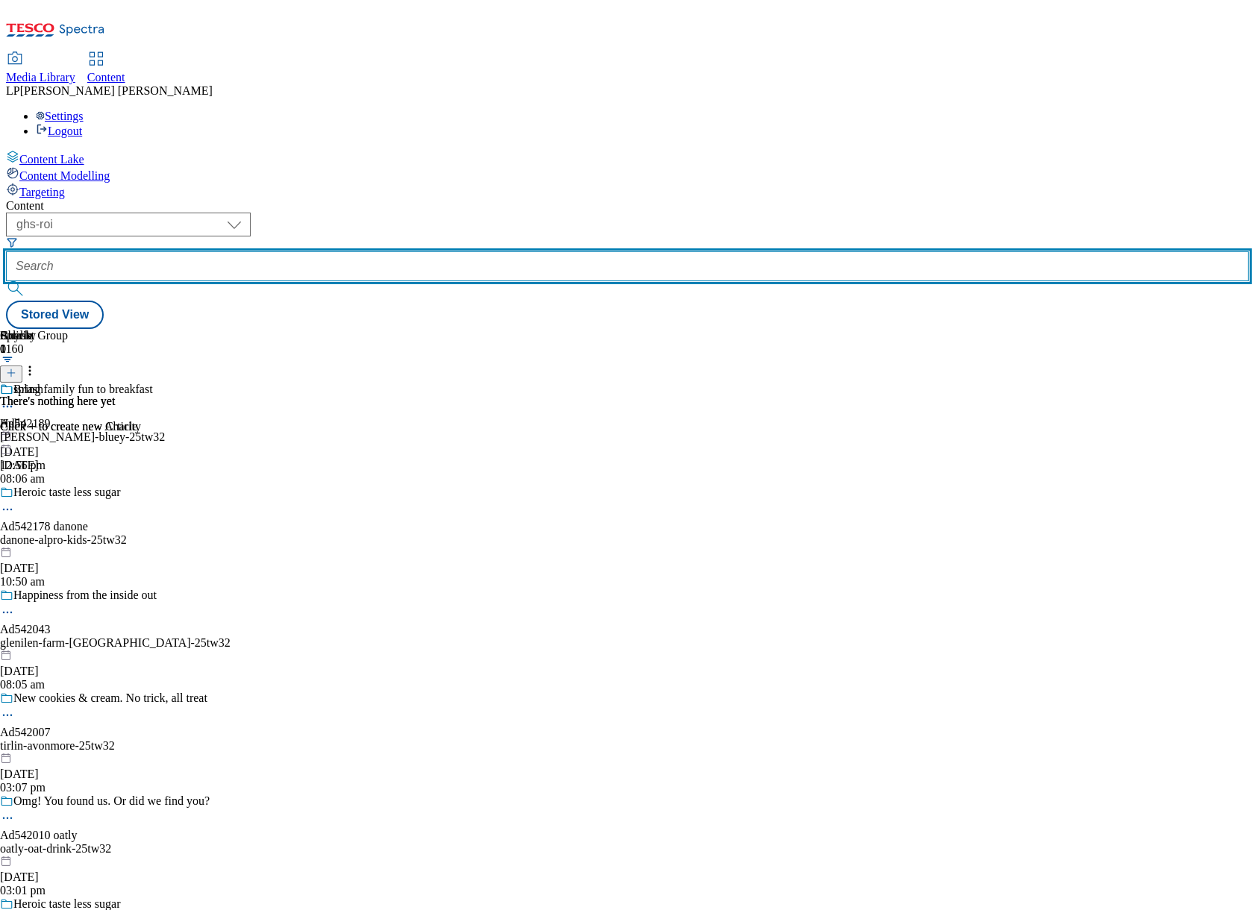
click at [444, 251] on input "text" at bounding box center [627, 266] width 1243 height 30
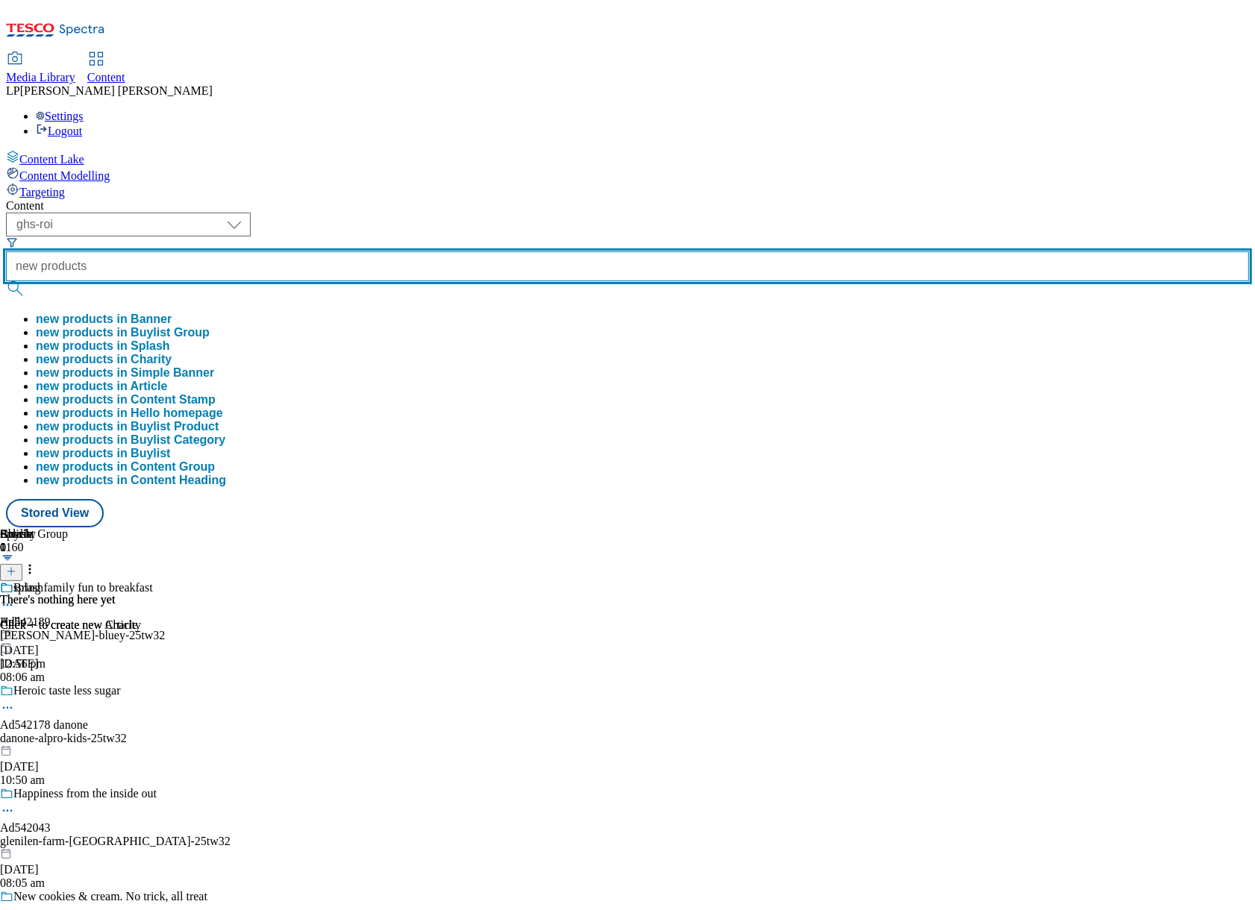
type input "new products"
click at [6, 281] on button "submit" at bounding box center [16, 288] width 21 height 15
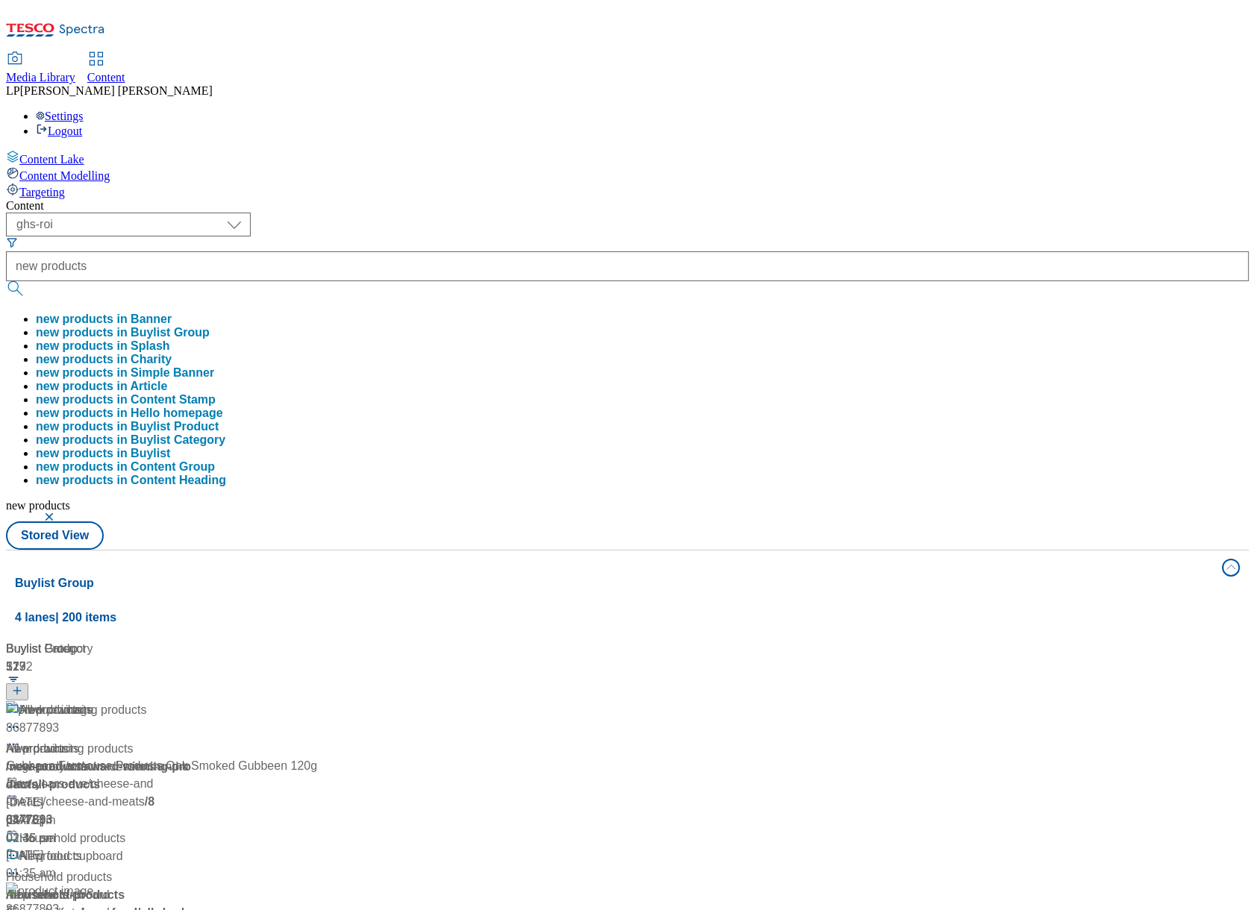
click at [653, 199] on div "Content ( optional ) dotcom-cz dotcom-hu dotcom-sk fnf-uk ghs-roi ghs-uk group-…" at bounding box center [627, 705] width 1243 height 1013
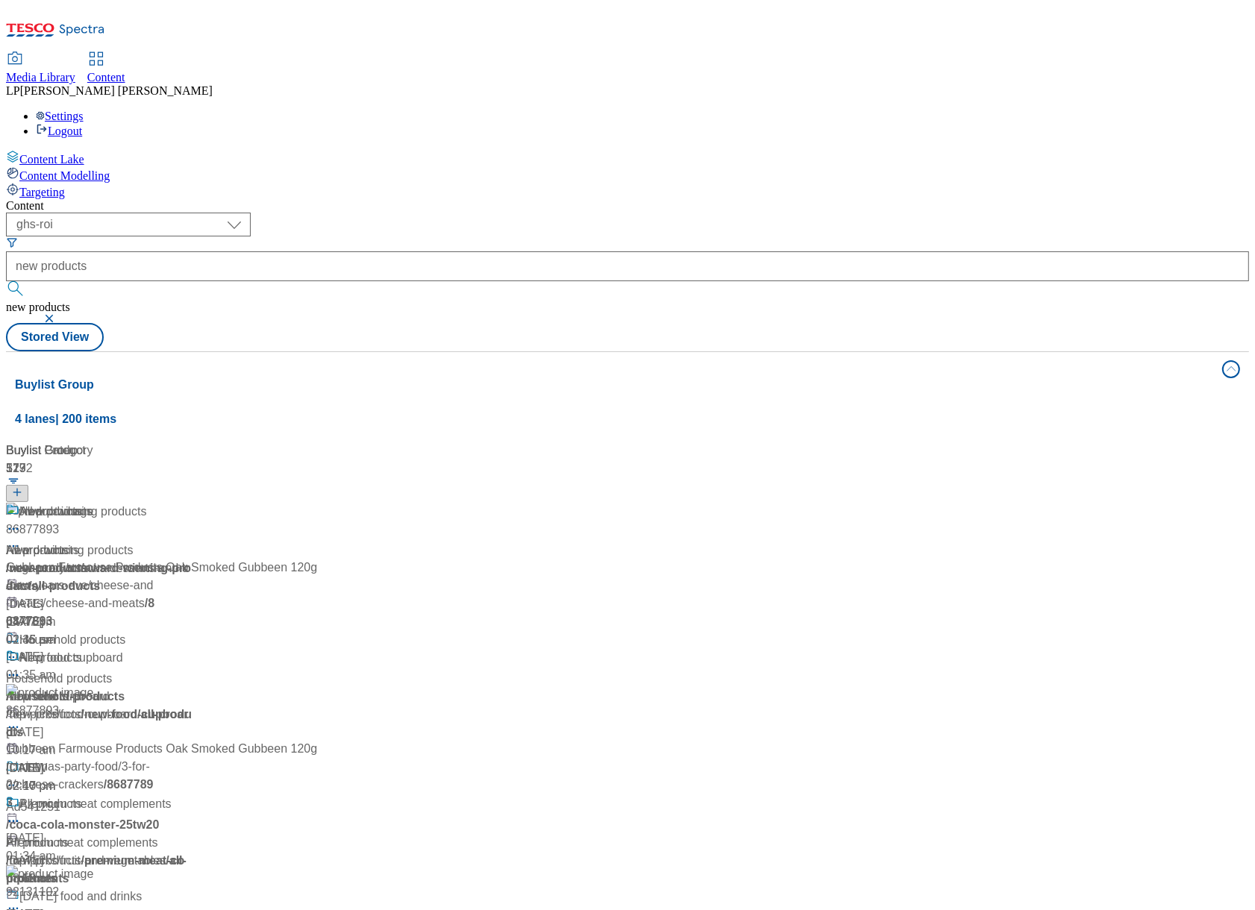
click at [202, 503] on div "New products New products / new-products [DATE] 04:47 pm" at bounding box center [104, 567] width 196 height 128
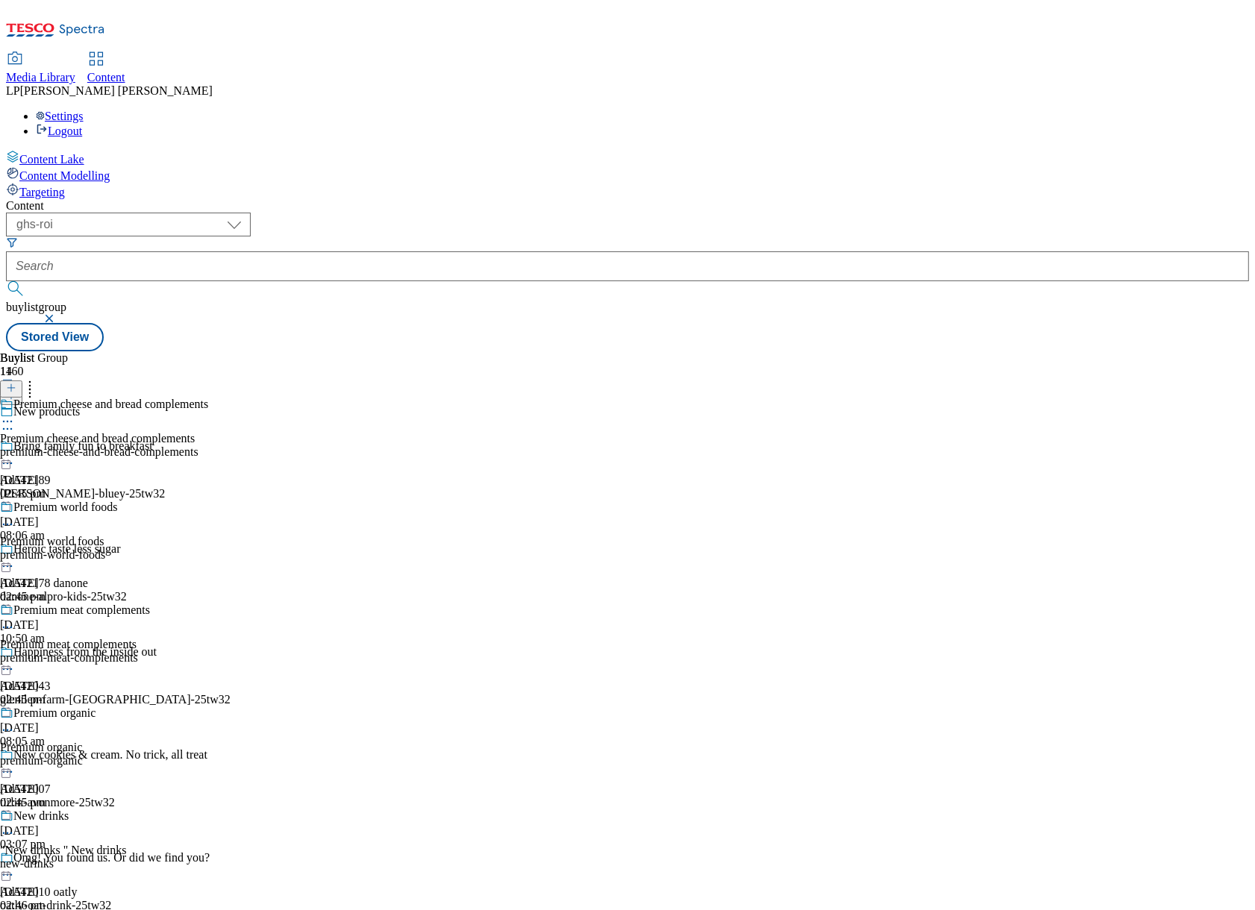
click at [16, 383] on icon at bounding box center [11, 388] width 10 height 10
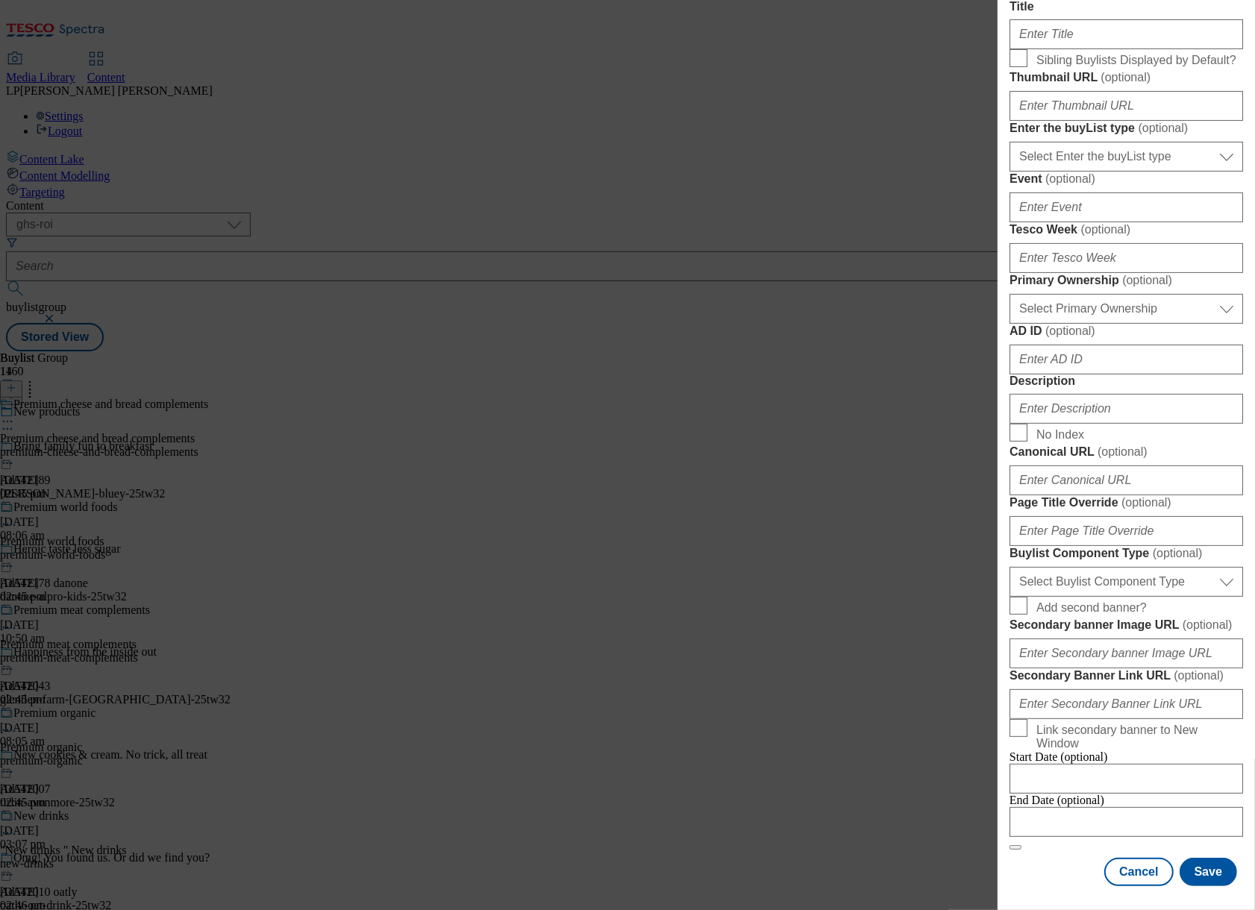
scroll to position [844, 0]
click at [1132, 862] on button "Cancel" at bounding box center [1138, 872] width 69 height 28
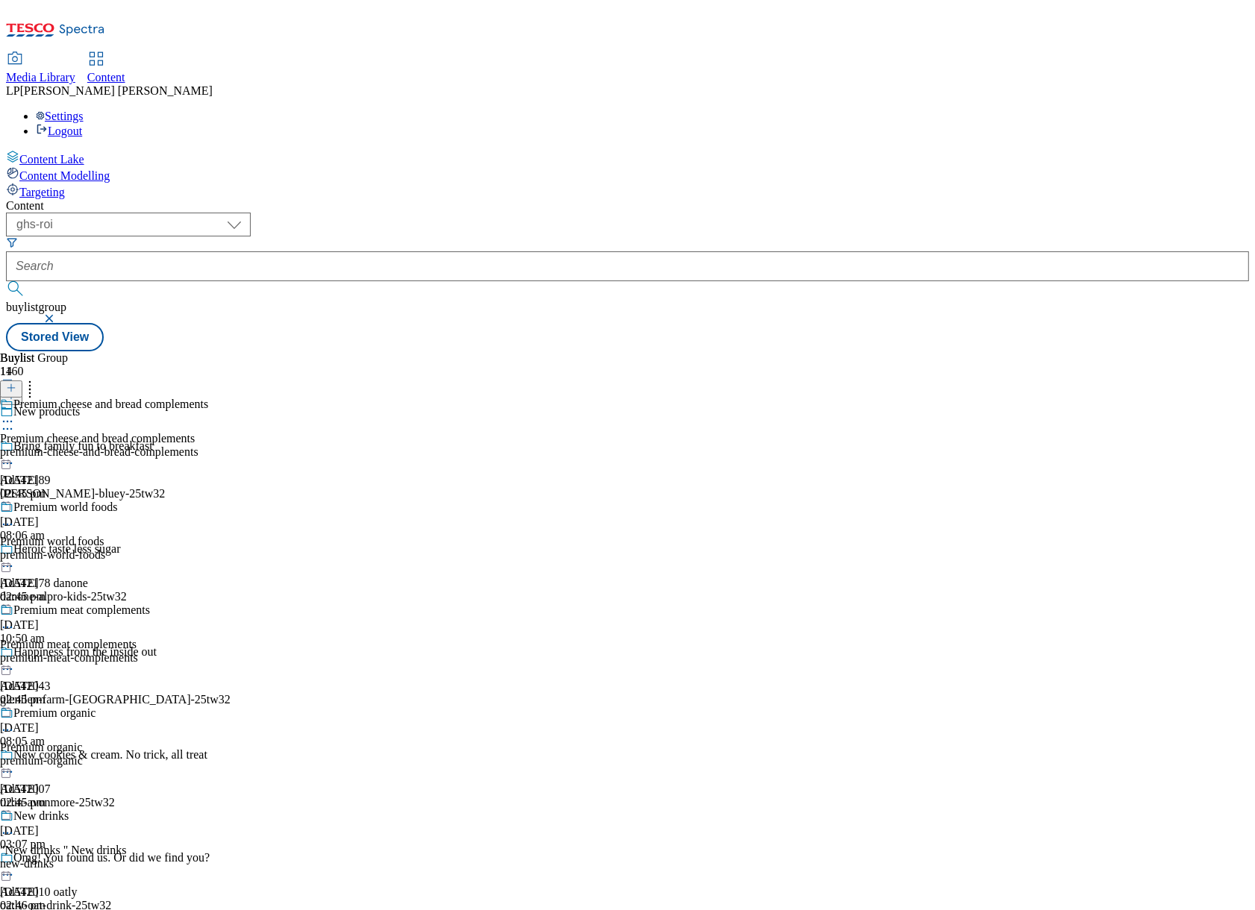
scroll to position [0, 0]
click at [16, 383] on icon at bounding box center [11, 388] width 10 height 10
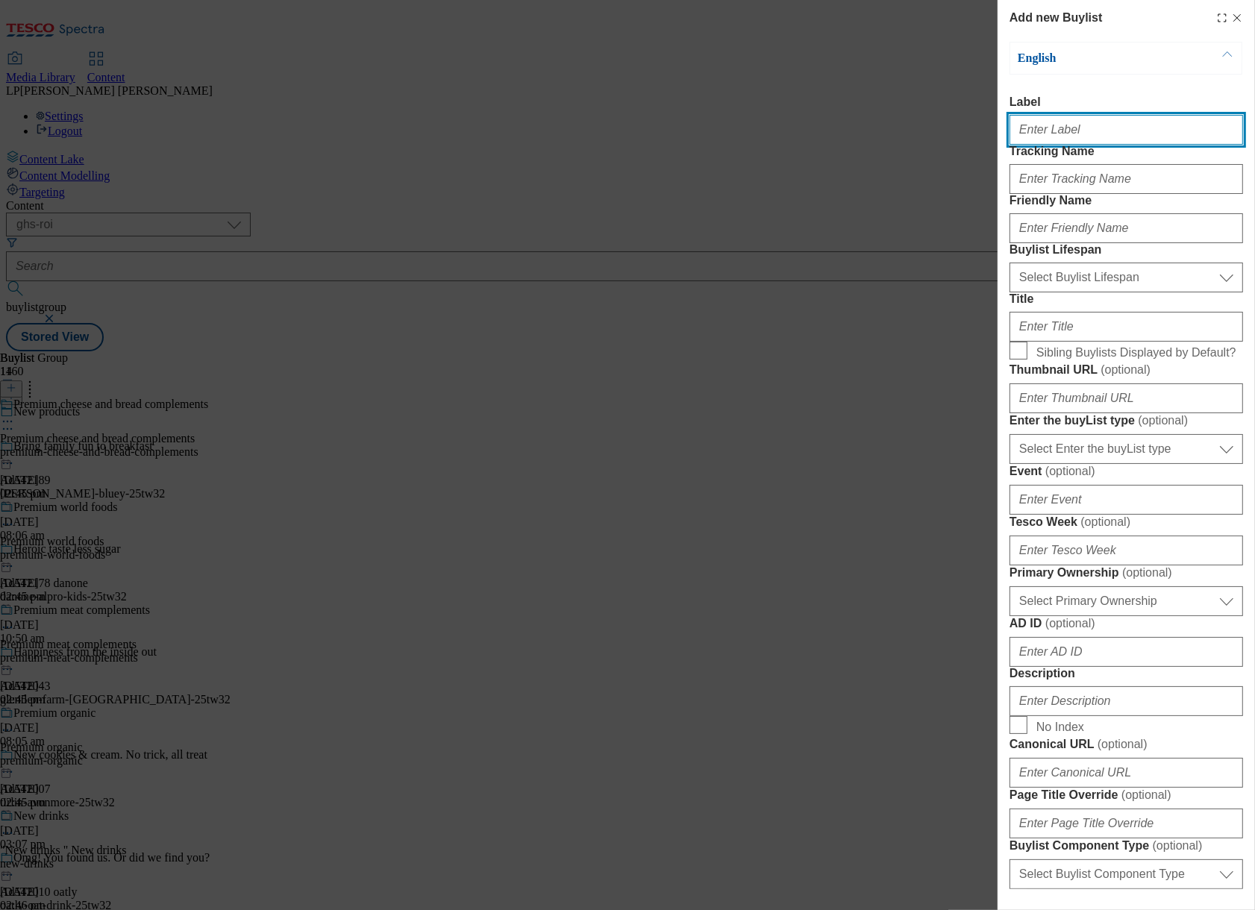
click at [1038, 136] on input "Label" at bounding box center [1125, 130] width 233 height 30
paste input "Top picks"
drag, startPoint x: 1071, startPoint y: 133, endPoint x: 948, endPoint y: 125, distance: 123.3
click at [948, 125] on div "Add new Buylist English Label Top picks Tracking Name Friendly Name Buylist Lif…" at bounding box center [627, 455] width 1255 height 910
type input "Top picks"
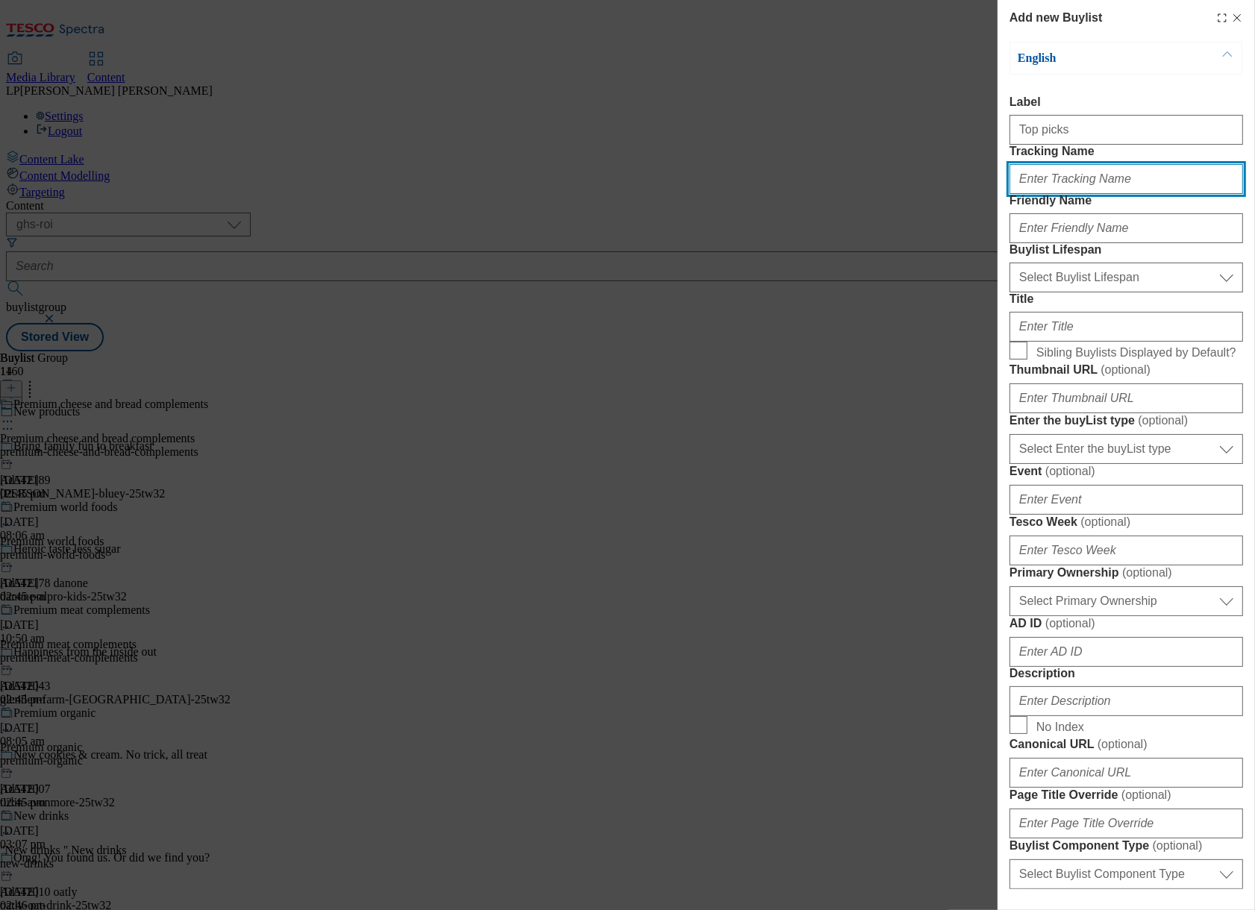
click at [1038, 194] on input "Tracking Name" at bounding box center [1125, 179] width 233 height 30
paste input "Top picks"
type input "Top picks"
drag, startPoint x: 1061, startPoint y: 210, endPoint x: 886, endPoint y: 198, distance: 174.9
click at [886, 198] on div "Add new Buylist English Label Top picks Tracking Name Top picks Friendly Name B…" at bounding box center [627, 455] width 1255 height 910
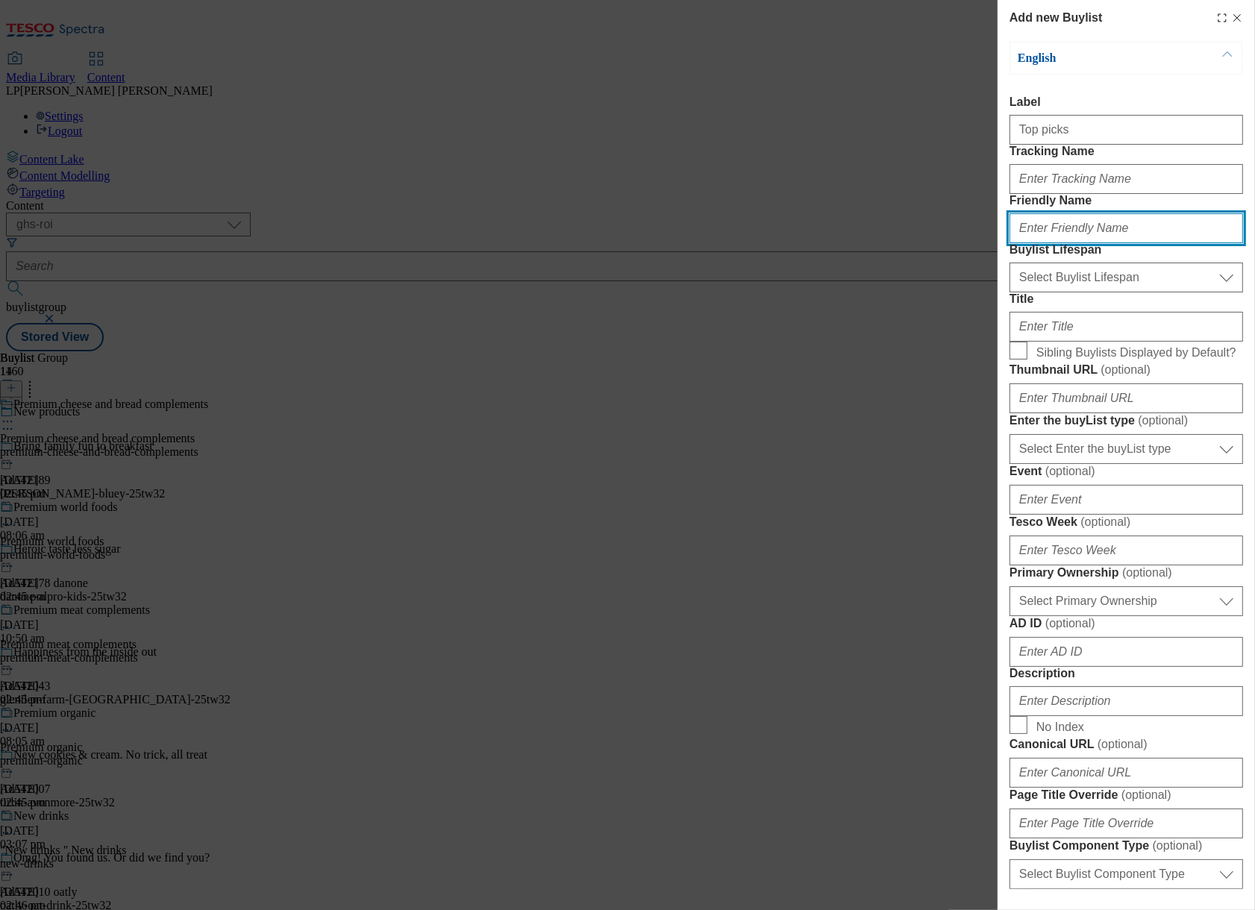
click at [1040, 243] on input "Friendly Name" at bounding box center [1125, 228] width 233 height 30
type input "top-picks"
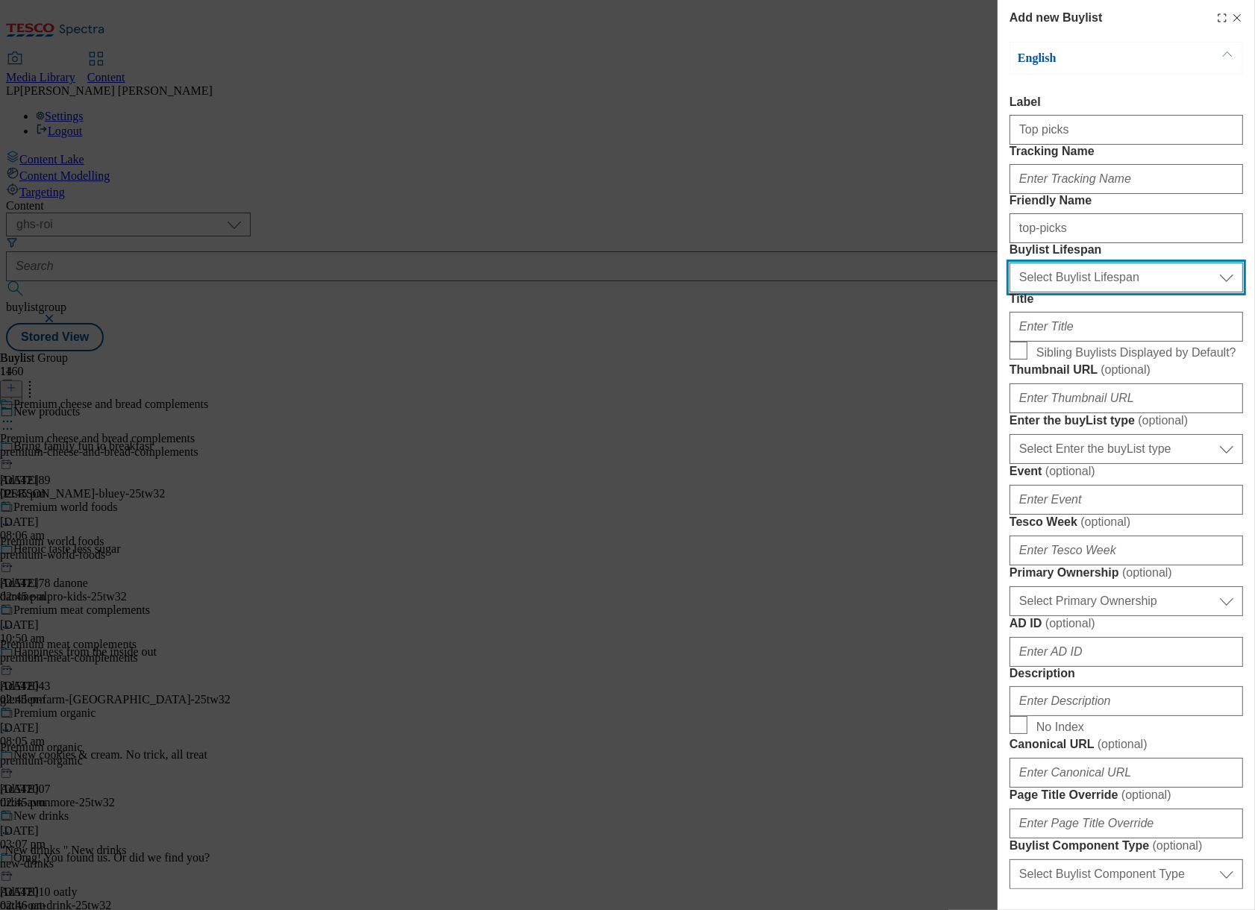
click at [1053, 292] on select "Select Buylist Lifespan evergreen seasonal tactical" at bounding box center [1125, 278] width 233 height 30
select select "evergreen"
click at [1009, 292] on select "Select Buylist Lifespan evergreen seasonal tactical" at bounding box center [1125, 278] width 233 height 30
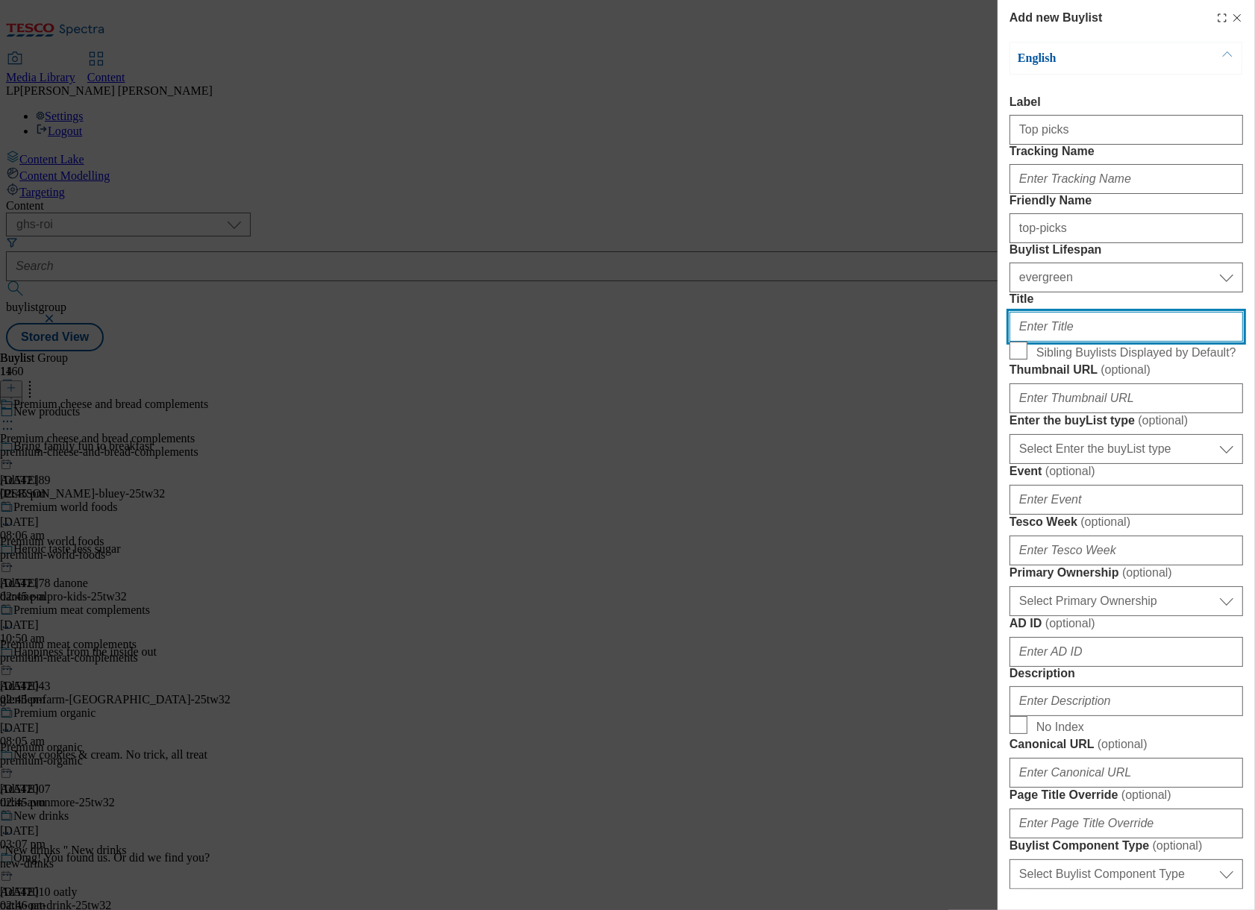
click at [1049, 342] on input "Title" at bounding box center [1125, 327] width 233 height 30
paste input "Top picks"
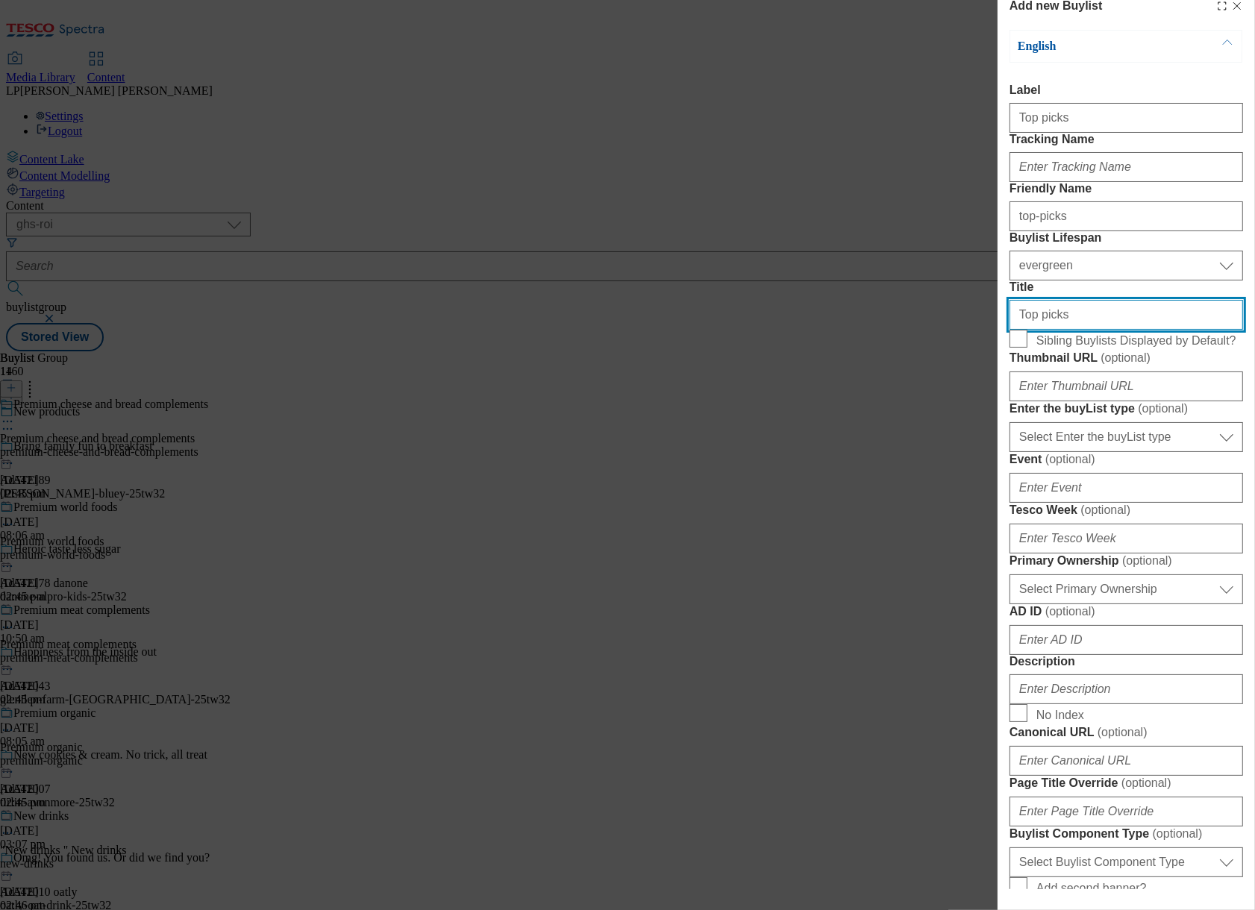
scroll to position [32, 0]
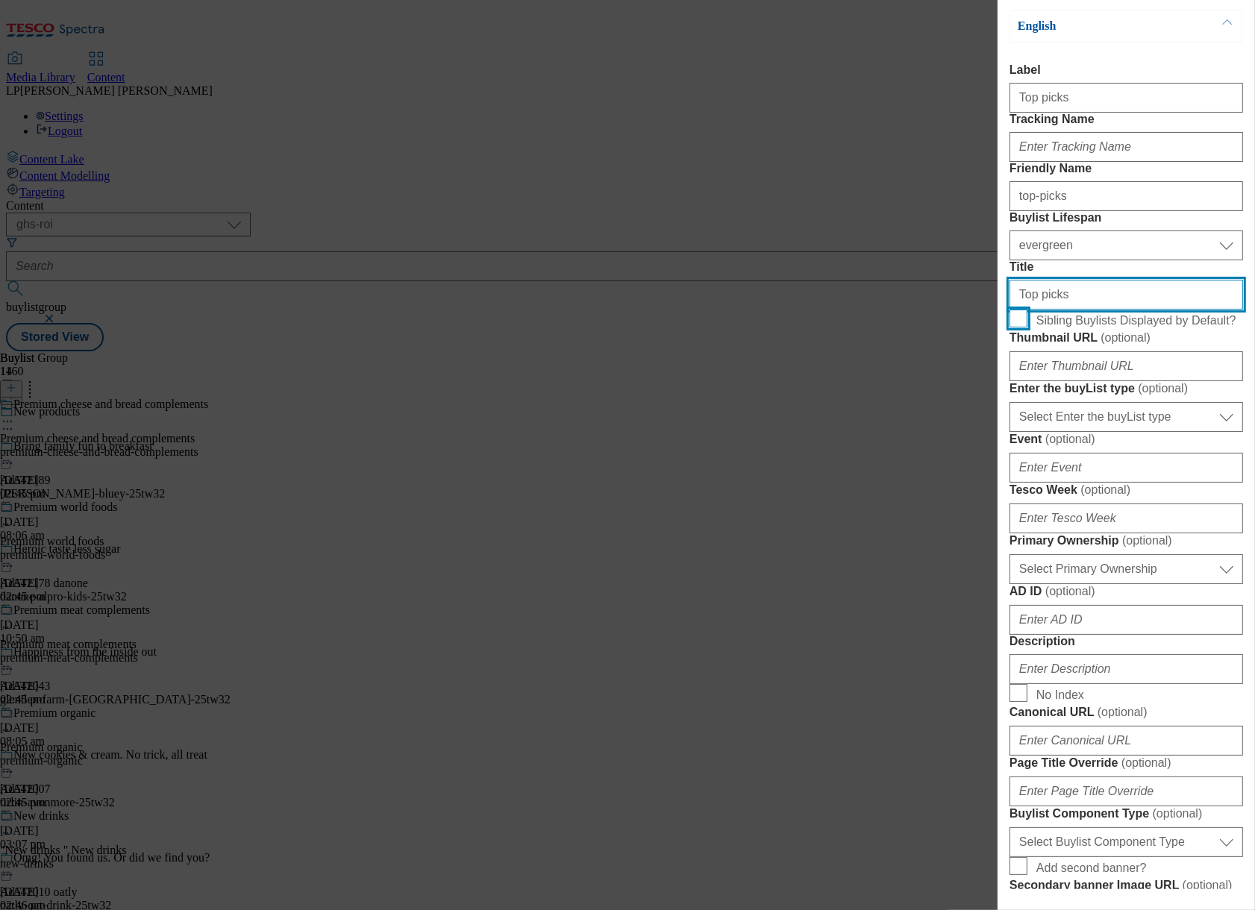
type input "Top picks"
click at [1019, 327] on input "Sibling Buylists Displayed by Default?" at bounding box center [1018, 319] width 18 height 18
checkbox input "true"
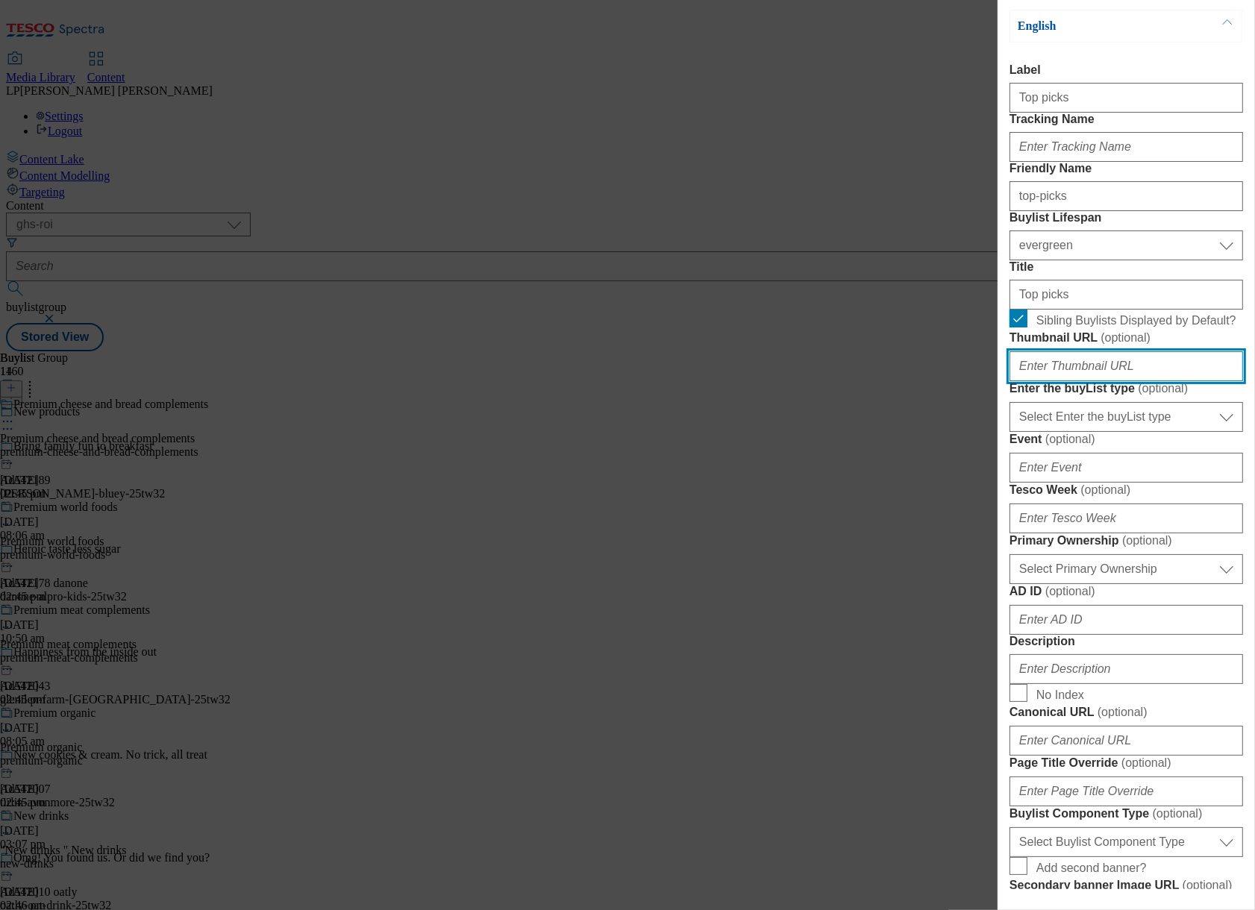
click at [1112, 381] on input "Thumbnail URL ( optional )" at bounding box center [1125, 366] width 233 height 30
click at [1069, 381] on input "Thumbnail URL ( optional )" at bounding box center [1125, 366] width 233 height 30
paste input "[URL][DOMAIN_NAME]"
type input "[URL][DOMAIN_NAME]"
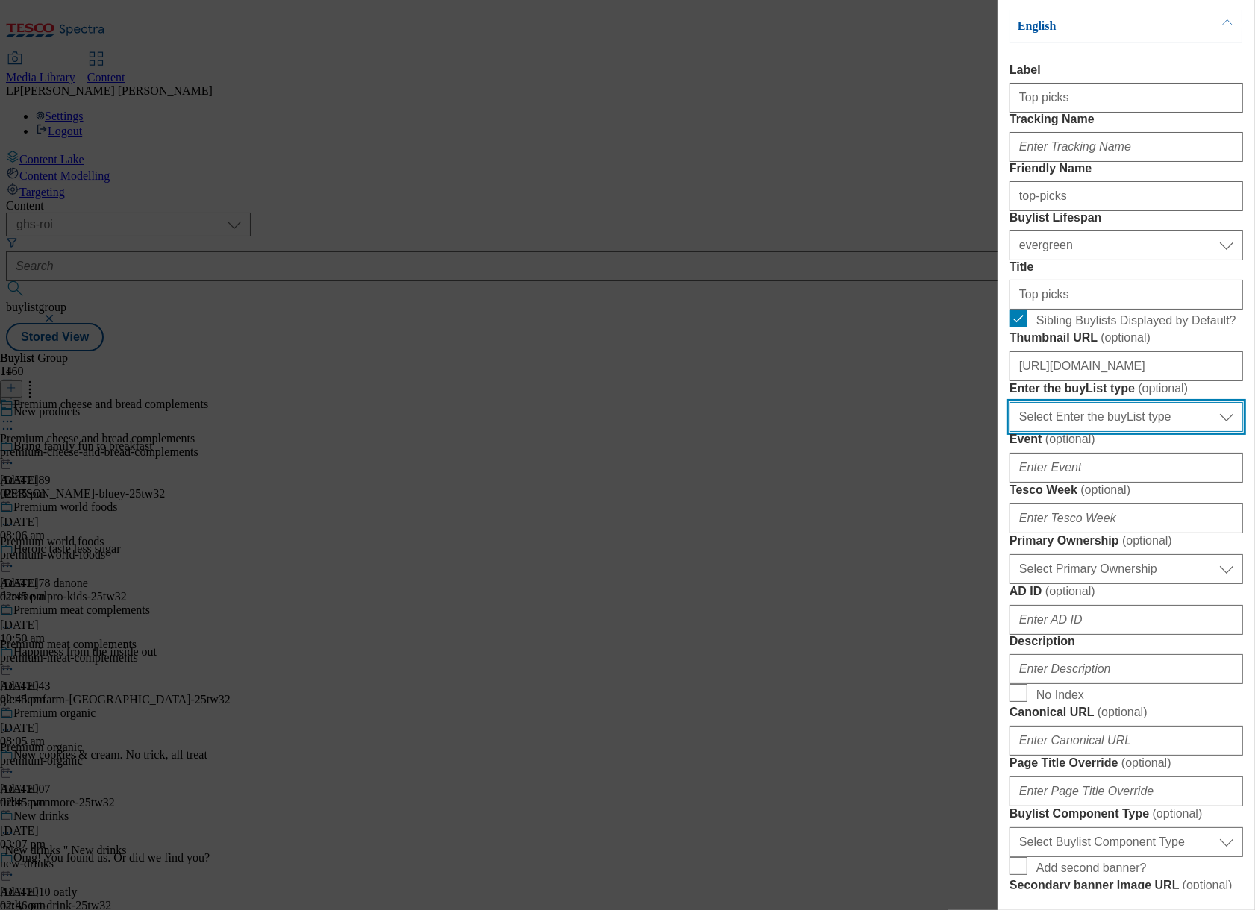
click at [1111, 432] on select "Select Enter the buyList type event supplier funded long term >4 weeks supplier…" at bounding box center [1125, 417] width 233 height 30
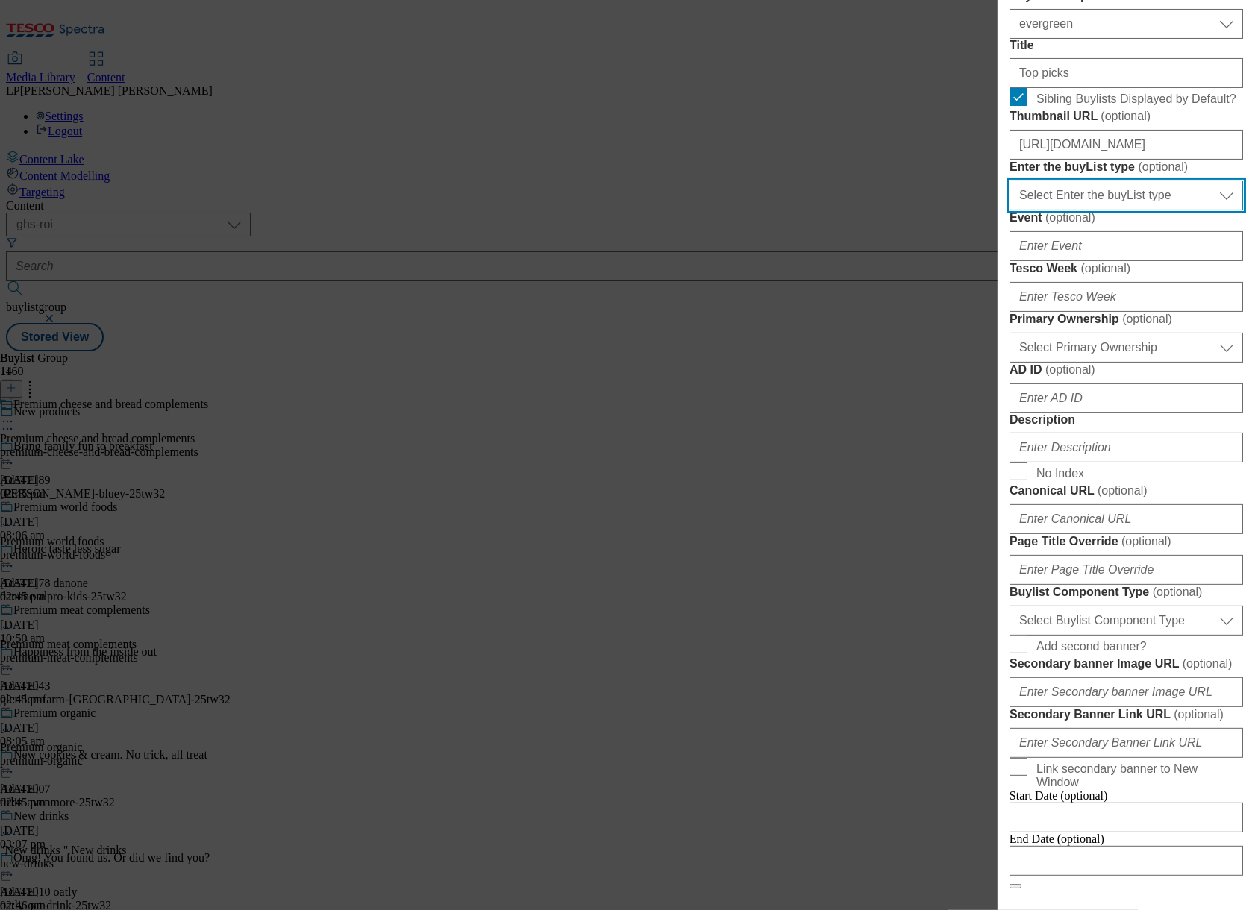
scroll to position [256, 0]
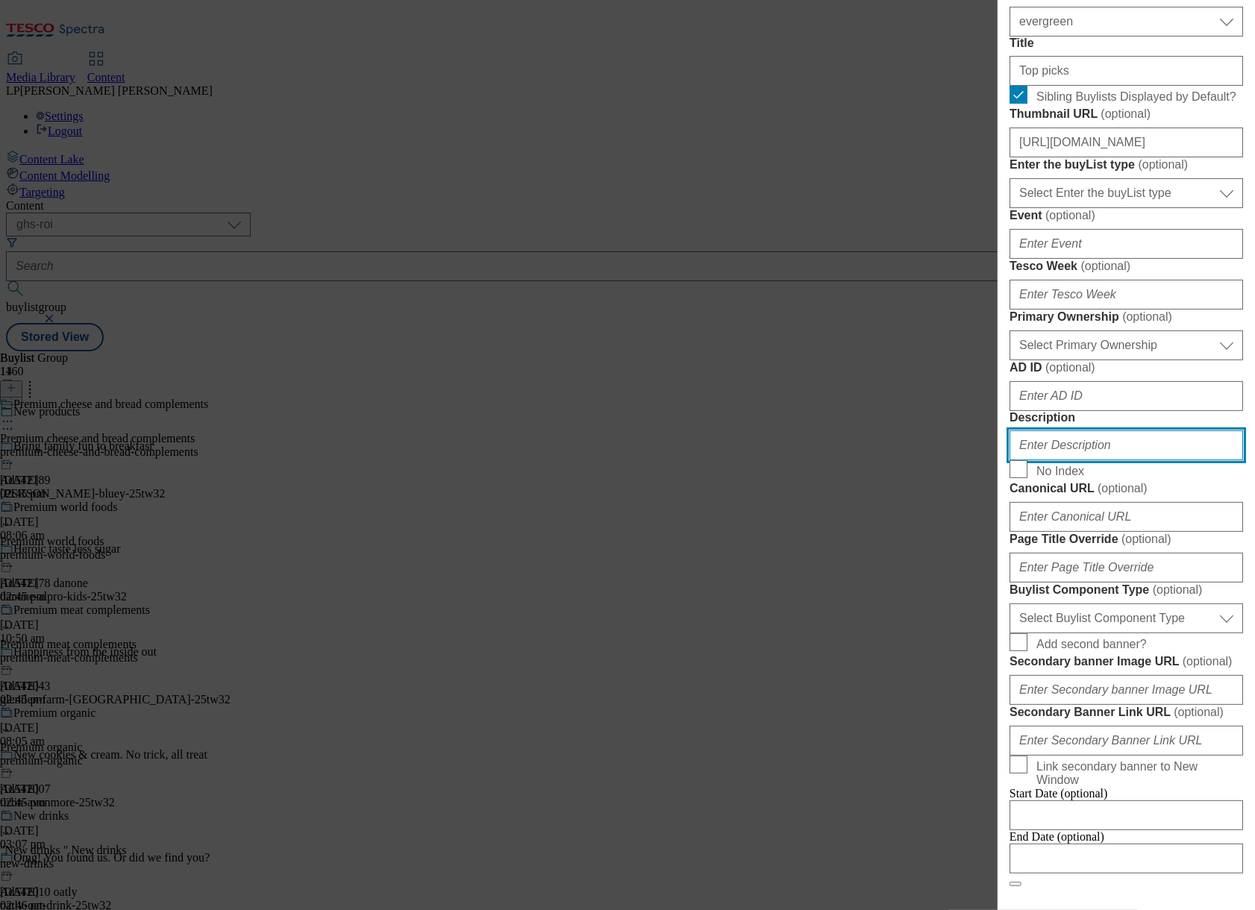
click at [1104, 460] on input "Description" at bounding box center [1125, 445] width 233 height 30
paste input "Retrieving data. Wait a few seconds and try to cut or copy again."
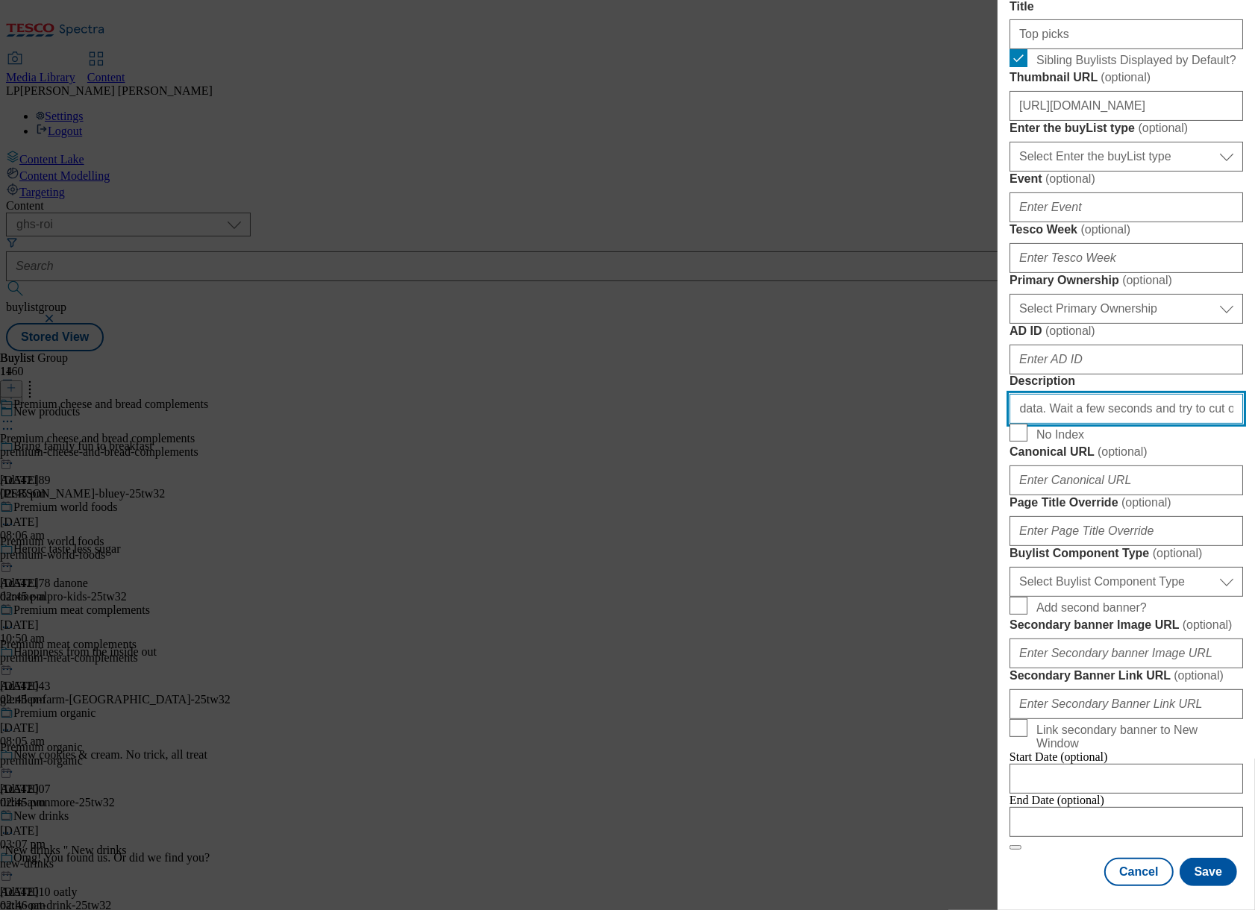
scroll to position [571, 0]
type input "Retrieving data. Wait a few seconds and try to cut or copy again."
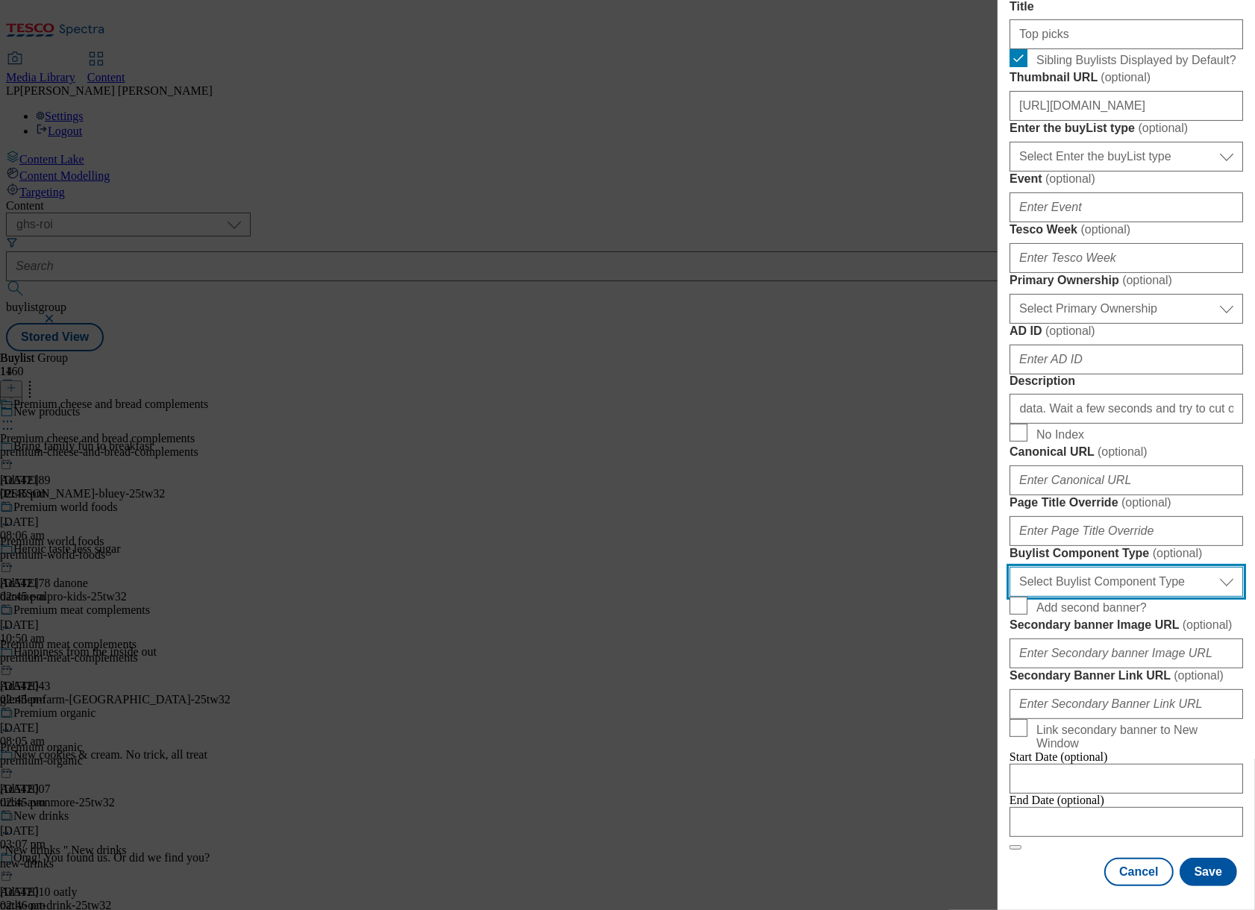
click at [1103, 597] on select "Select Buylist Component Type Banner Competition Header Meal" at bounding box center [1125, 582] width 233 height 30
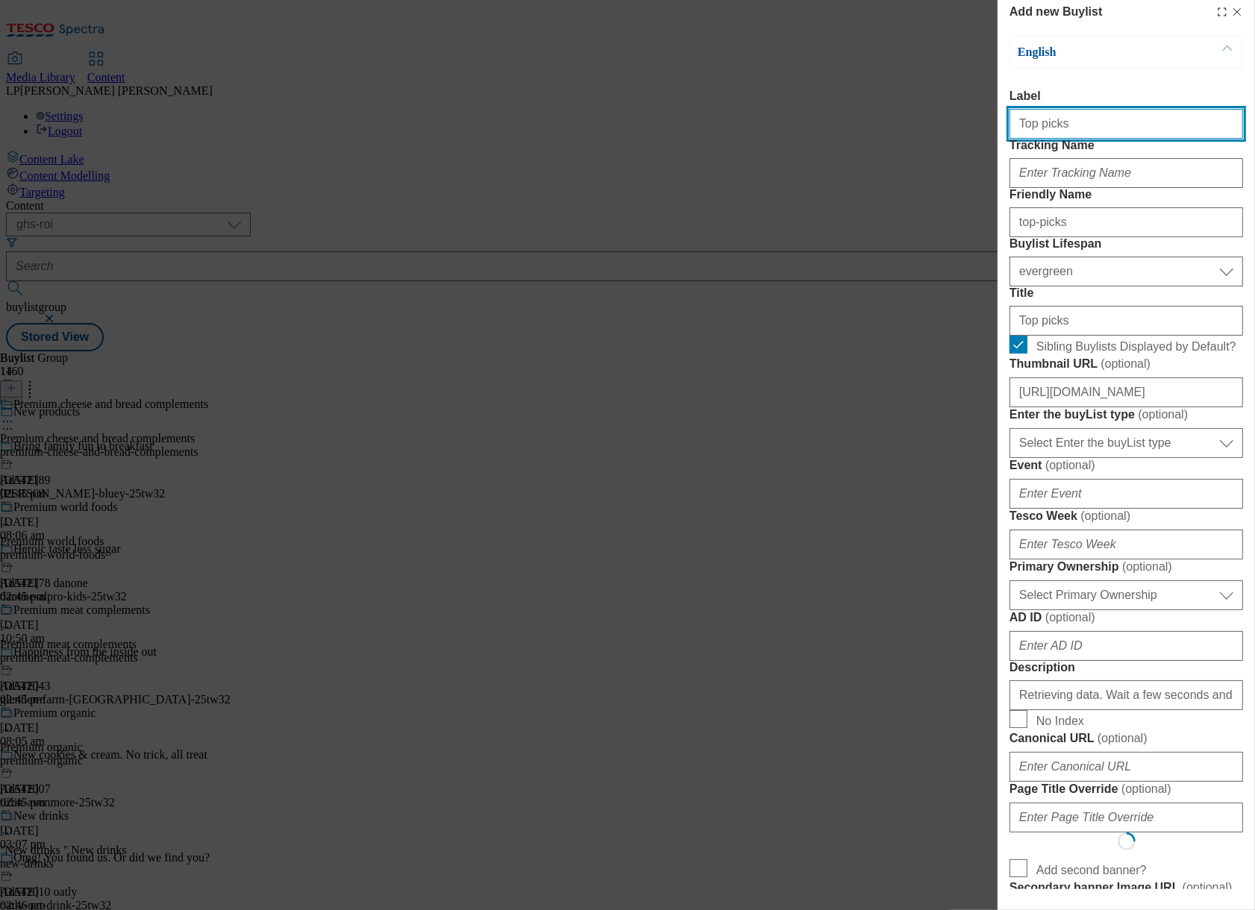
select select "Banner"
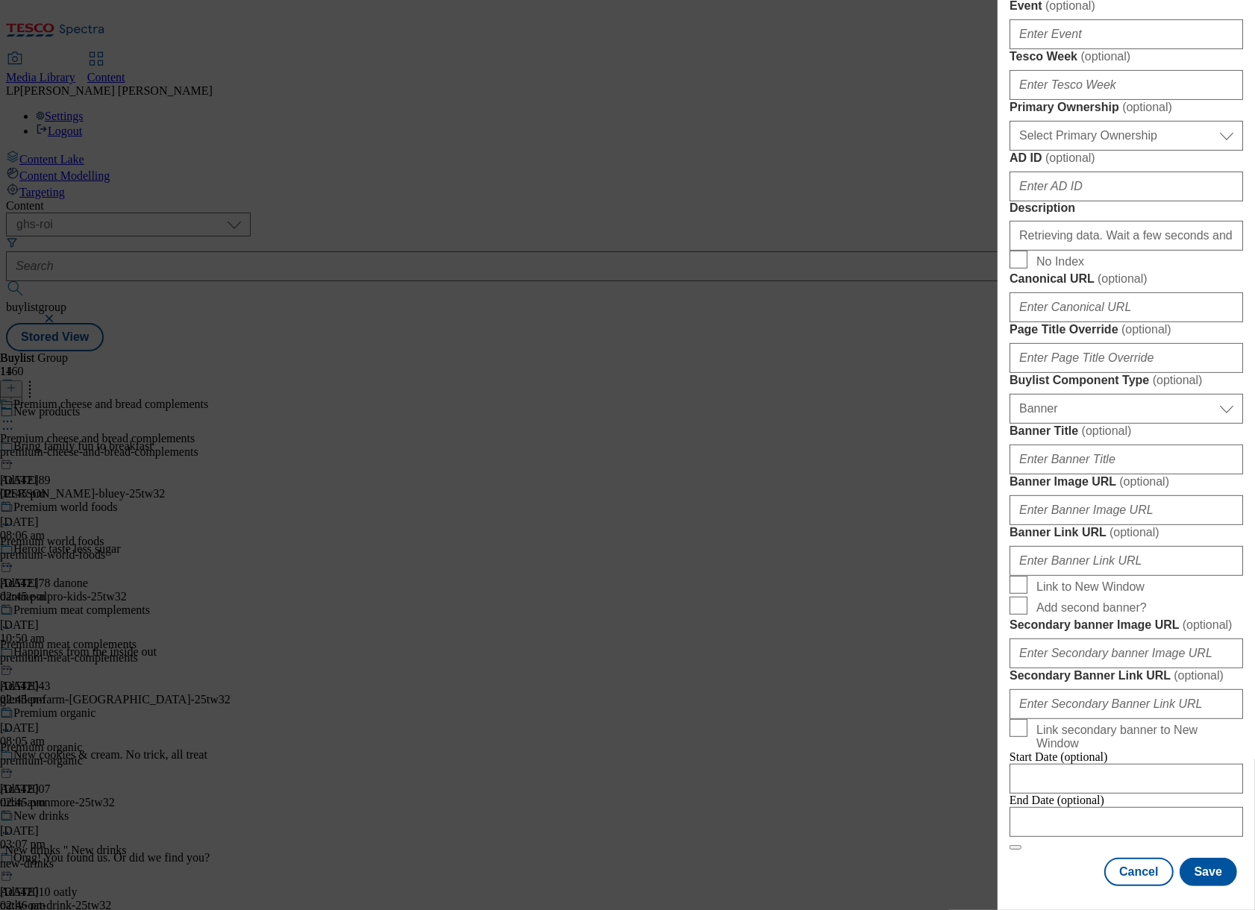
scroll to position [735, 0]
click at [1067, 525] on input "Banner Image URL ( optional )" at bounding box center [1125, 510] width 233 height 30
paste input "[URL][DOMAIN_NAME]"
type input "[URL][DOMAIN_NAME]"
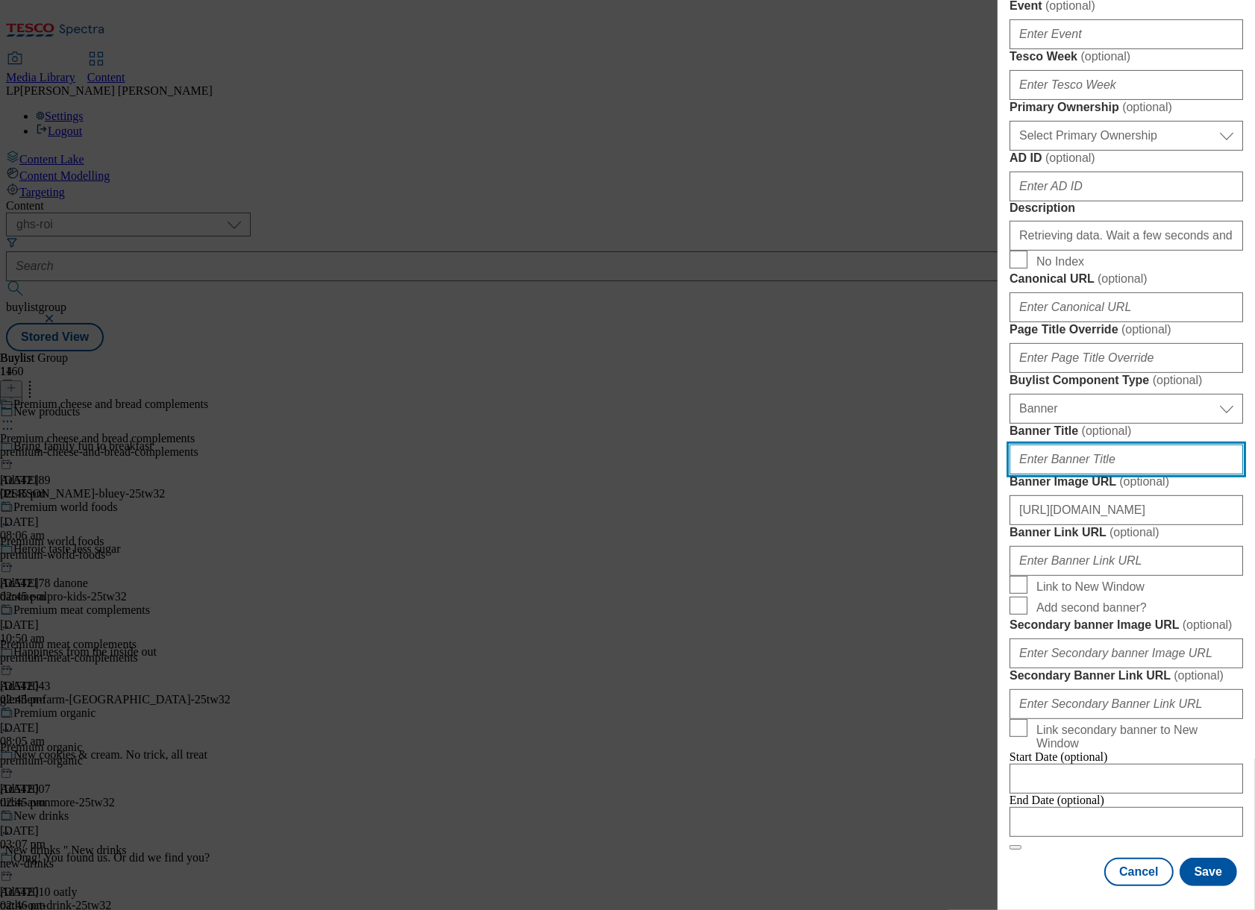
click at [1105, 474] on input "Banner Title ( optional )" at bounding box center [1125, 460] width 233 height 30
click at [1058, 555] on form "Label Top picks Tracking Name Friendly Name top-picks Buylist Lifespan Select B…" at bounding box center [1125, 240] width 233 height 1220
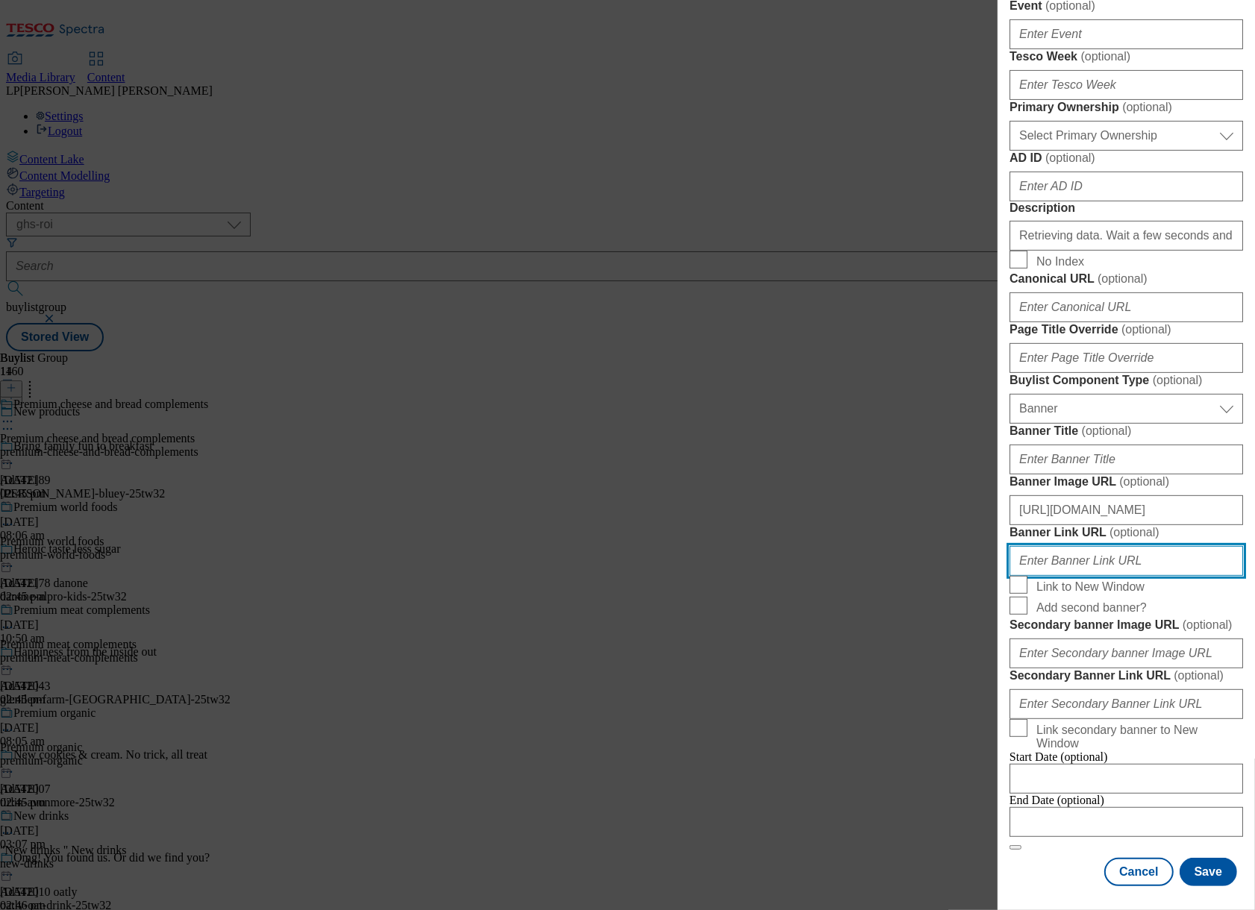
click at [1106, 576] on input "Banner Link URL ( optional )" at bounding box center [1125, 561] width 233 height 30
click at [1157, 599] on form "Label Top picks Tracking Name Friendly Name top-picks Buylist Lifespan Select B…" at bounding box center [1125, 240] width 233 height 1220
click at [1199, 860] on button "Save" at bounding box center [1207, 872] width 57 height 28
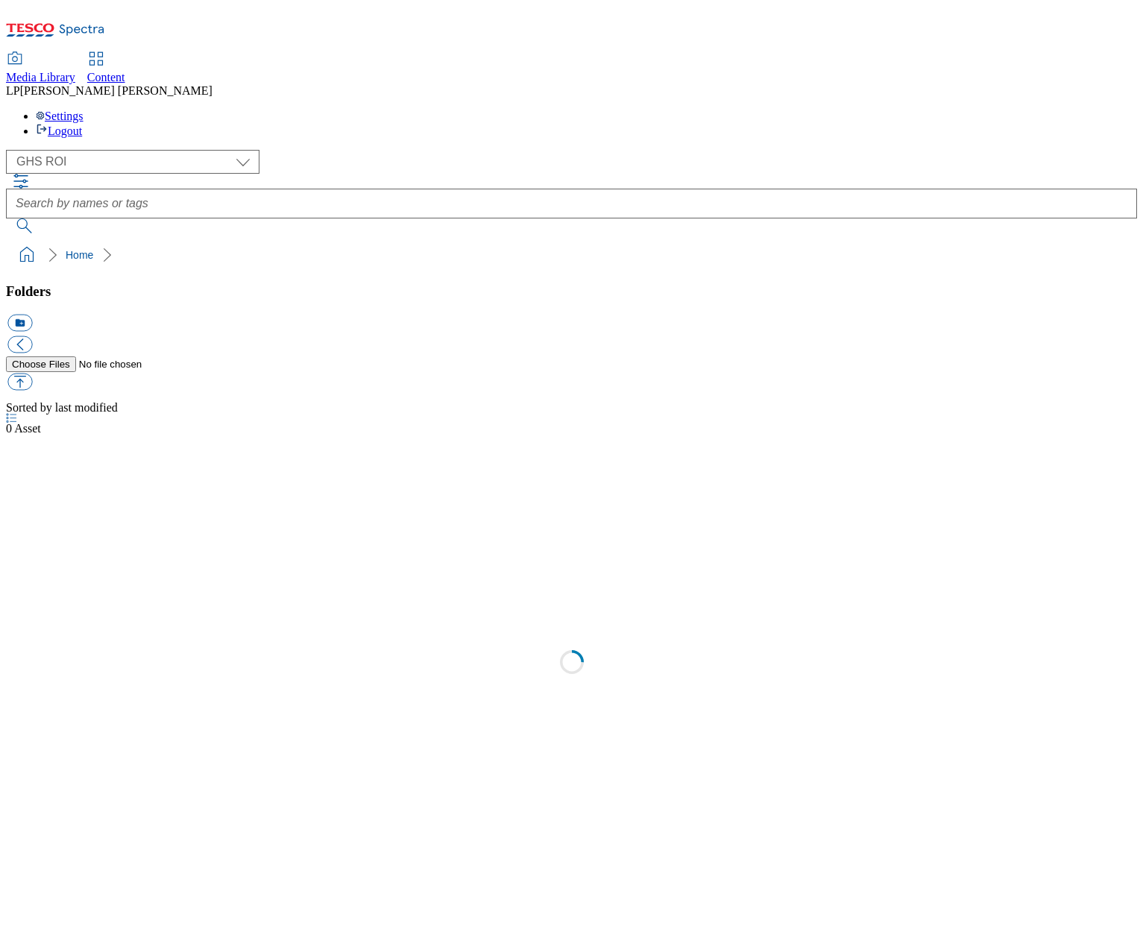
select select "flare-ghs-roi"
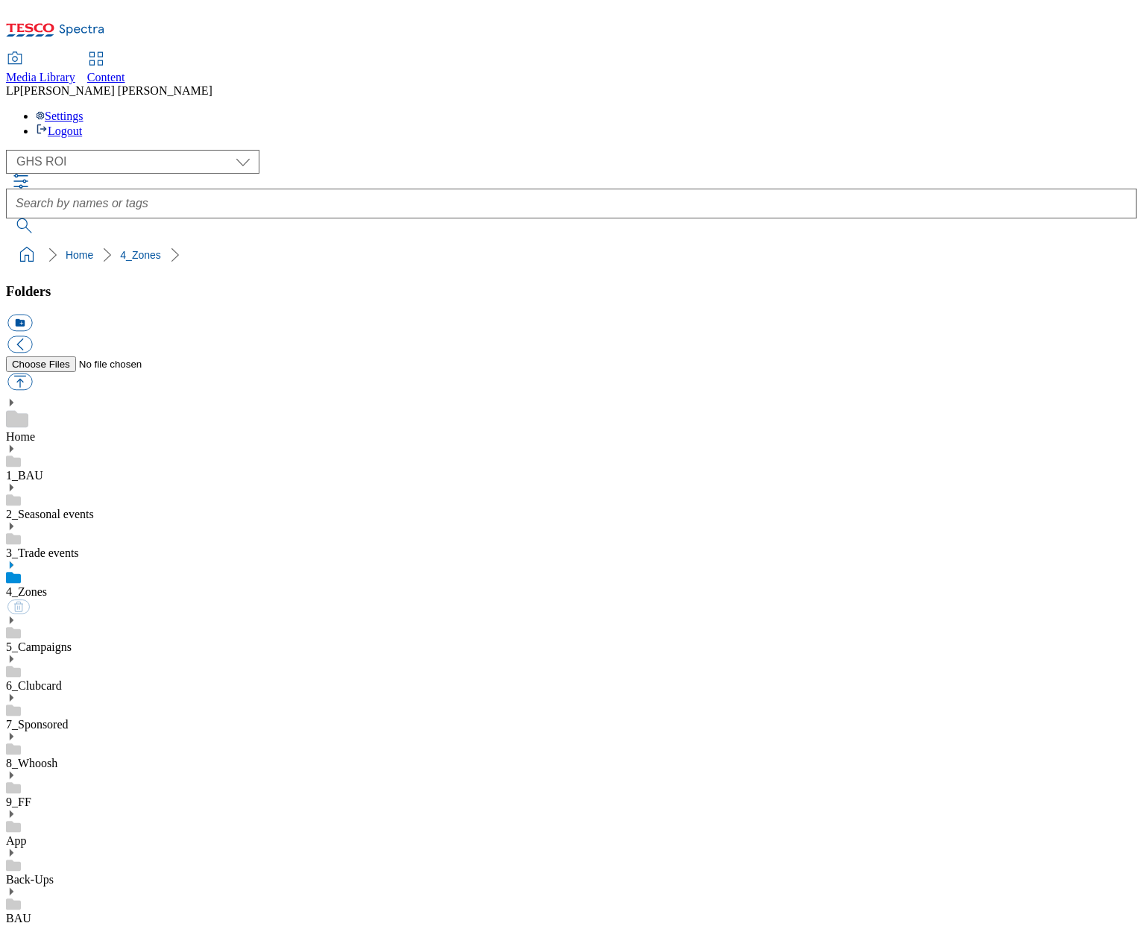
click at [16, 560] on icon at bounding box center [11, 565] width 10 height 10
click at [13, 617] on use at bounding box center [12, 620] width 4 height 7
click at [16, 615] on icon at bounding box center [11, 620] width 10 height 10
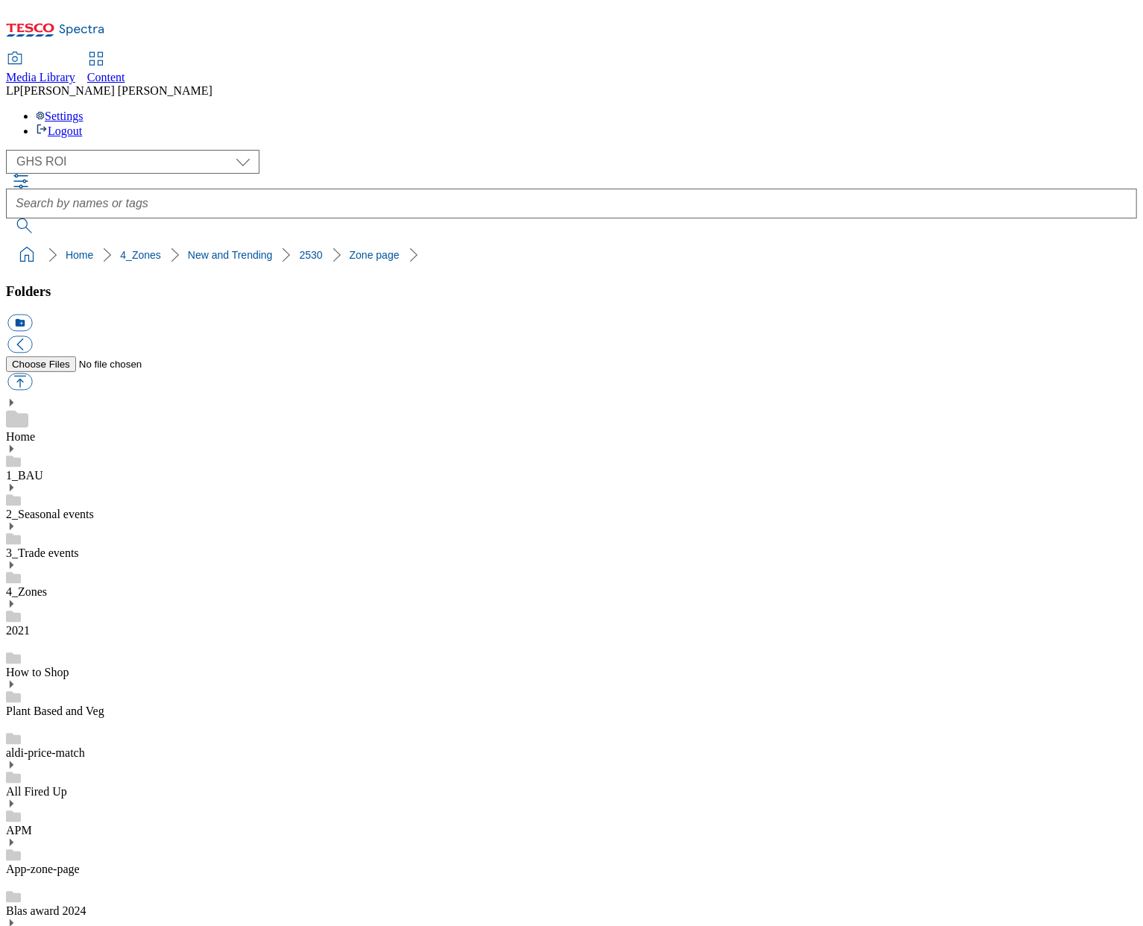
scroll to position [390, 0]
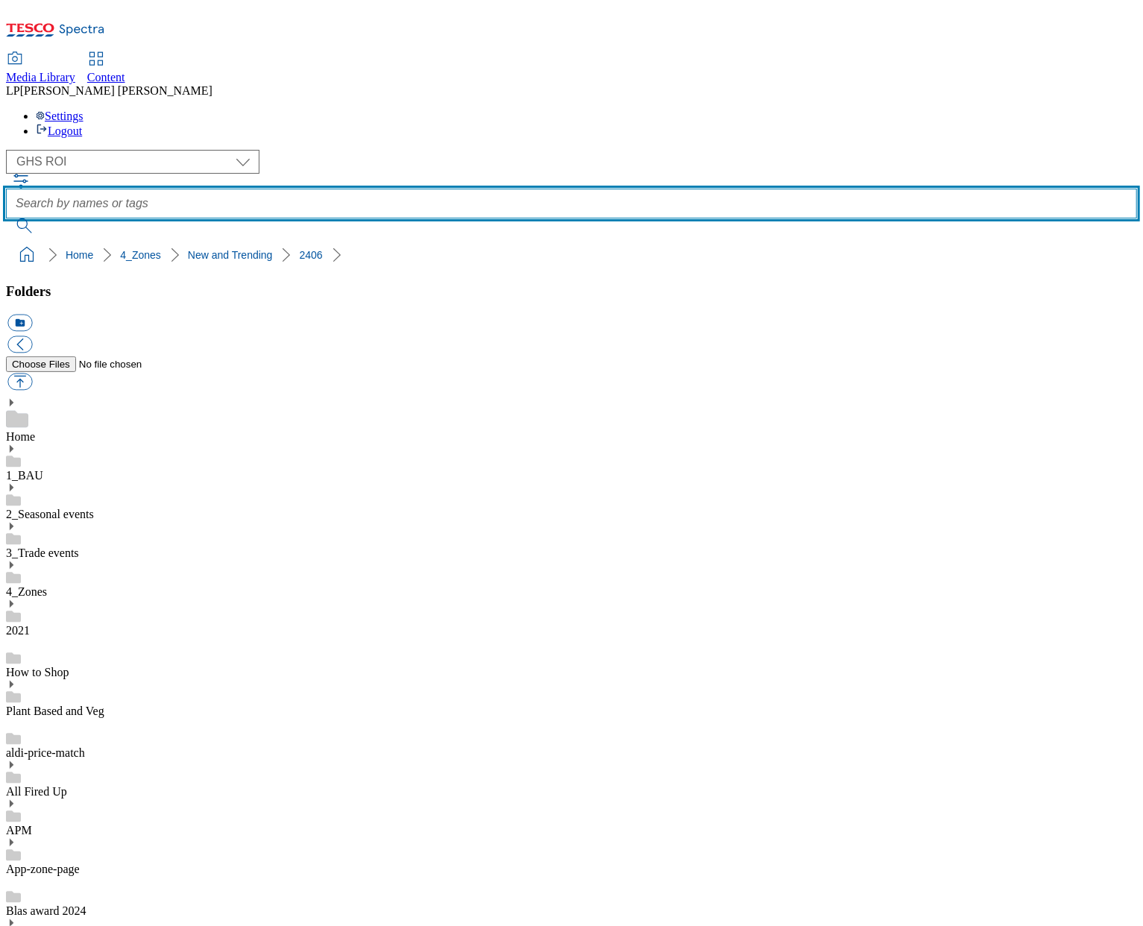
click at [444, 189] on input "text" at bounding box center [572, 204] width 1132 height 30
type input "top picks"
click at [6, 219] on button "submit" at bounding box center [25, 226] width 39 height 15
